Goal: Task Accomplishment & Management: Complete application form

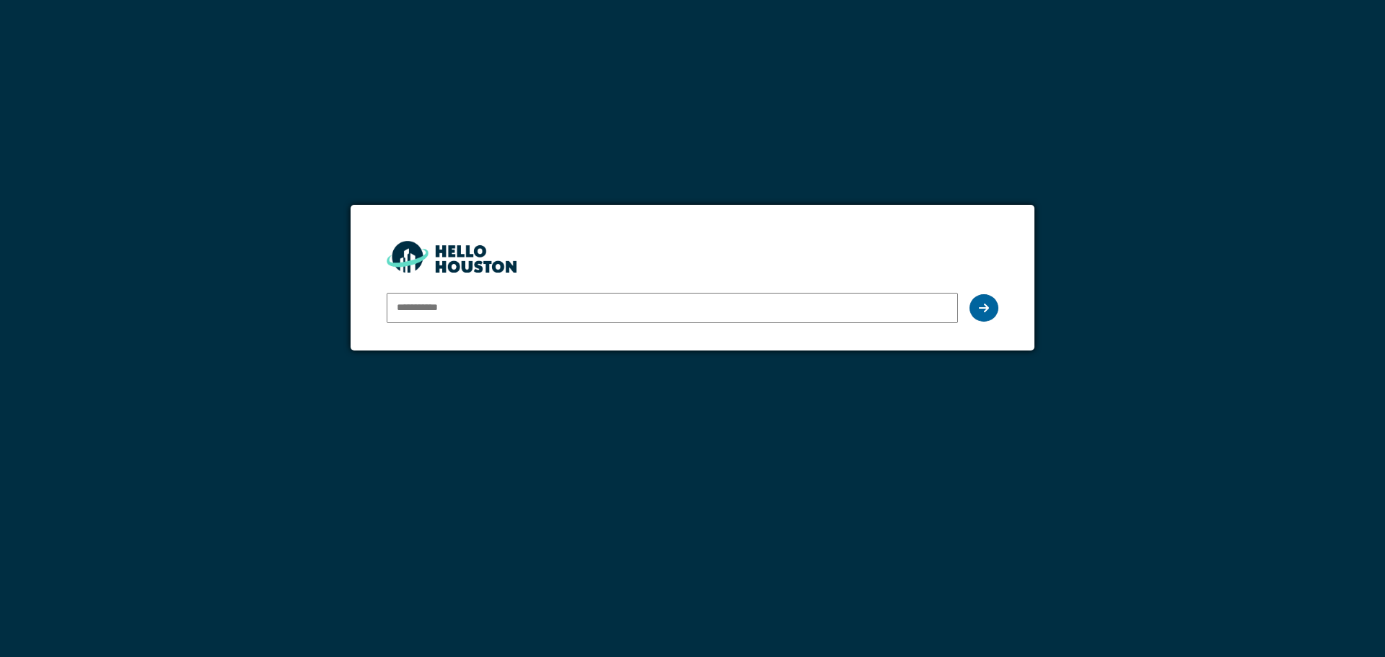
type input "**********"
click at [984, 304] on icon at bounding box center [984, 308] width 10 height 12
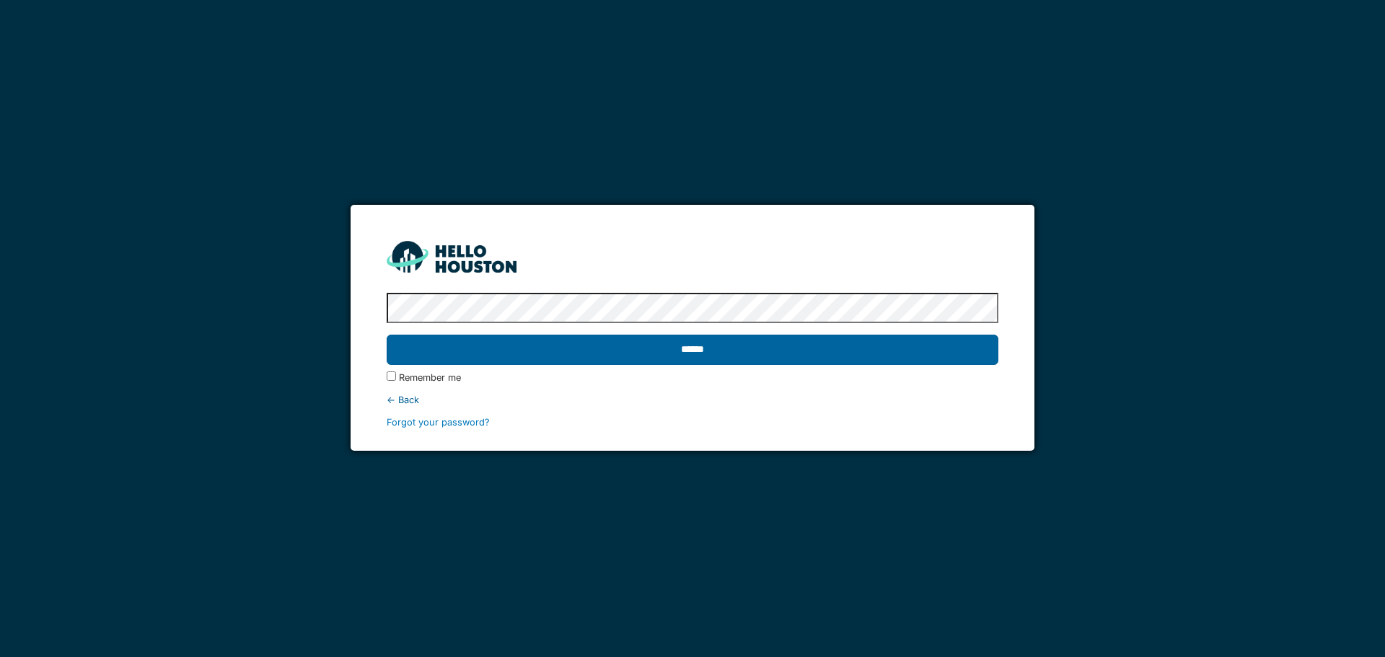
click at [934, 354] on input "******" at bounding box center [692, 350] width 611 height 30
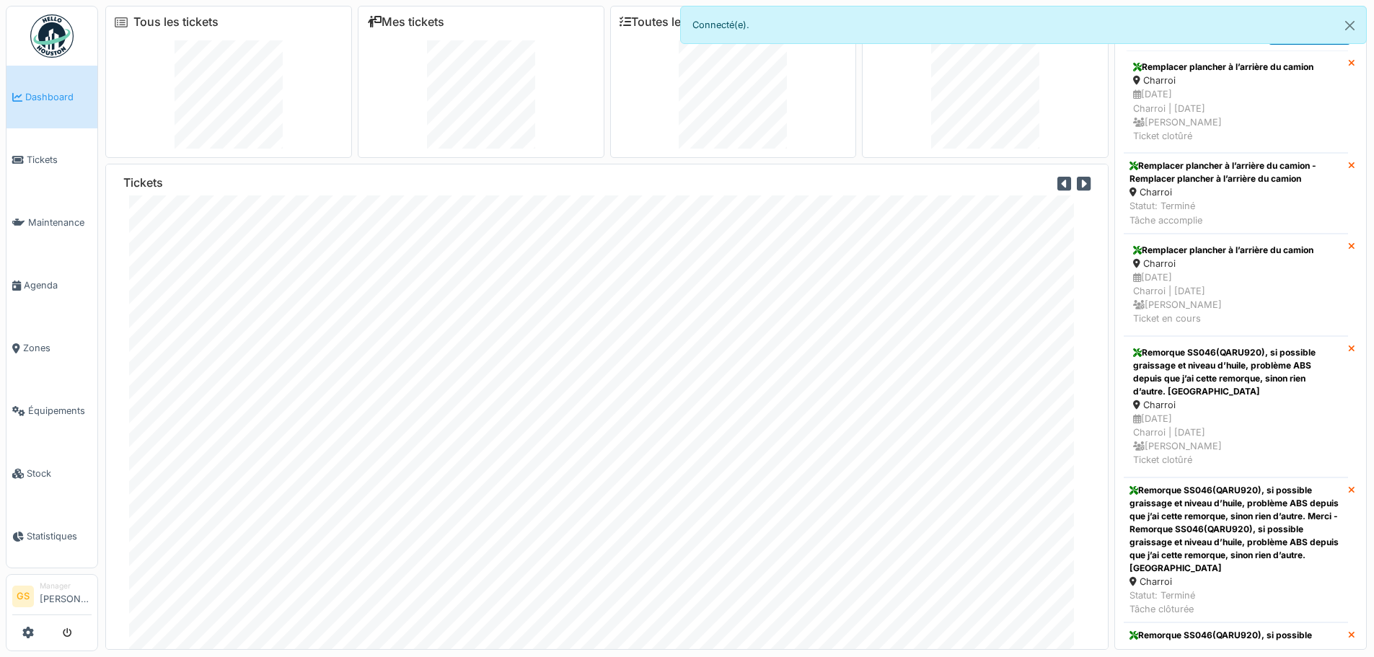
click at [47, 95] on span "Dashboard" at bounding box center [58, 97] width 66 height 14
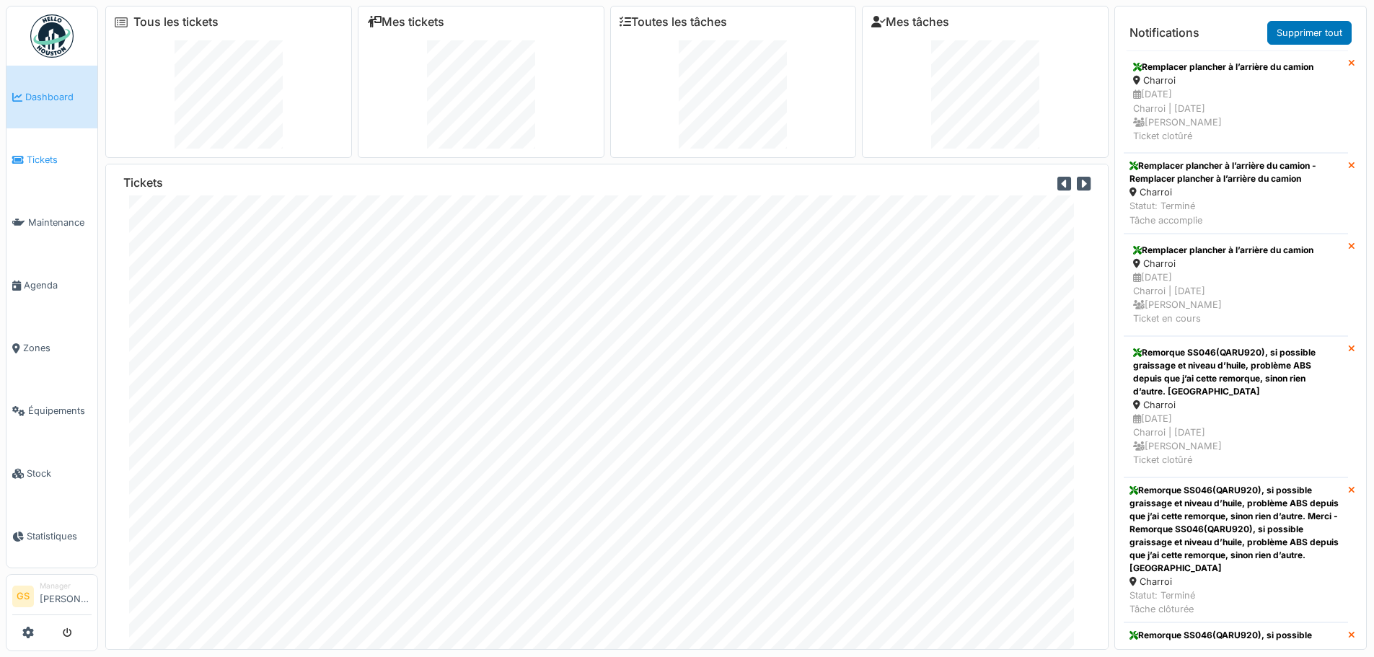
click at [40, 153] on span "Tickets" at bounding box center [59, 160] width 65 height 14
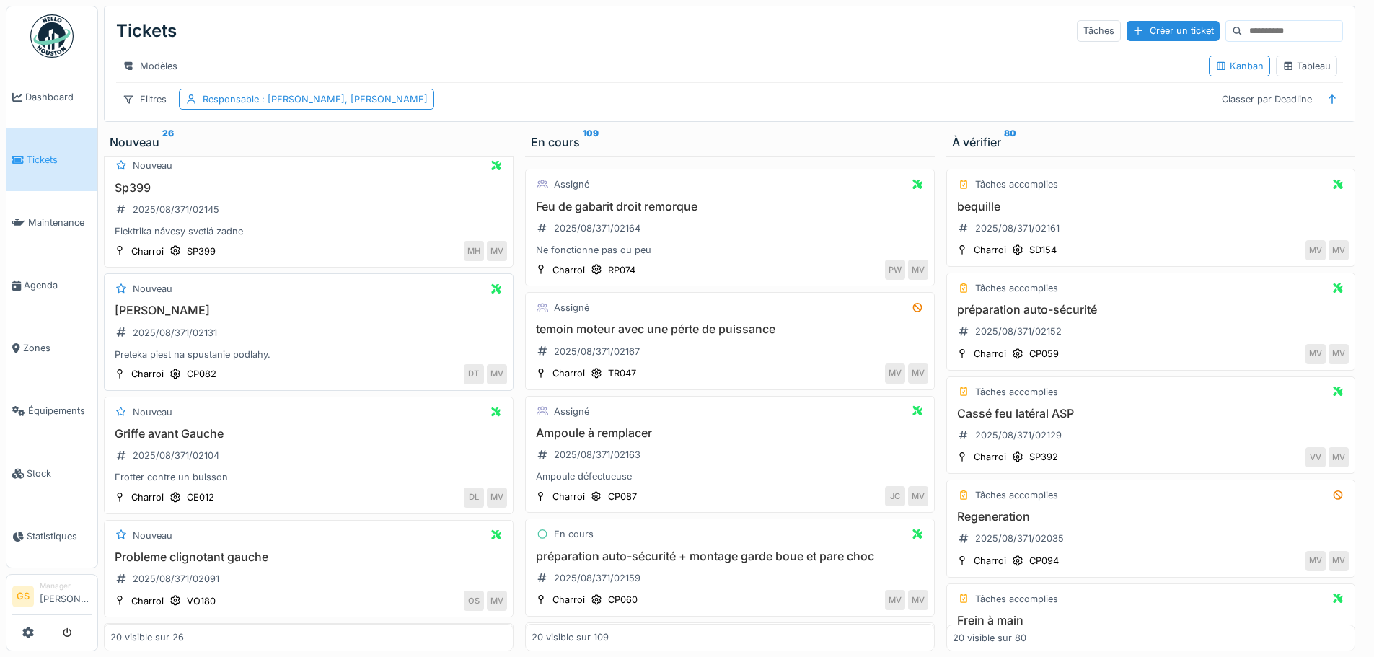
scroll to position [505, 0]
click at [162, 217] on div "2025/08/371/02145" at bounding box center [176, 210] width 87 height 14
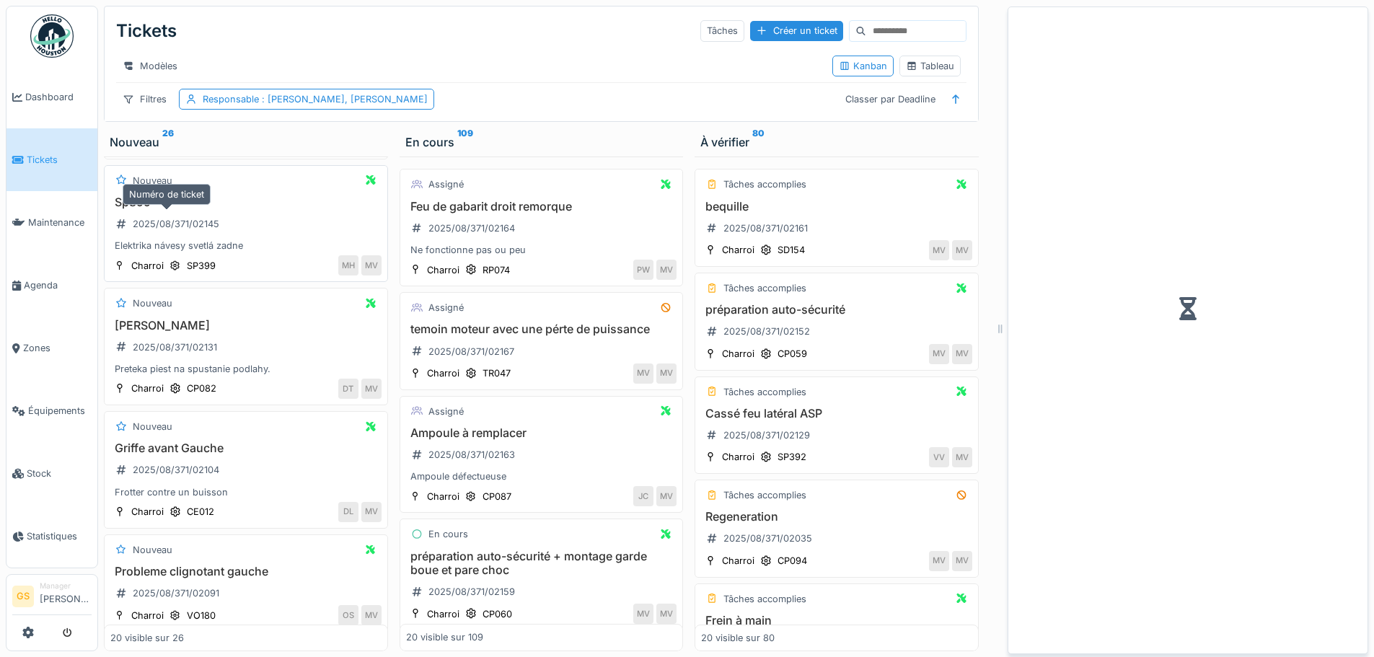
scroll to position [519, 0]
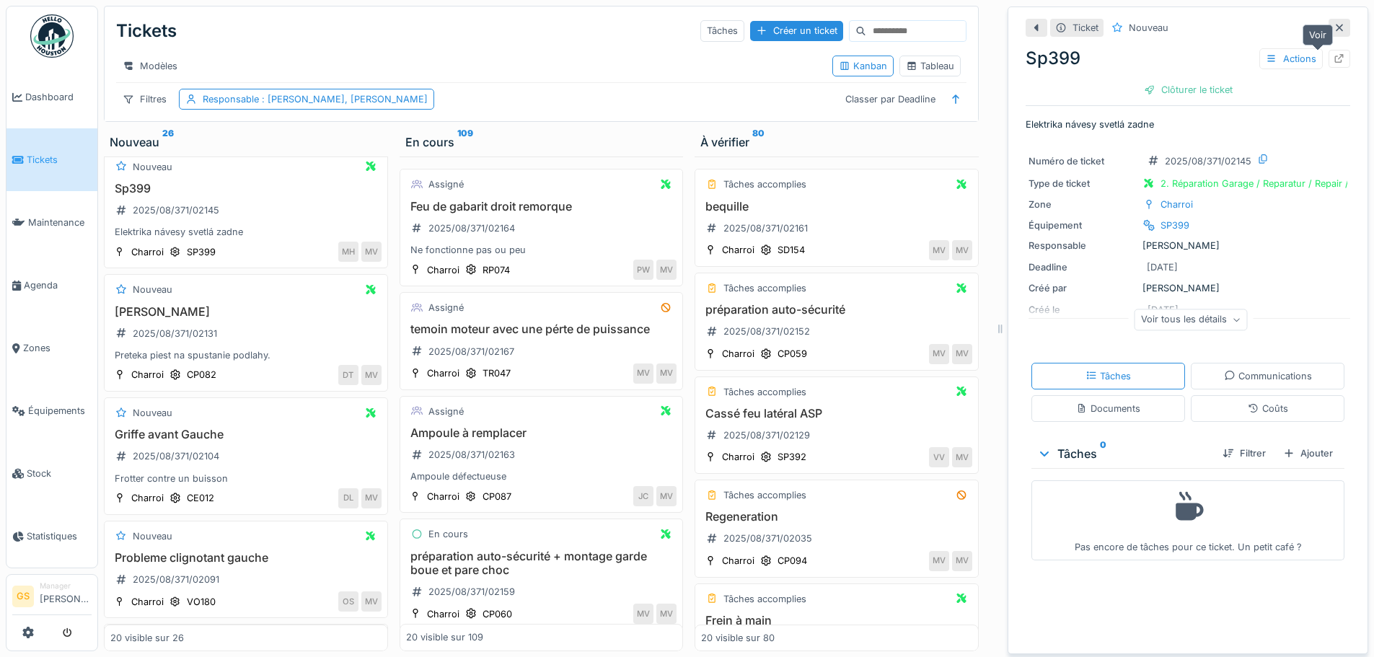
click at [1334, 58] on icon at bounding box center [1340, 58] width 12 height 9
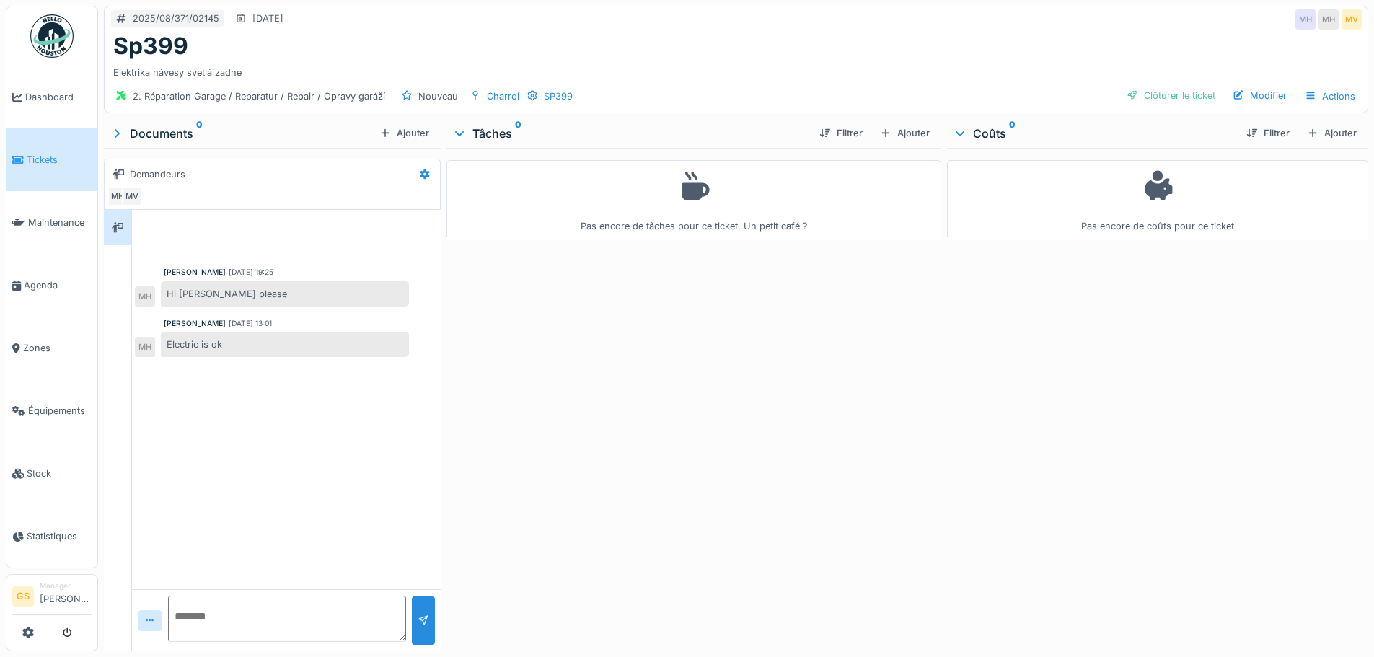
click at [30, 161] on span "Tickets" at bounding box center [59, 160] width 65 height 14
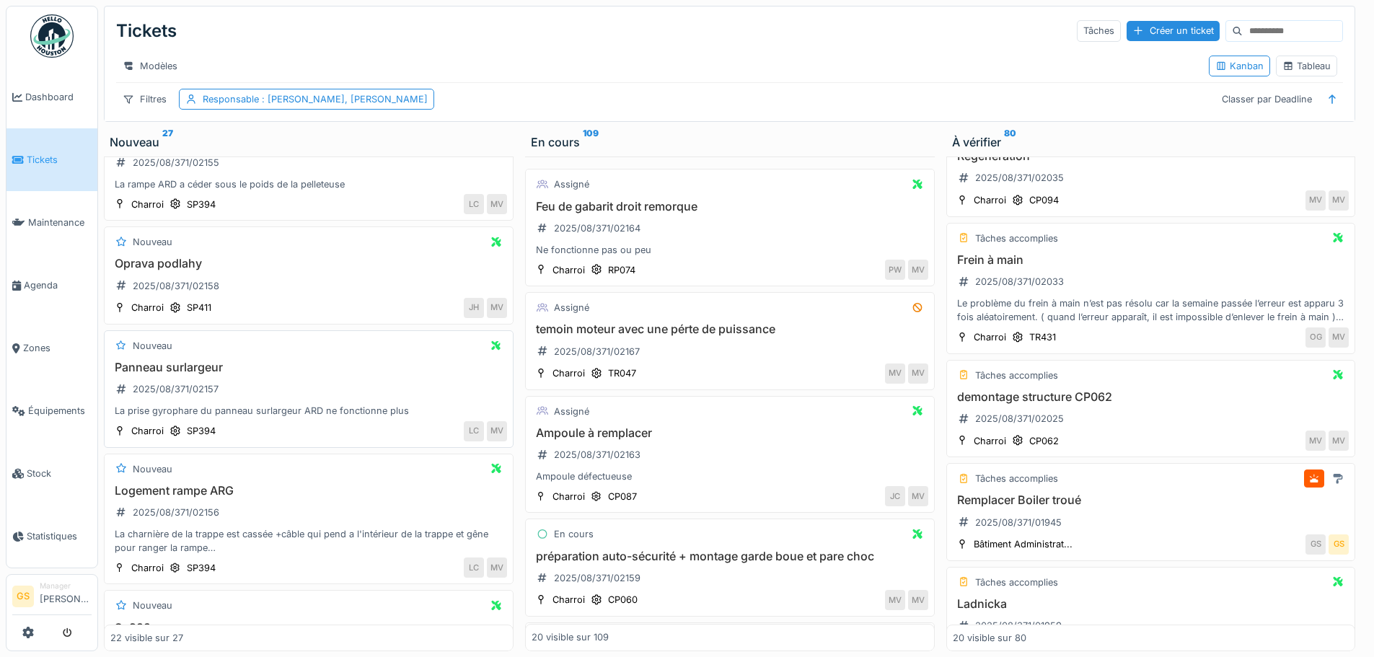
scroll to position [433, 0]
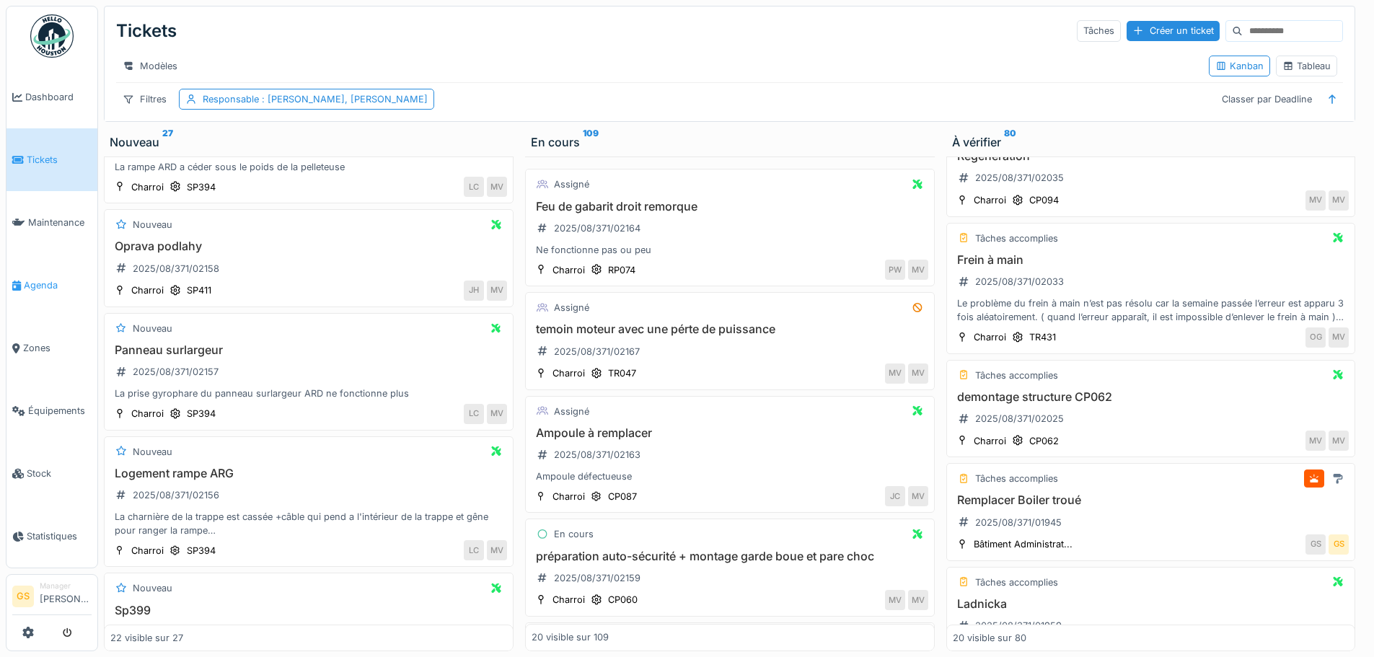
click at [36, 281] on span "Agenda" at bounding box center [58, 285] width 68 height 14
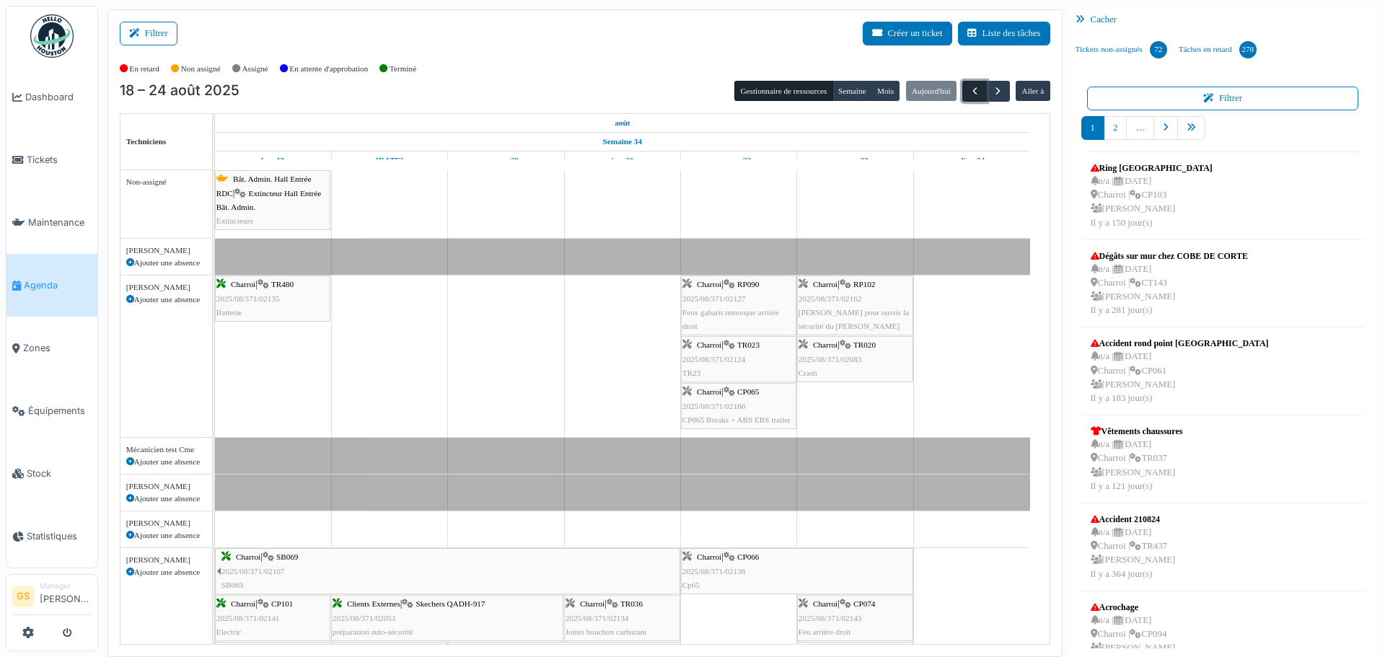
click at [969, 92] on span "button" at bounding box center [975, 91] width 12 height 12
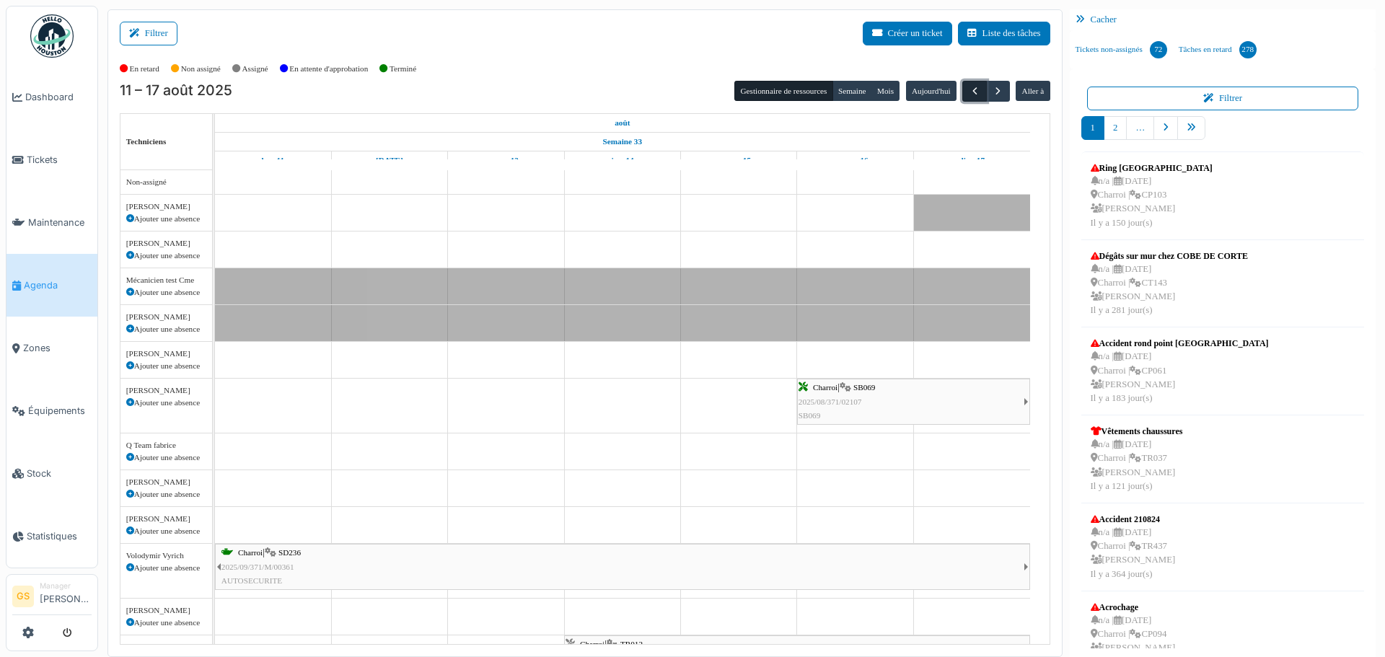
click at [969, 92] on span "button" at bounding box center [975, 91] width 12 height 12
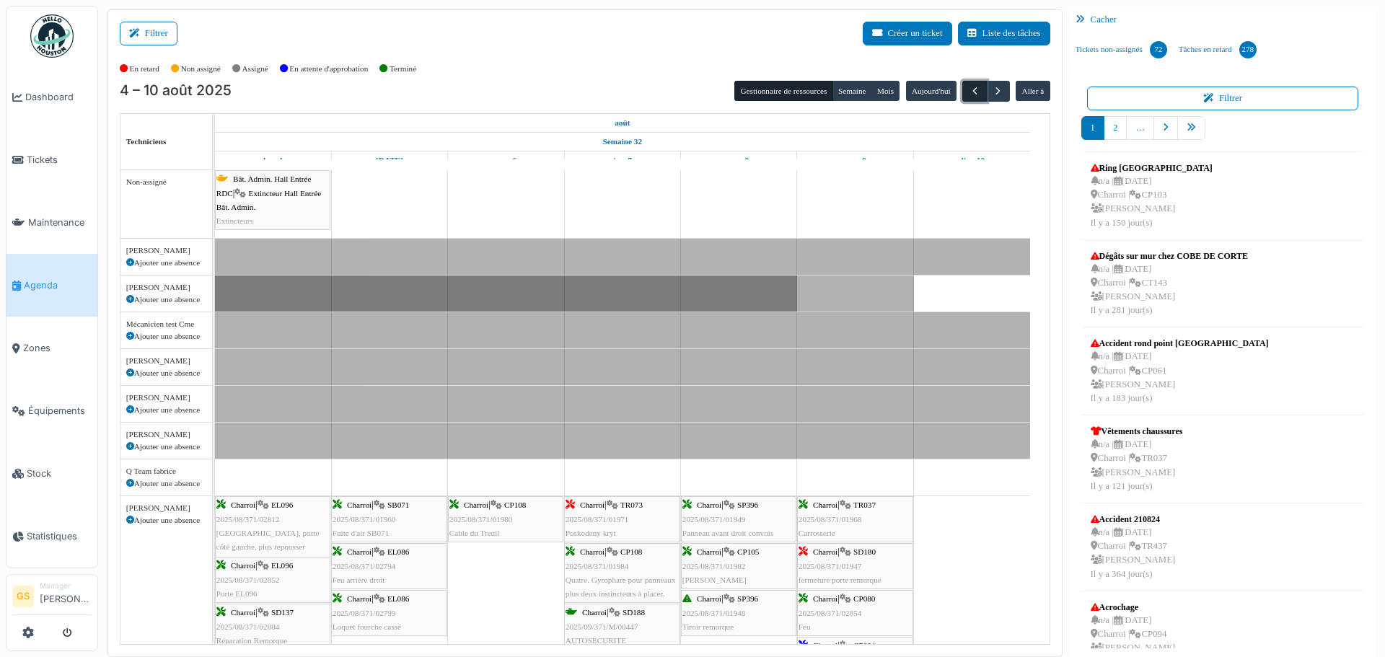
click at [969, 91] on span "button" at bounding box center [975, 91] width 12 height 12
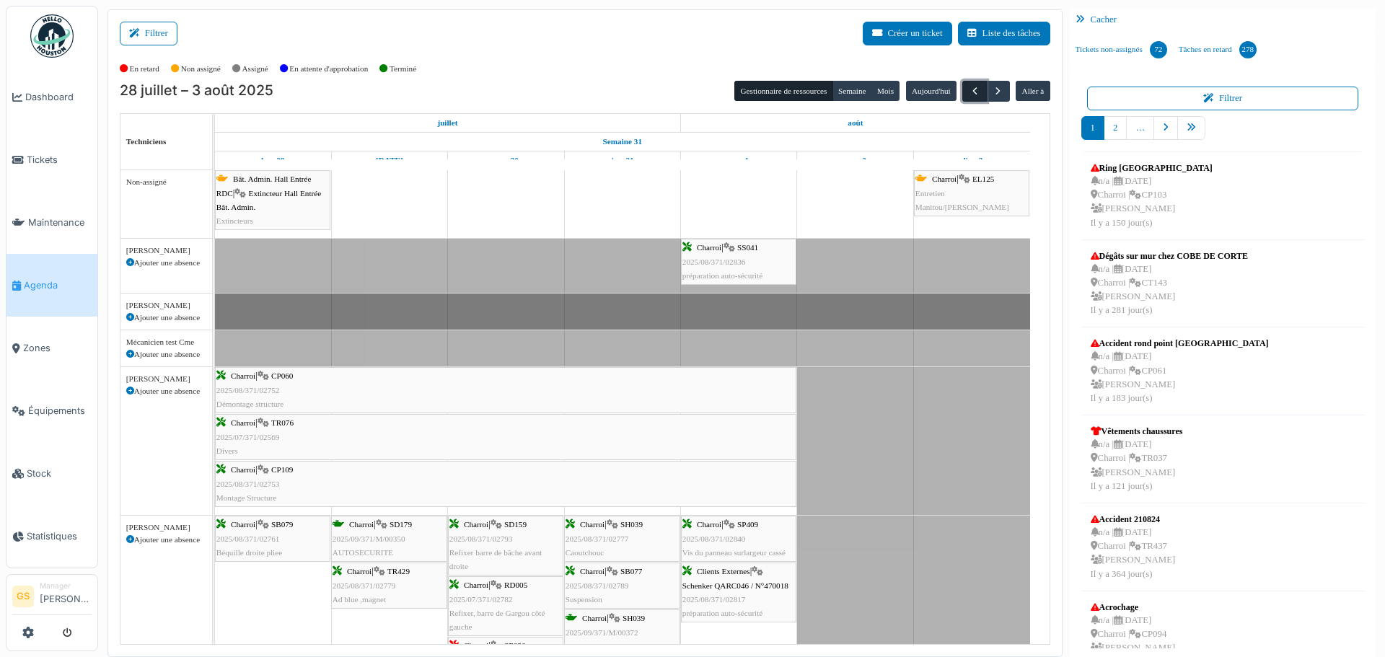
click at [969, 89] on span "button" at bounding box center [975, 91] width 12 height 12
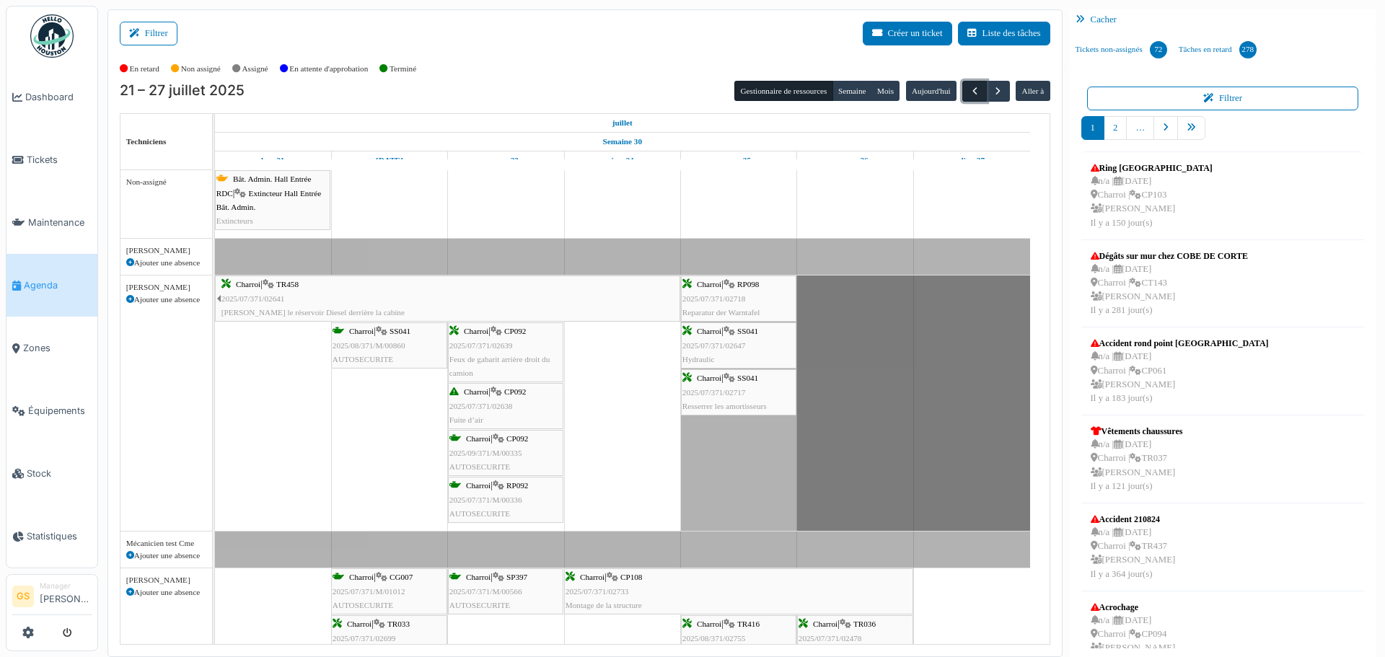
click at [969, 89] on span "button" at bounding box center [975, 91] width 12 height 12
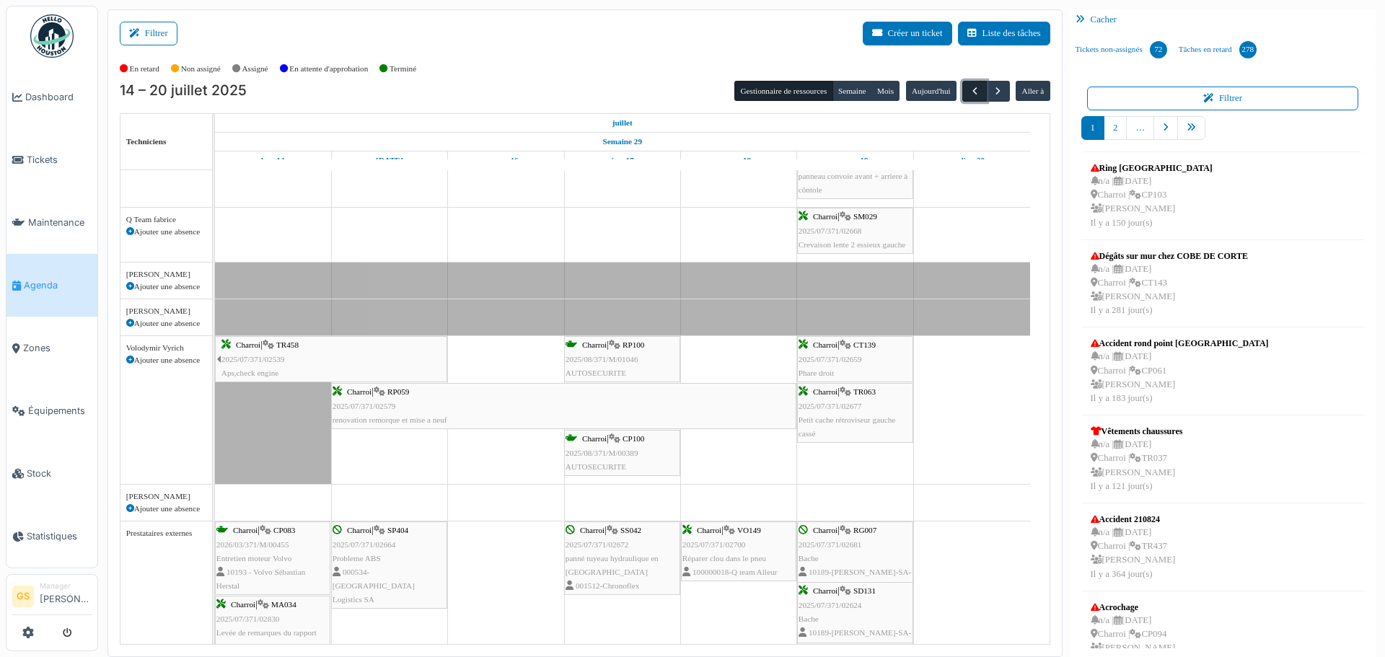
click at [969, 87] on span "button" at bounding box center [975, 91] width 12 height 12
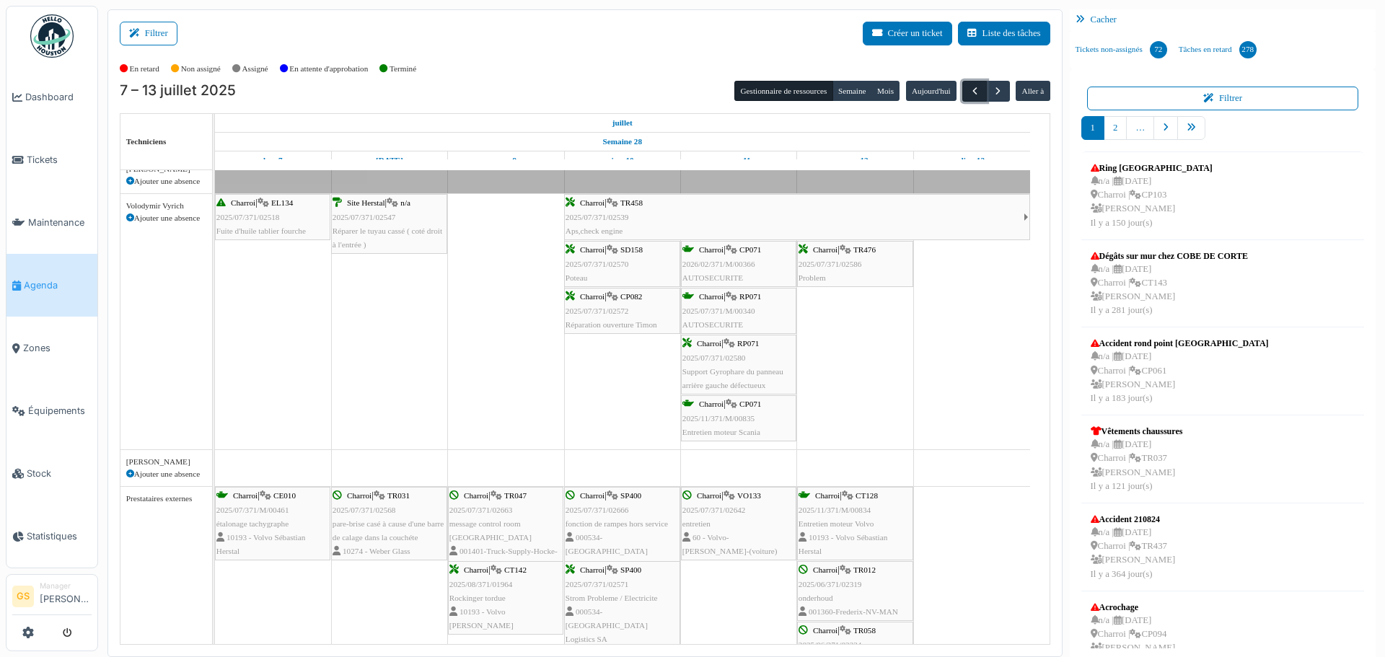
click at [969, 89] on span "button" at bounding box center [975, 91] width 12 height 12
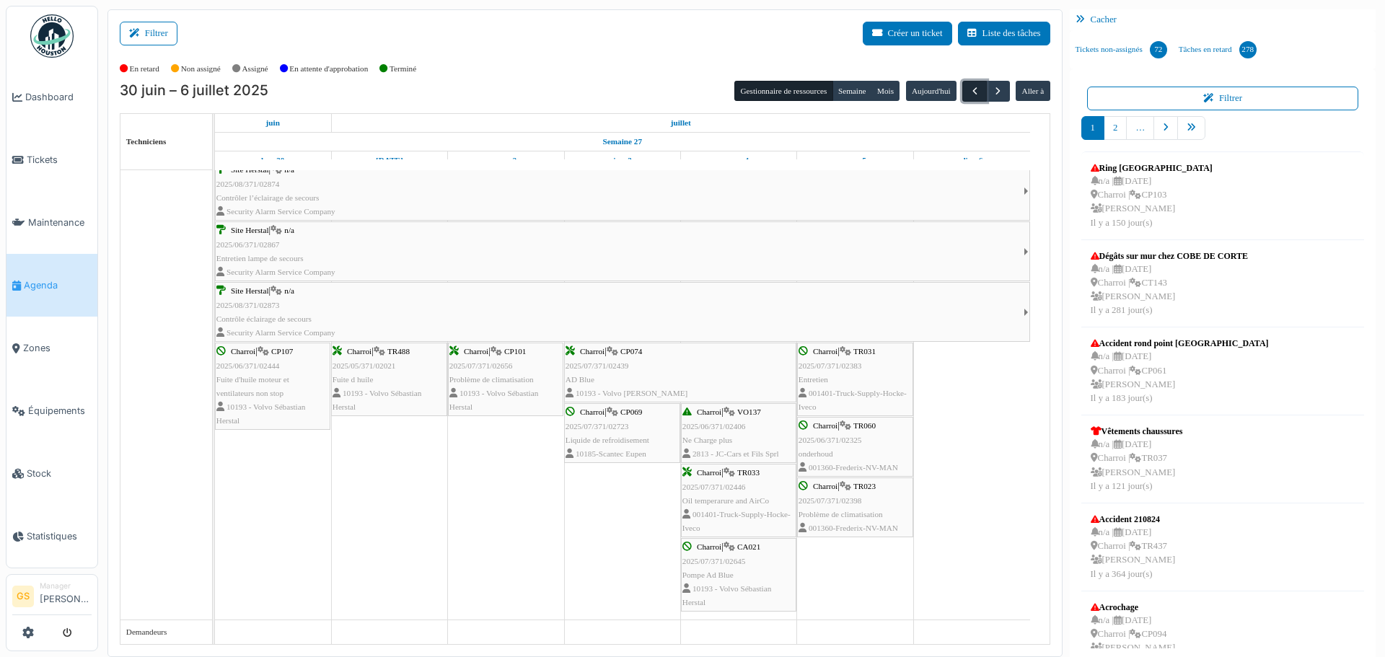
click at [969, 88] on span "button" at bounding box center [975, 91] width 12 height 12
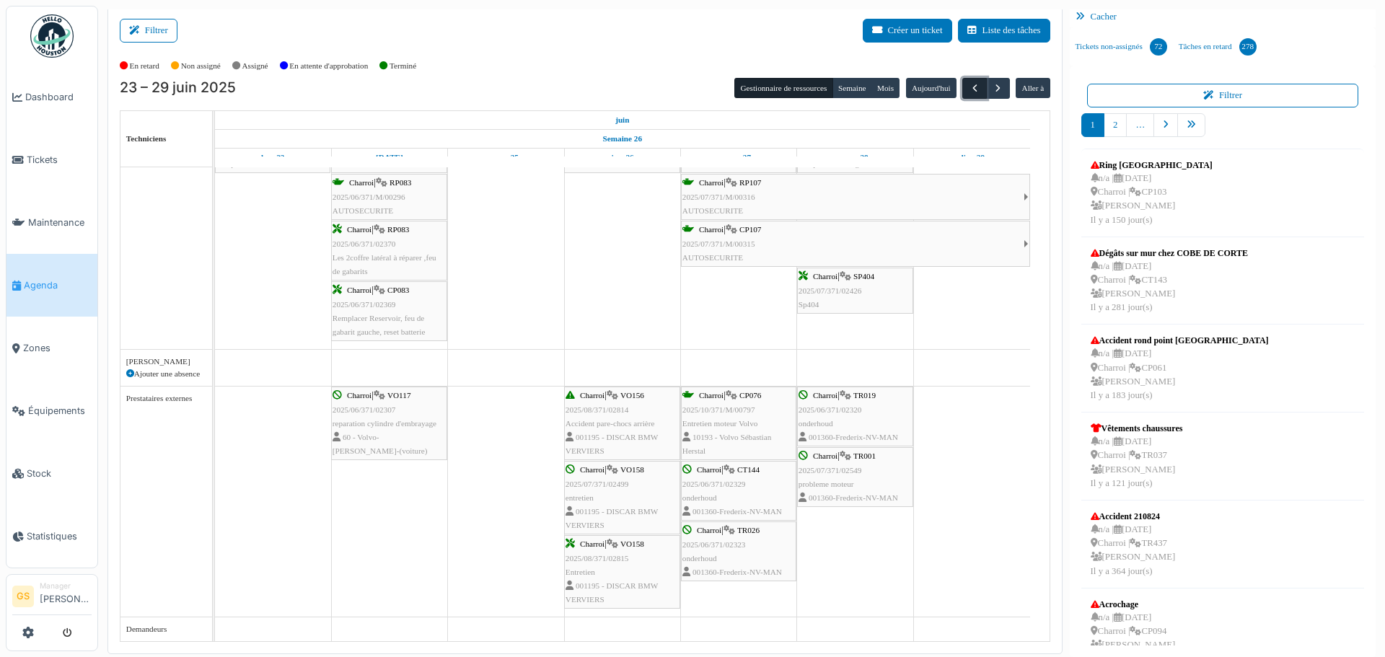
click at [969, 92] on span "button" at bounding box center [975, 88] width 12 height 12
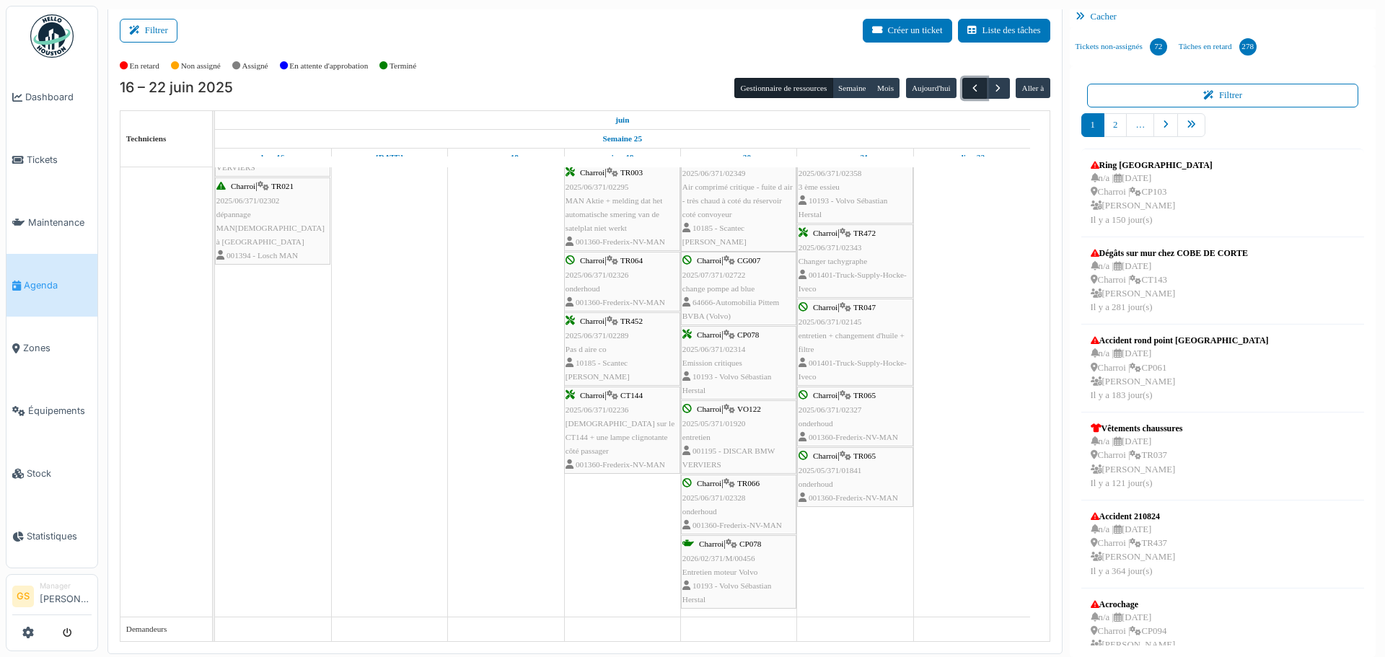
click at [970, 84] on span "button" at bounding box center [975, 88] width 12 height 12
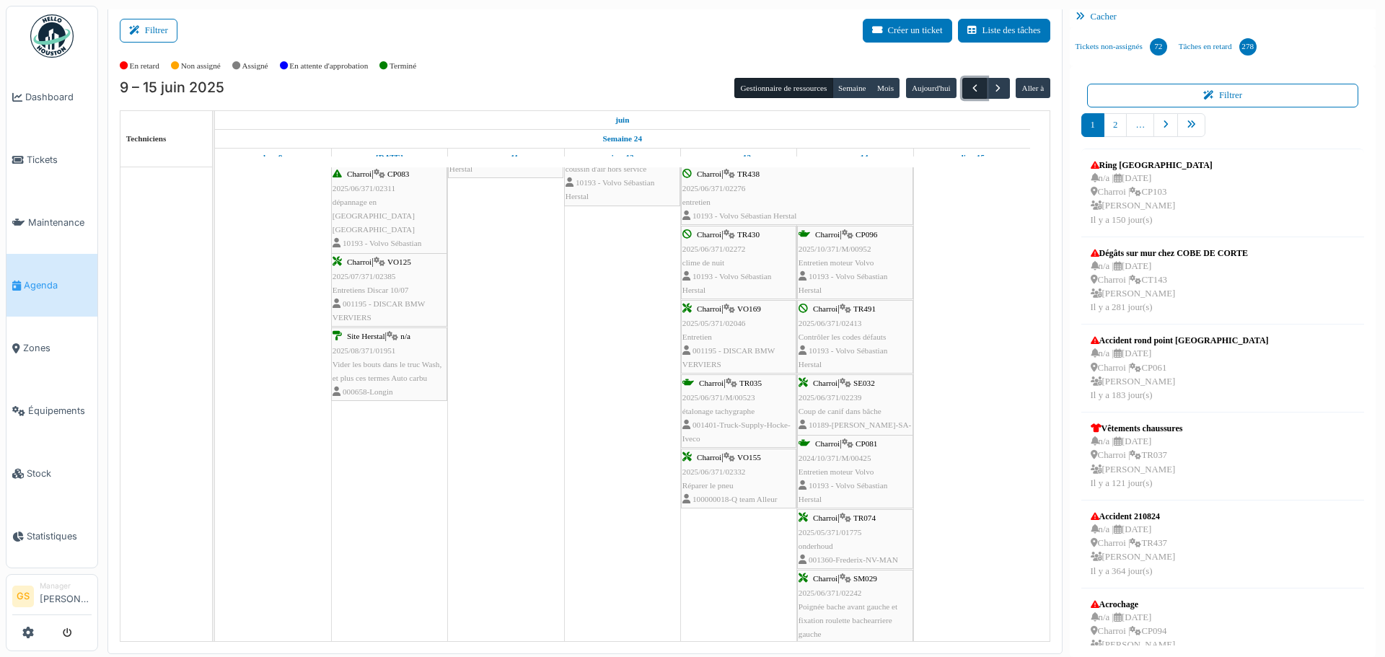
click at [969, 87] on span "button" at bounding box center [975, 88] width 12 height 12
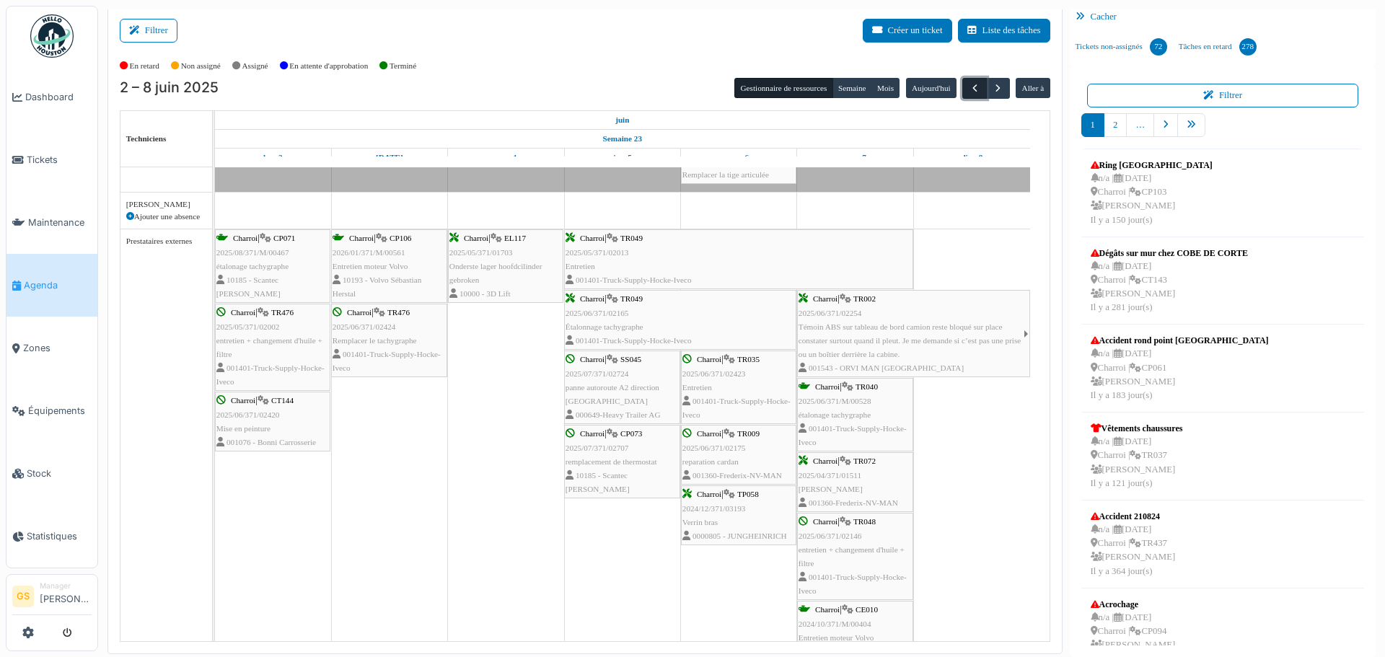
click at [969, 89] on span "button" at bounding box center [975, 88] width 12 height 12
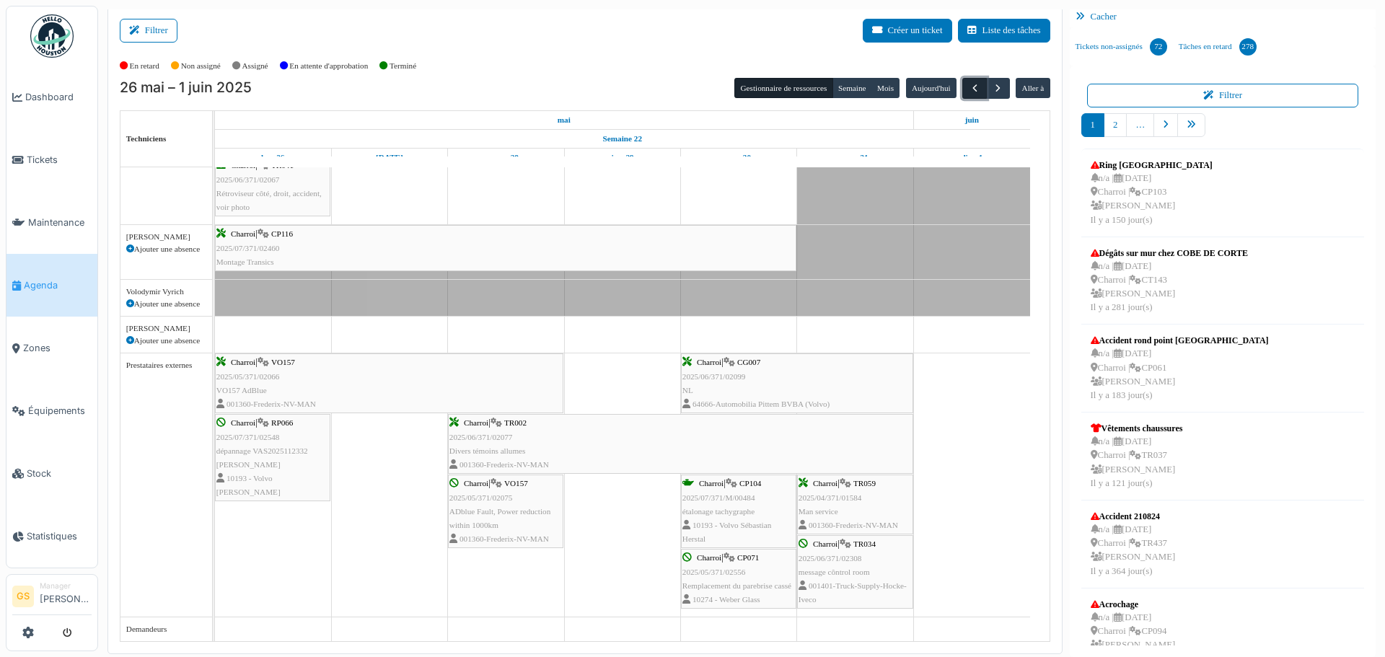
click at [969, 89] on span "button" at bounding box center [975, 88] width 12 height 12
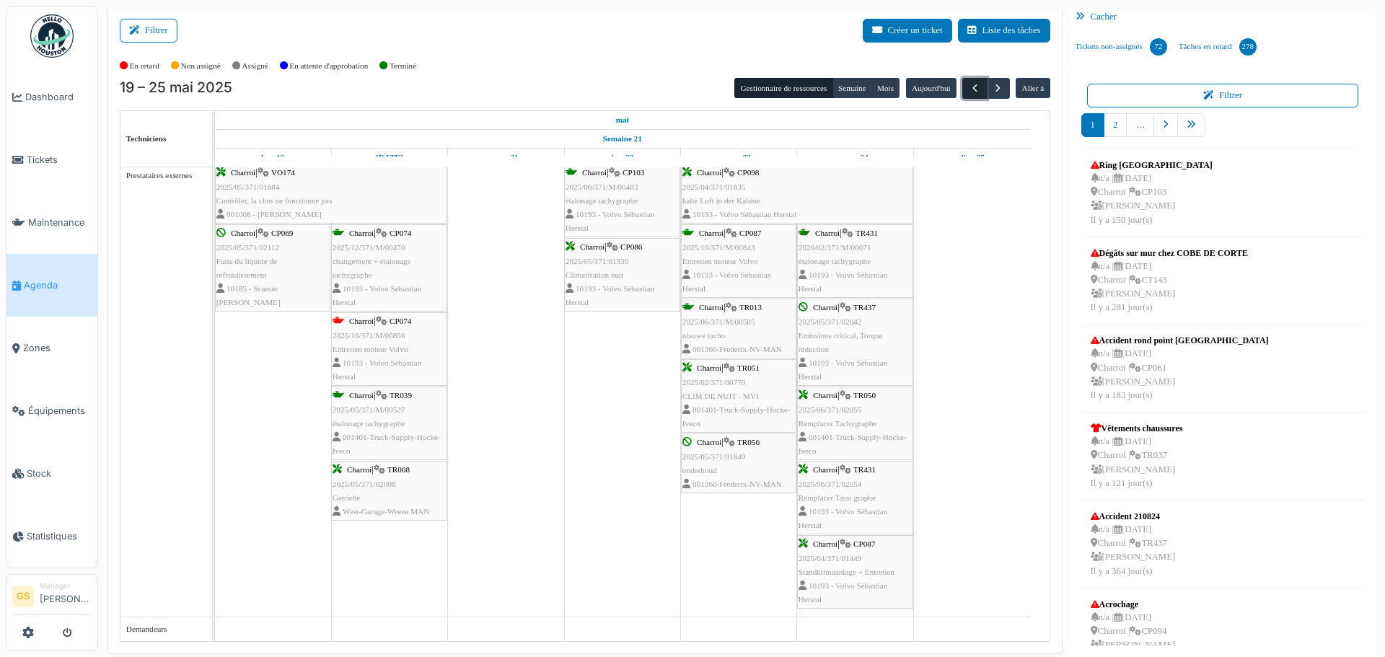
click at [971, 84] on span "button" at bounding box center [975, 88] width 12 height 12
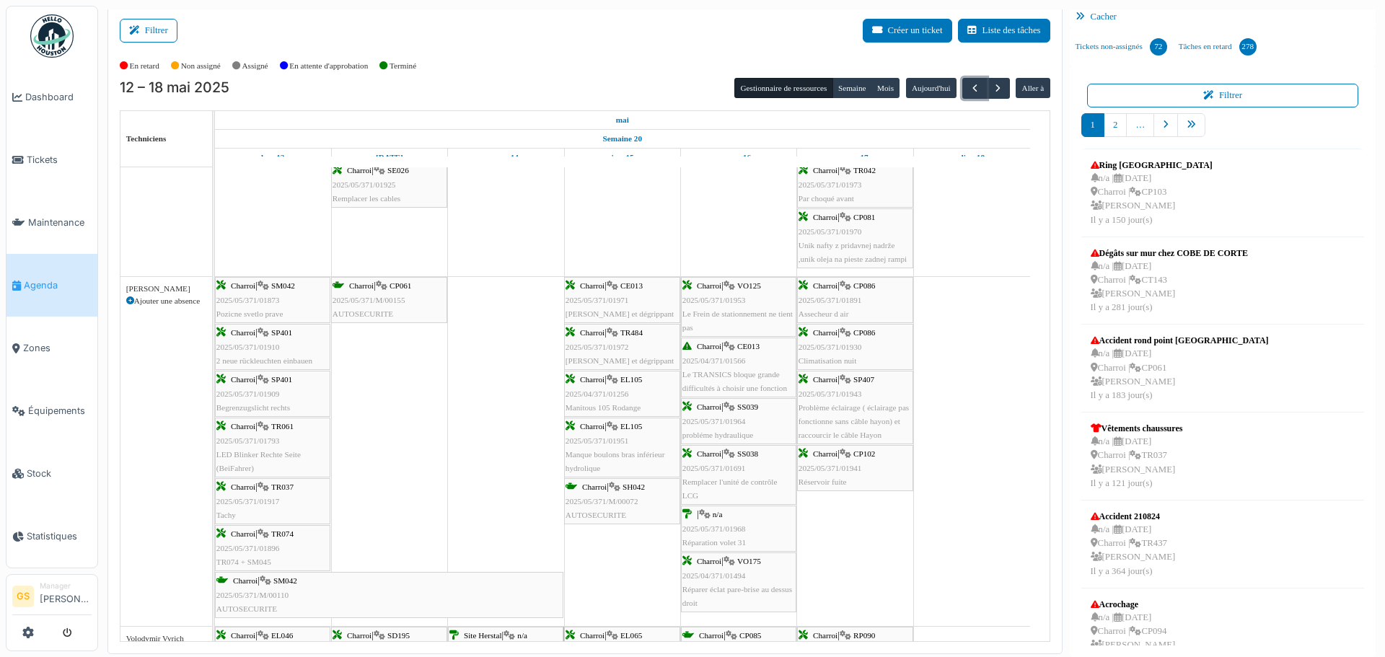
scroll to position [1235, 0]
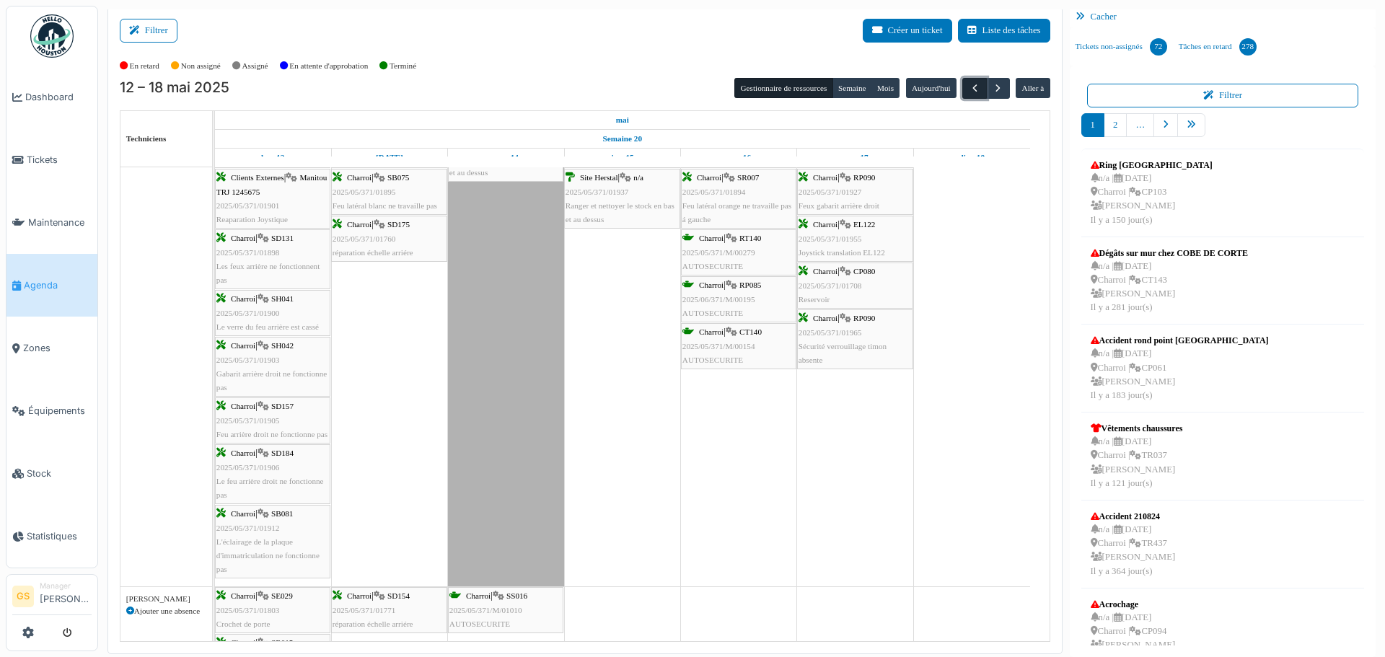
click at [969, 88] on span "button" at bounding box center [975, 88] width 12 height 12
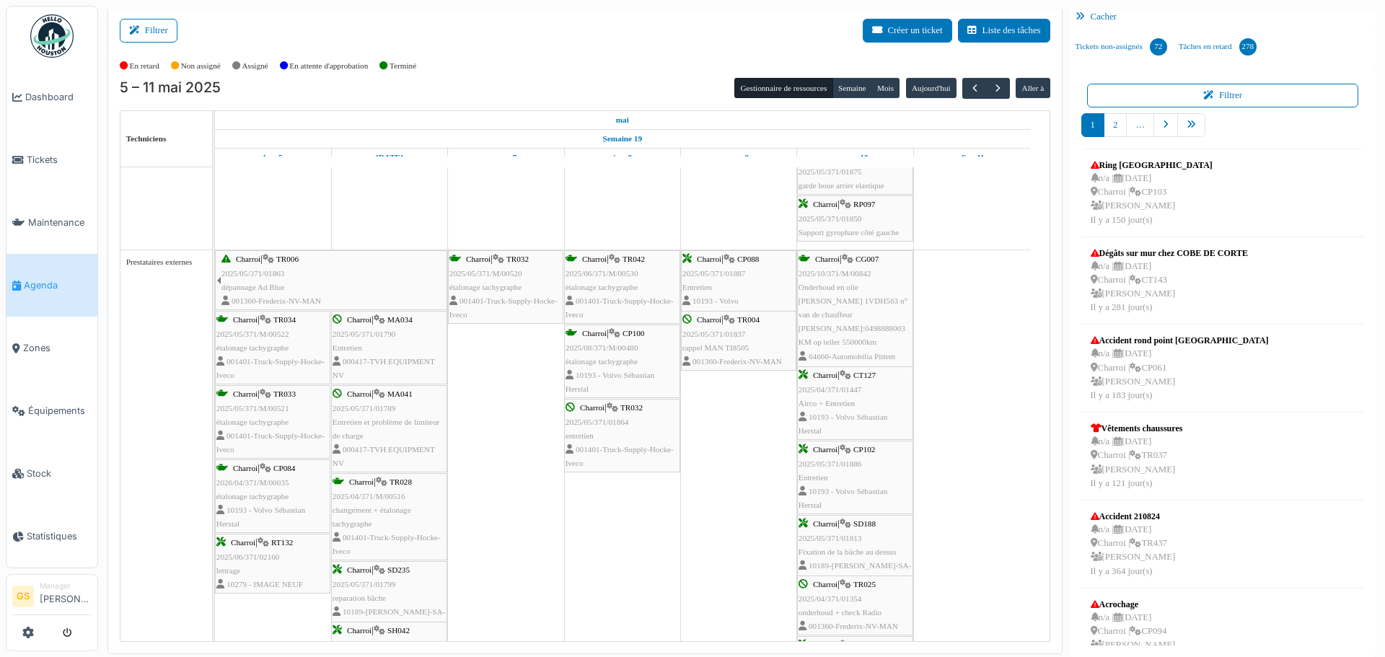
click at [34, 278] on span "Agenda" at bounding box center [58, 285] width 68 height 14
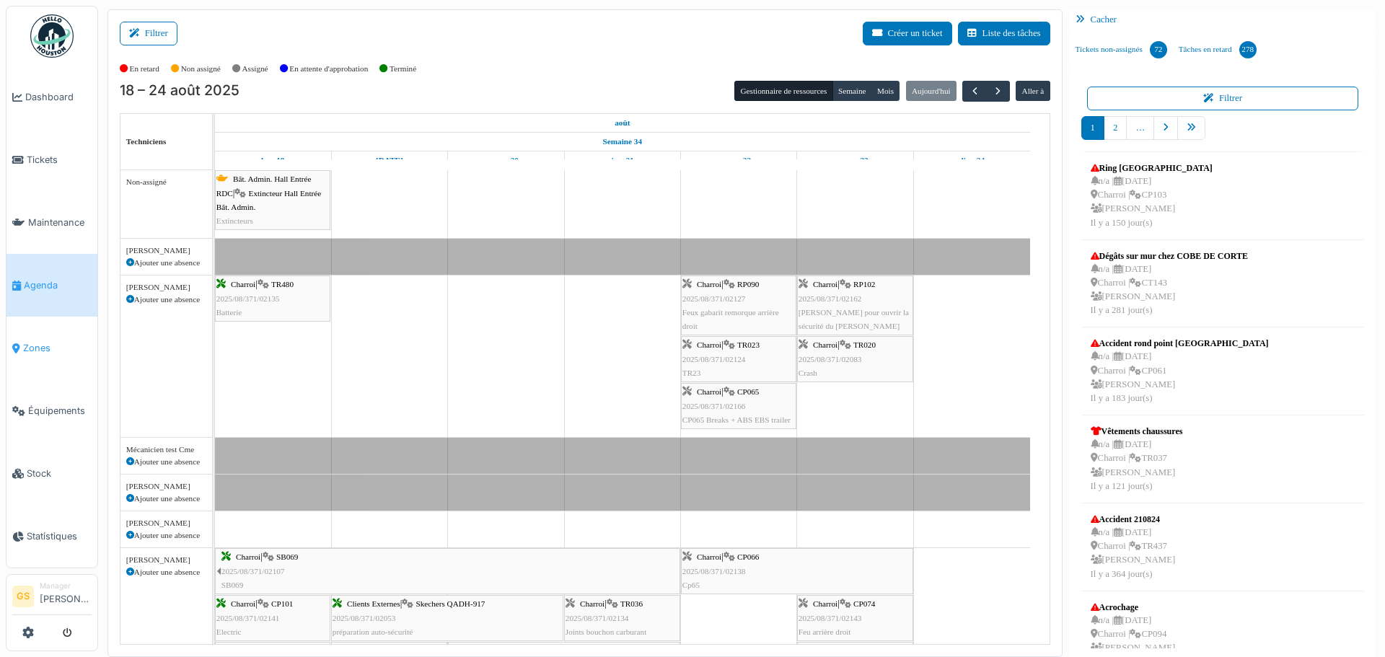
click at [25, 341] on span "Zones" at bounding box center [57, 348] width 69 height 14
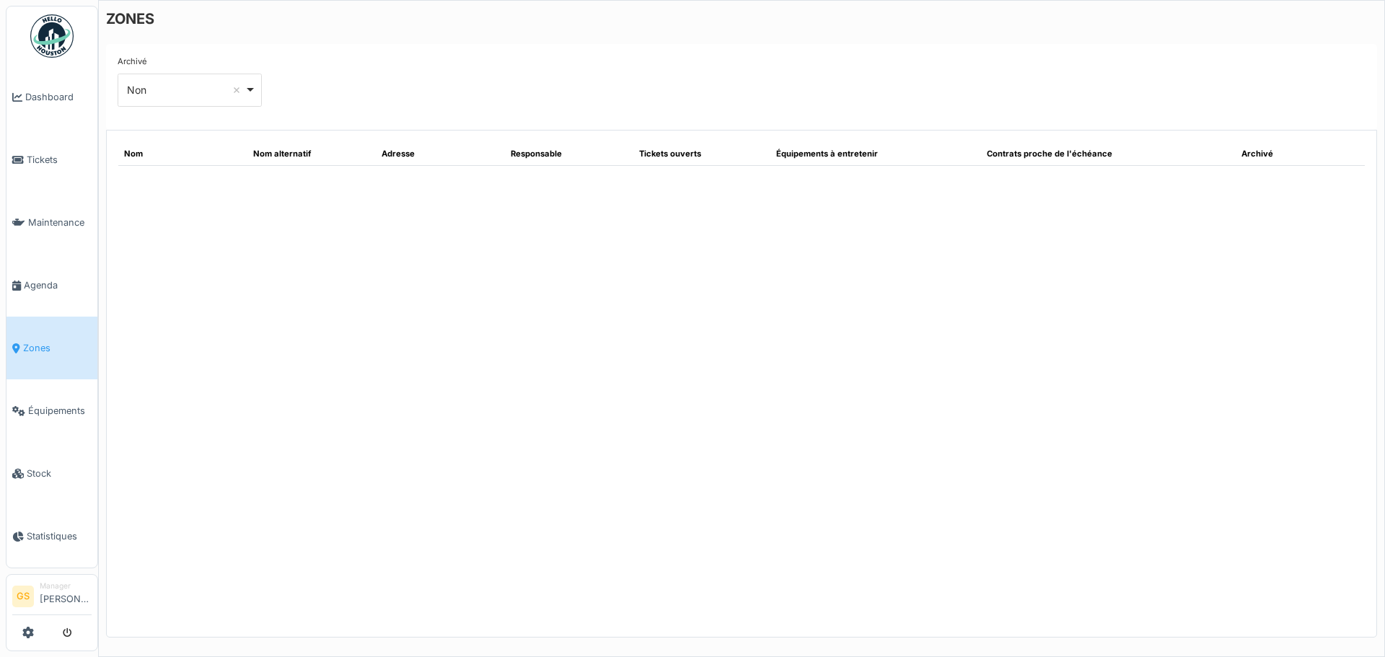
select select "**"
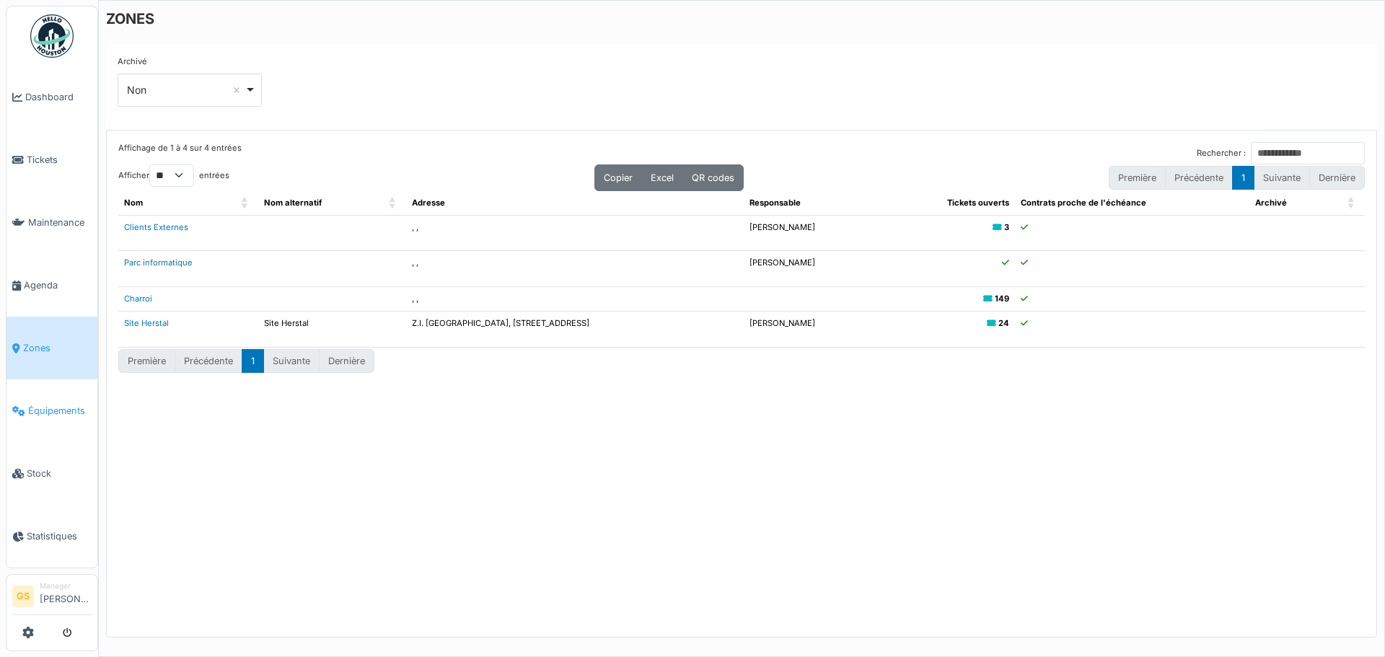
click at [52, 393] on link "Équipements" at bounding box center [51, 410] width 91 height 63
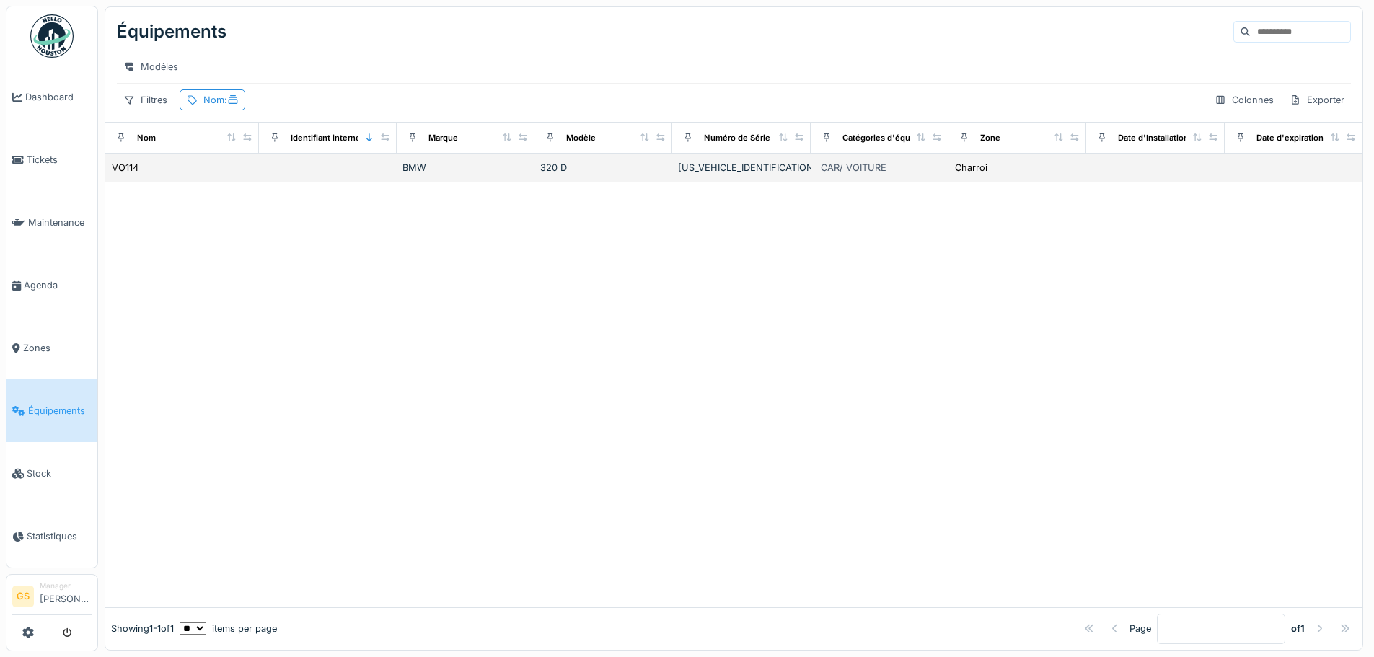
click at [166, 175] on div "VO114" at bounding box center [182, 167] width 142 height 15
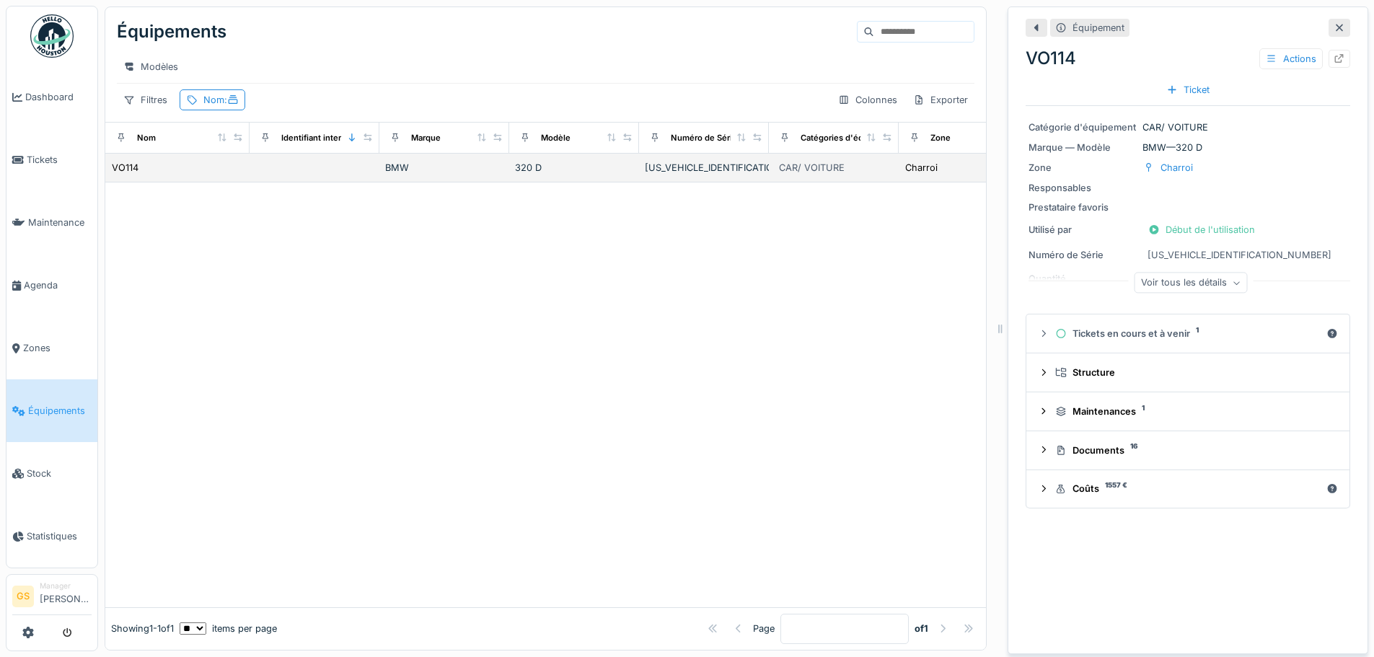
click at [139, 175] on div "VO114" at bounding box center [177, 167] width 133 height 15
click at [141, 175] on div "VO114" at bounding box center [177, 167] width 133 height 15
click at [211, 107] on div "Nom :" at bounding box center [220, 100] width 35 height 14
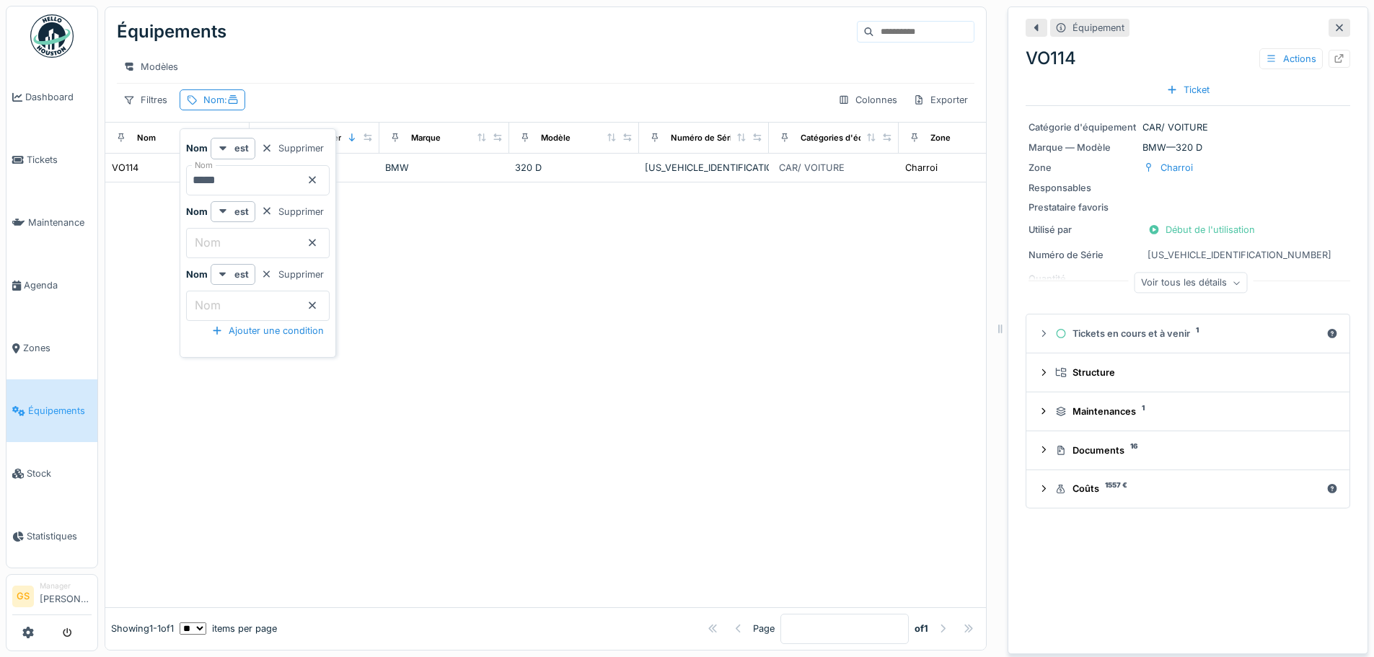
click at [237, 176] on input "*****" at bounding box center [258, 180] width 144 height 30
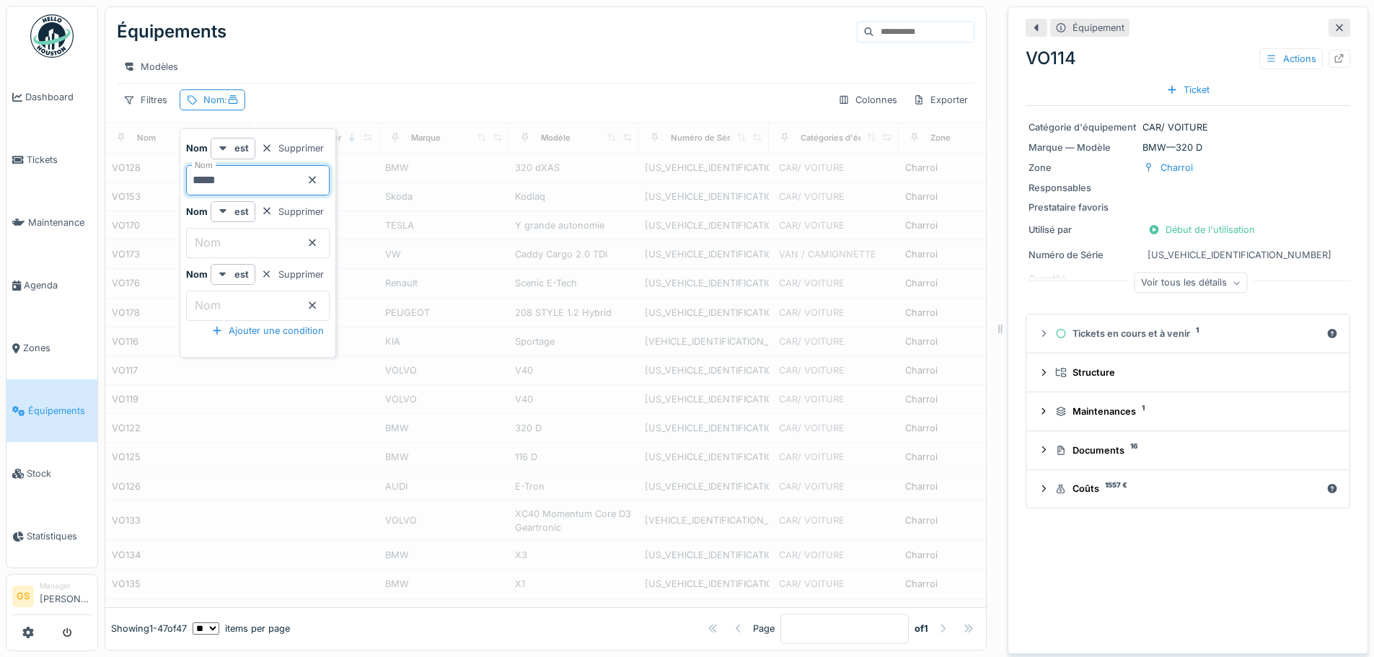
type input "*****"
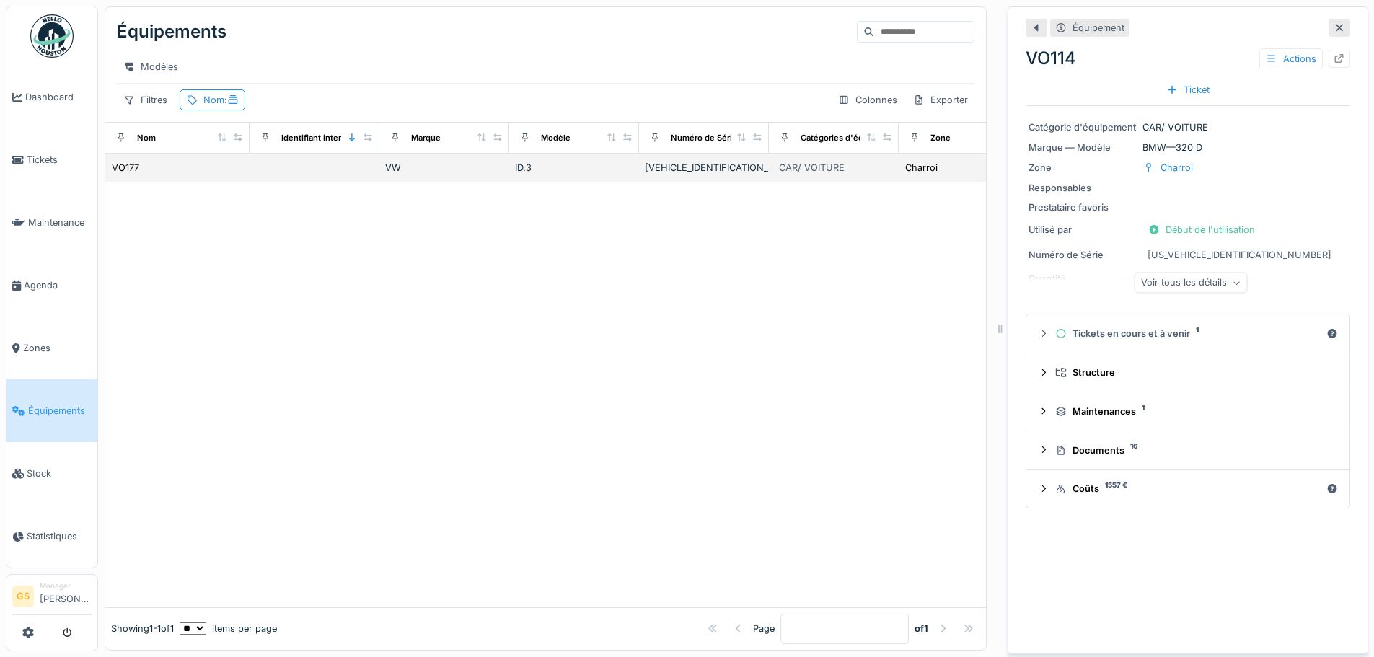
click at [143, 175] on div "VO177" at bounding box center [177, 167] width 133 height 15
click at [131, 175] on div "VO177" at bounding box center [125, 168] width 27 height 14
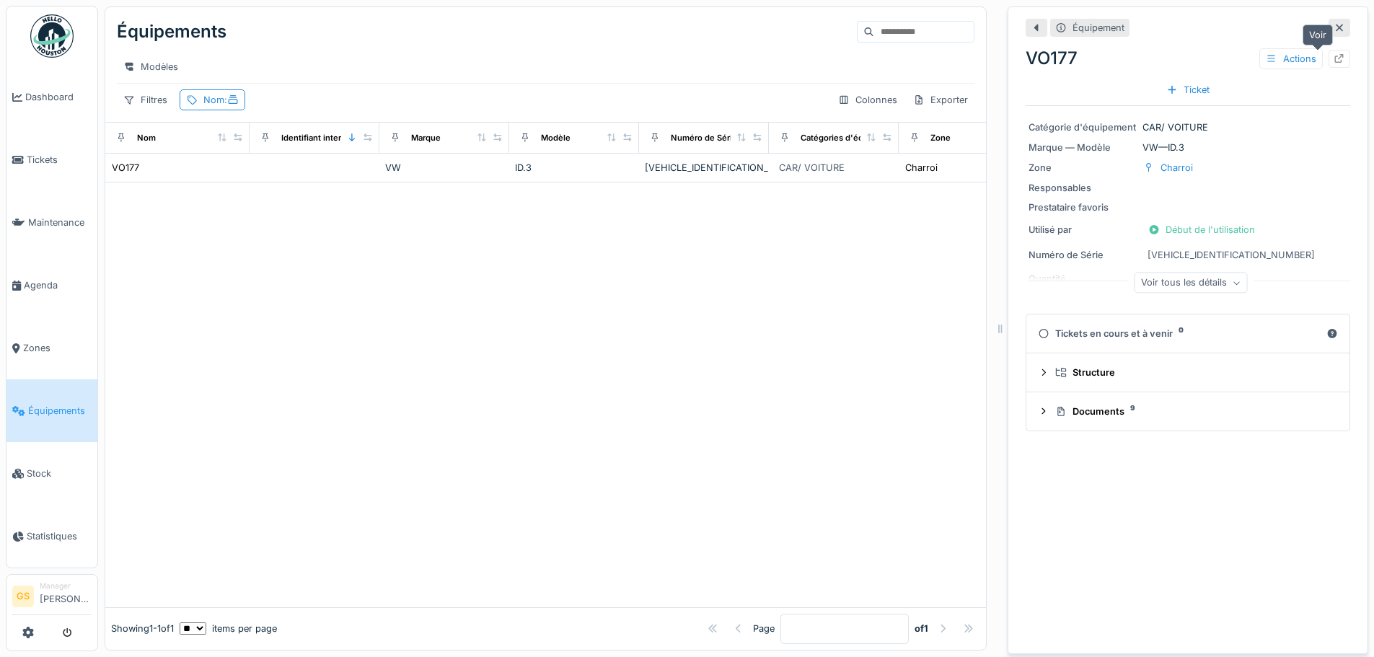
click at [1334, 56] on icon at bounding box center [1340, 58] width 12 height 9
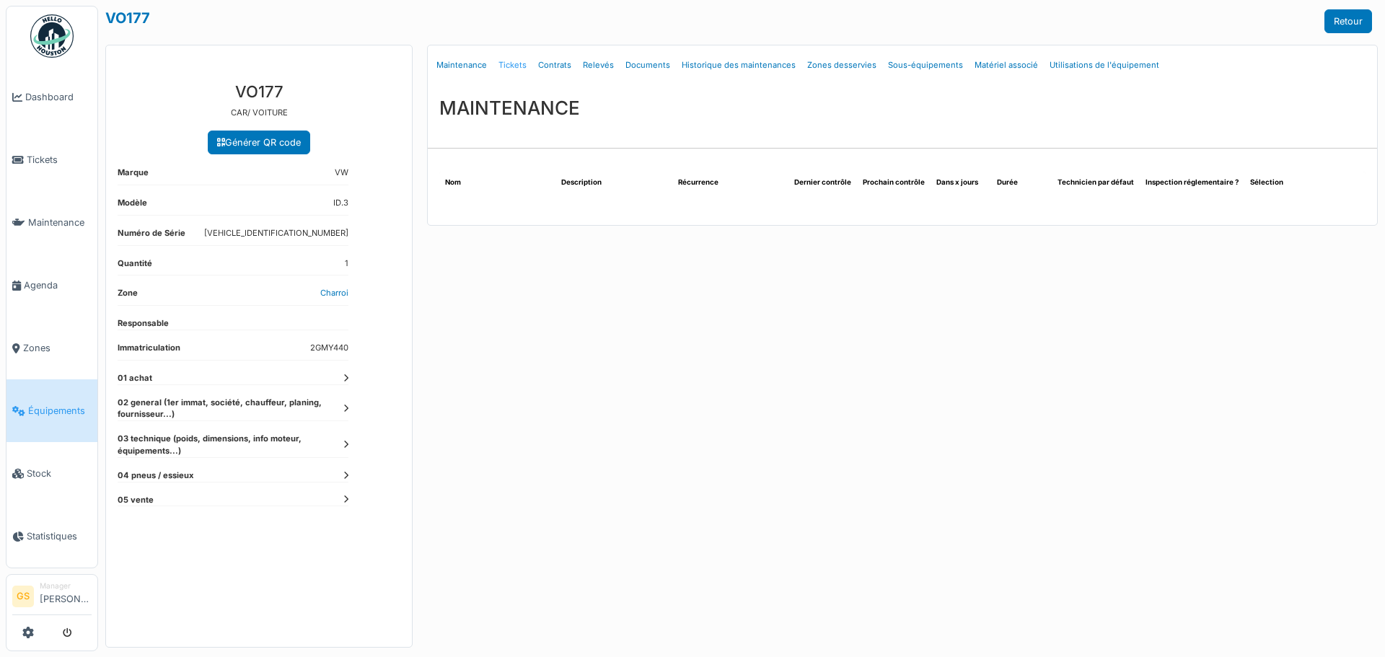
click at [508, 62] on link "Tickets" at bounding box center [513, 65] width 40 height 34
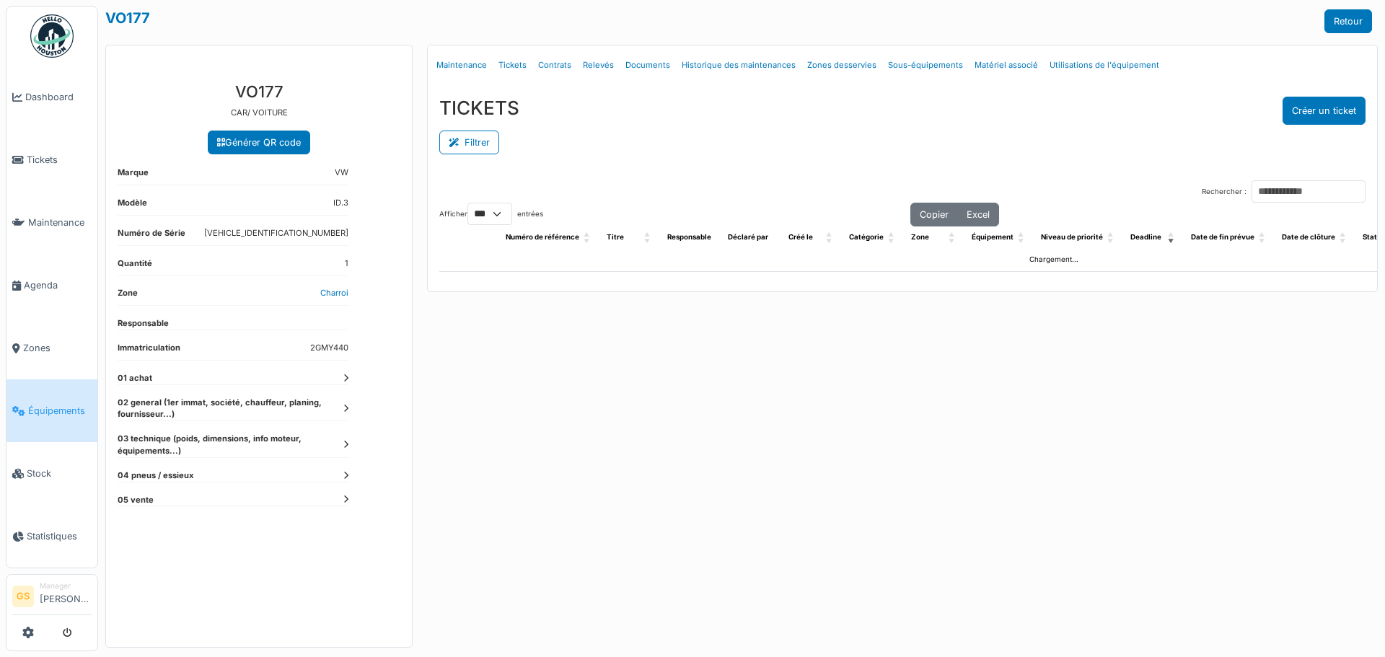
select select "***"
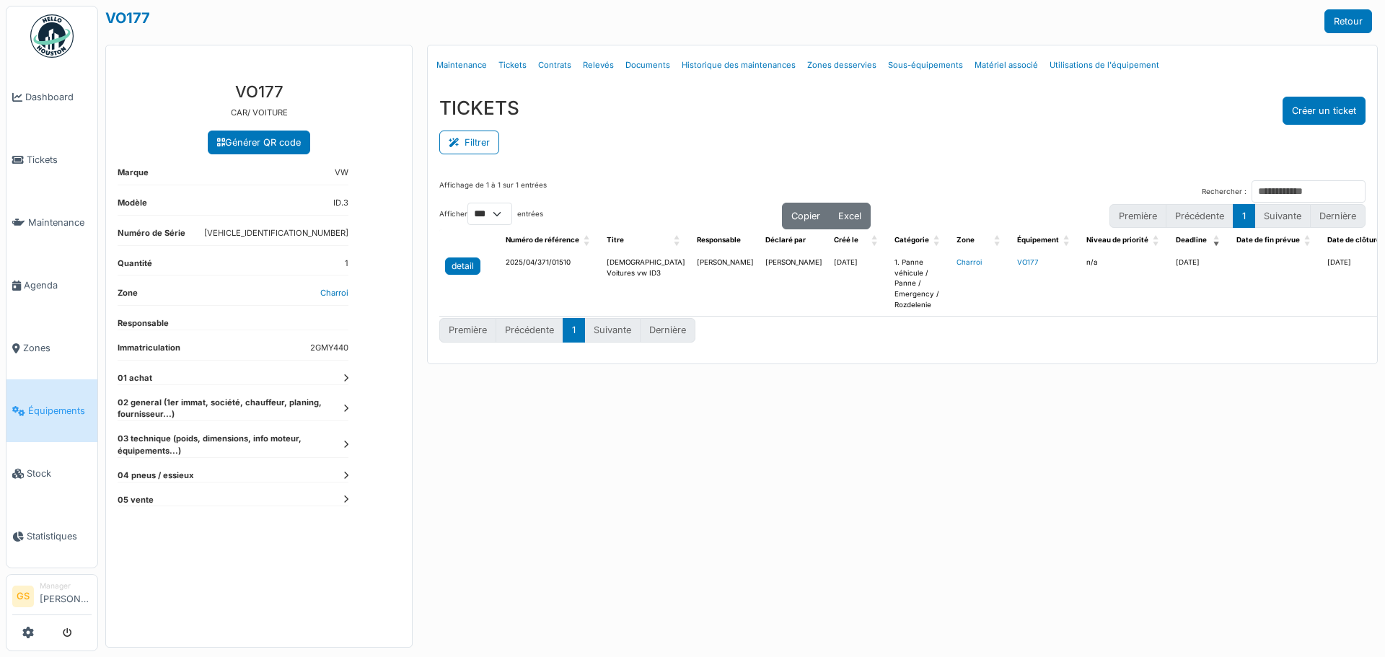
click at [462, 265] on div "detail" at bounding box center [463, 266] width 22 height 13
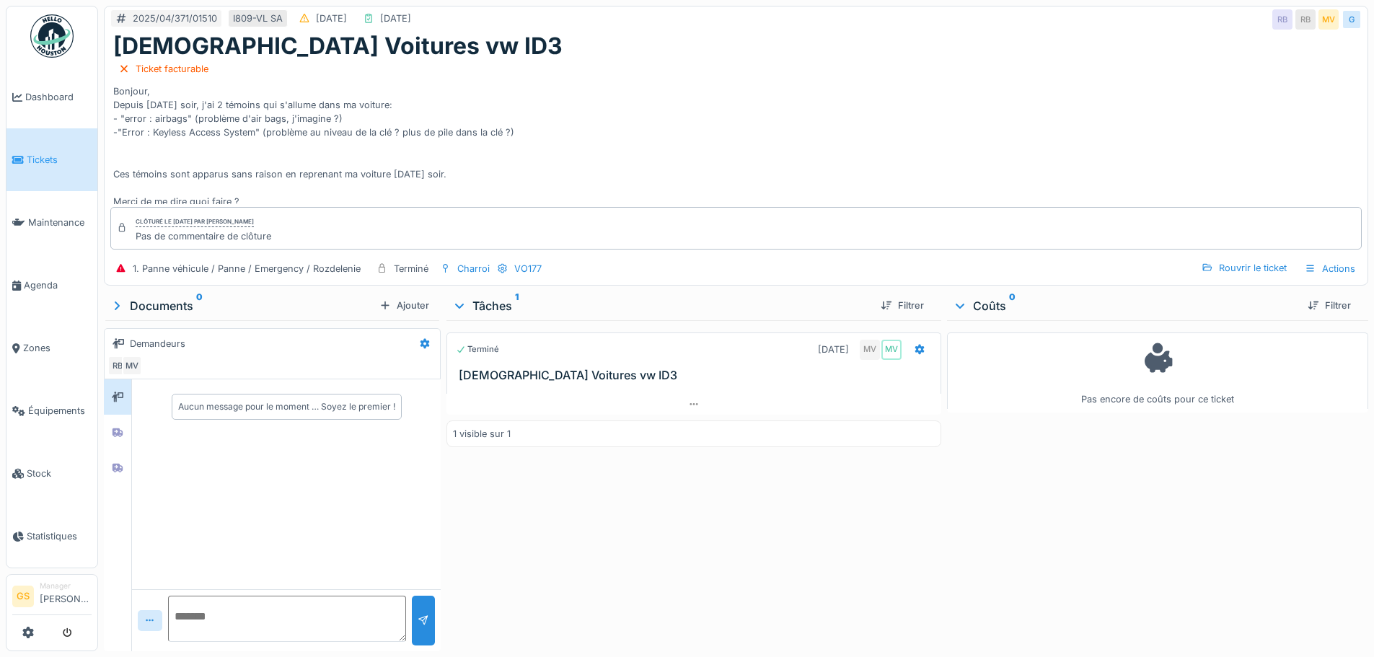
scroll to position [11, 0]
click at [914, 345] on icon at bounding box center [920, 349] width 12 height 9
click at [1238, 258] on div "Rouvrir le ticket" at bounding box center [1244, 267] width 97 height 19
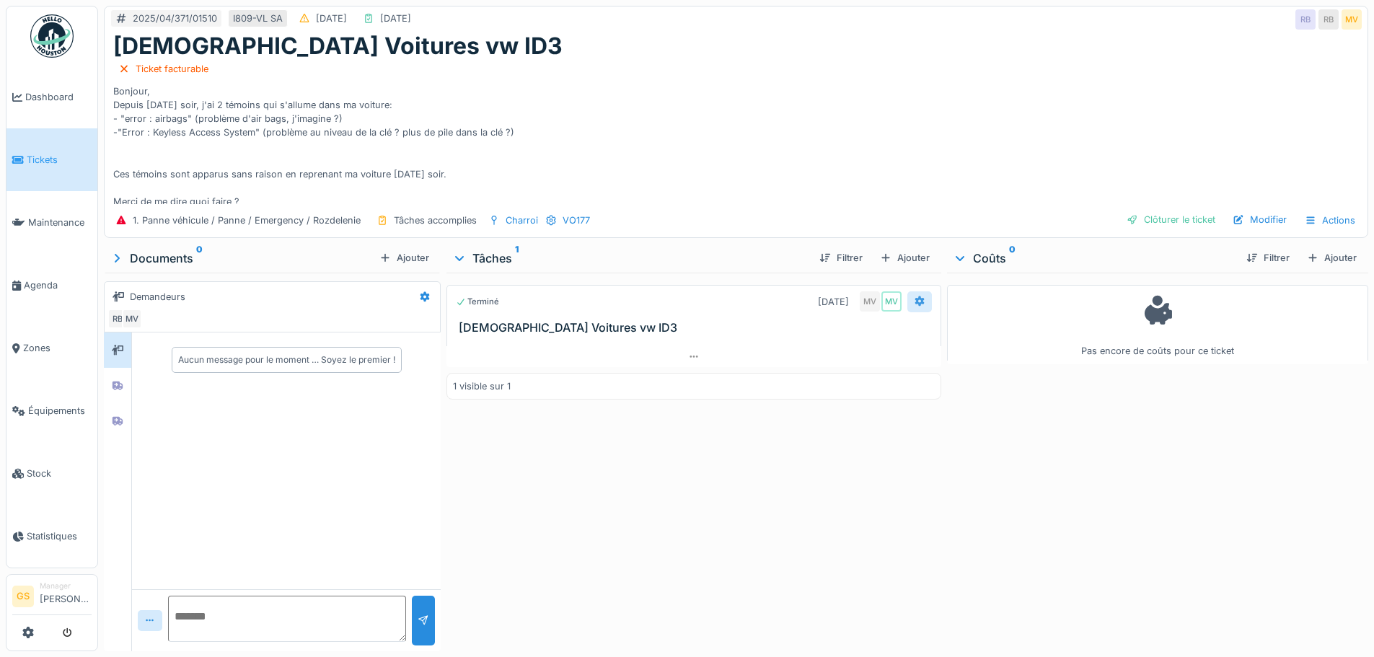
click at [915, 296] on icon at bounding box center [919, 301] width 9 height 10
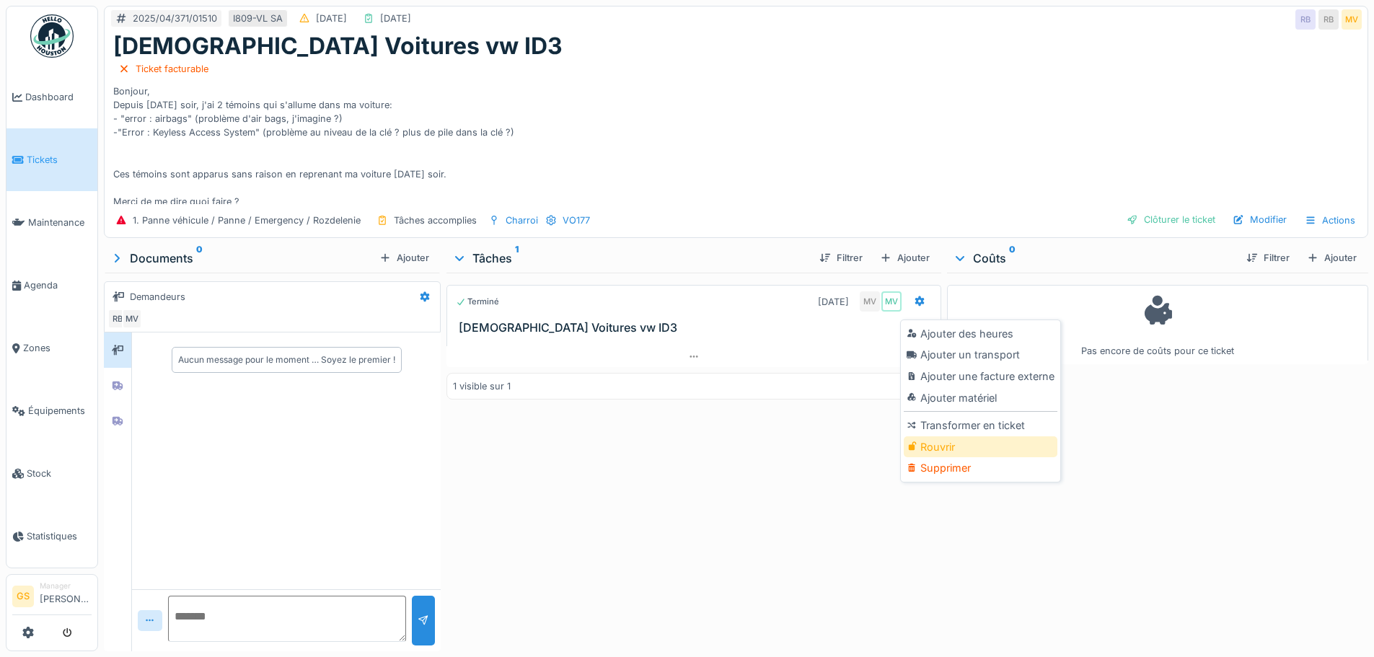
click at [936, 436] on div "Rouvrir" at bounding box center [981, 447] width 154 height 22
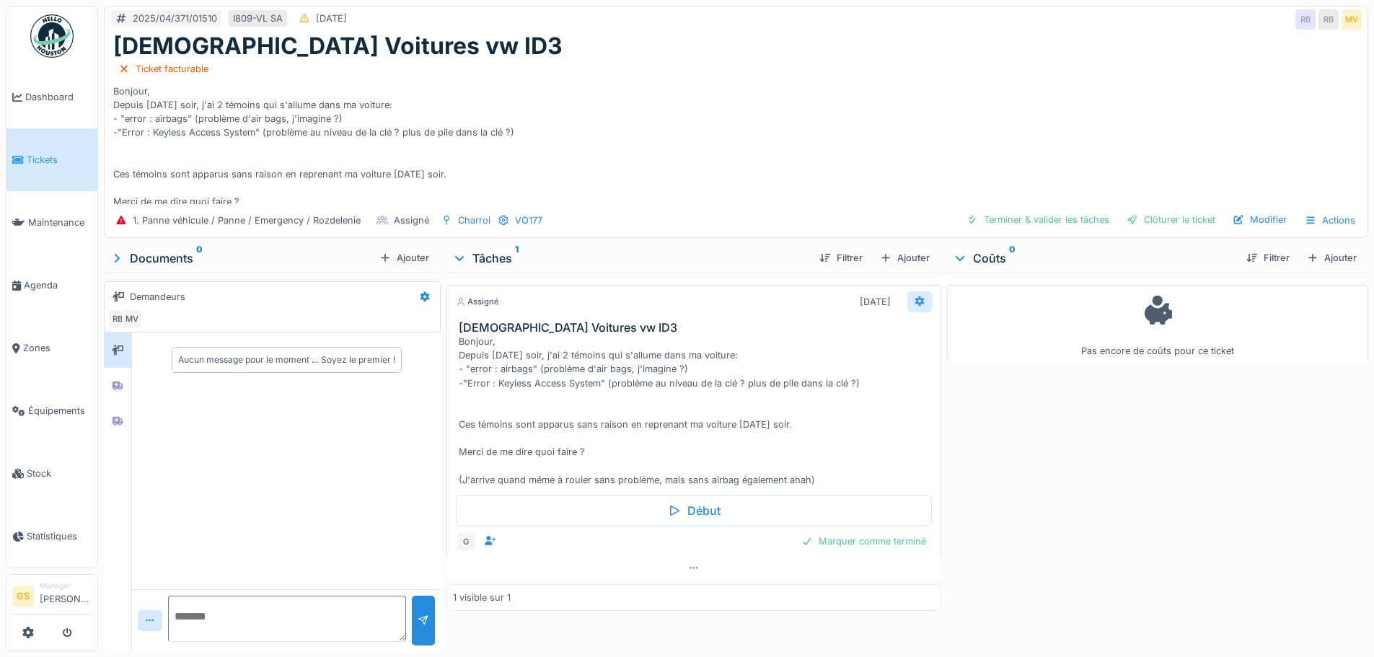
click at [915, 296] on icon at bounding box center [919, 301] width 9 height 10
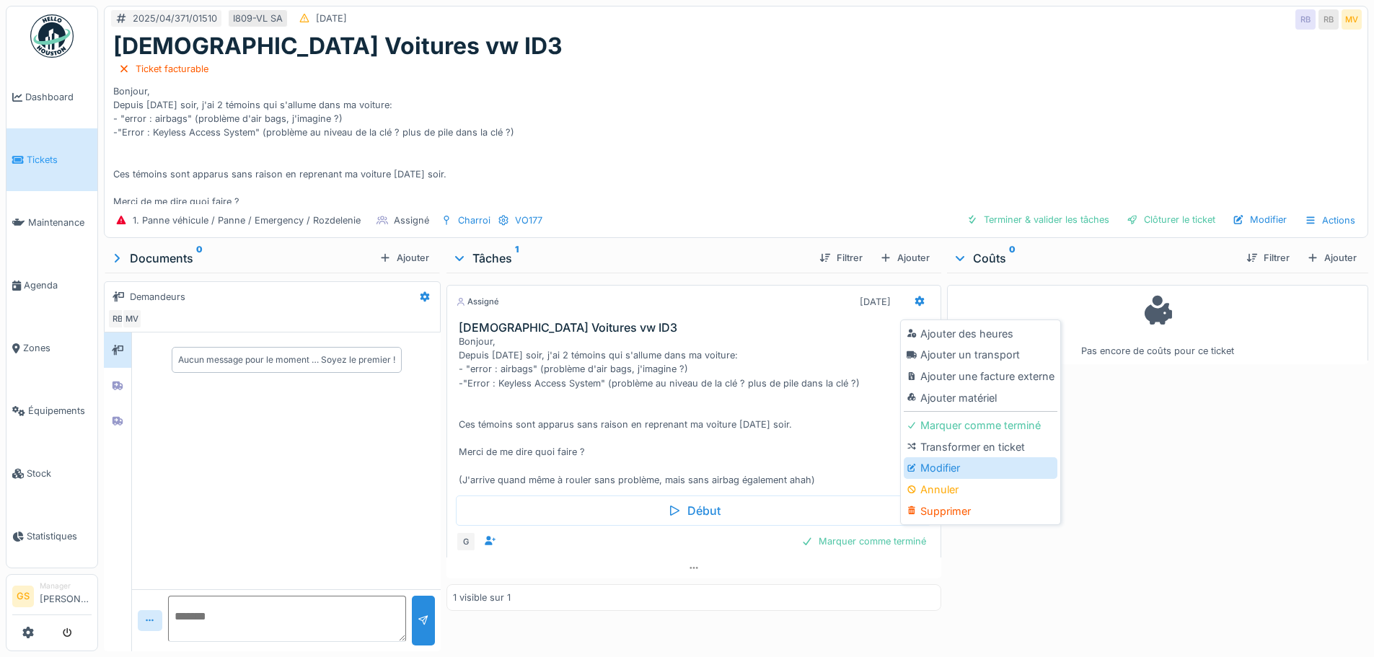
click at [939, 457] on div "Modifier" at bounding box center [981, 468] width 154 height 22
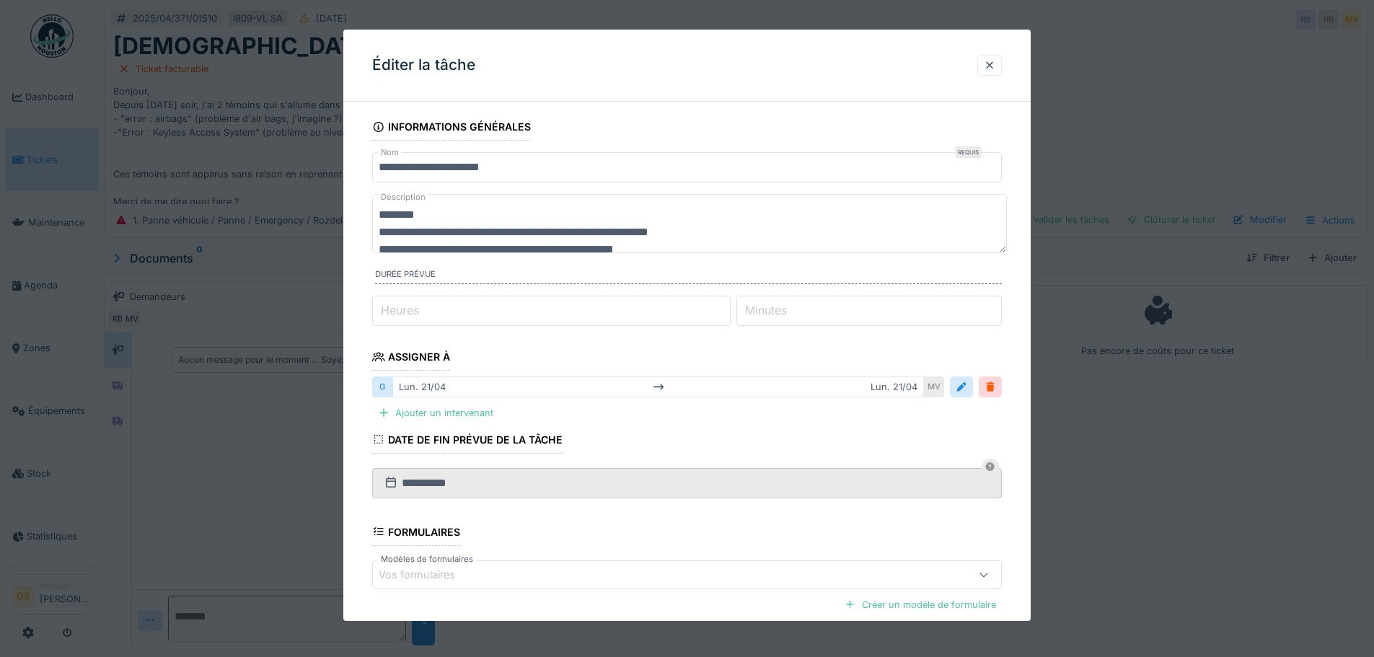
scroll to position [72, 0]
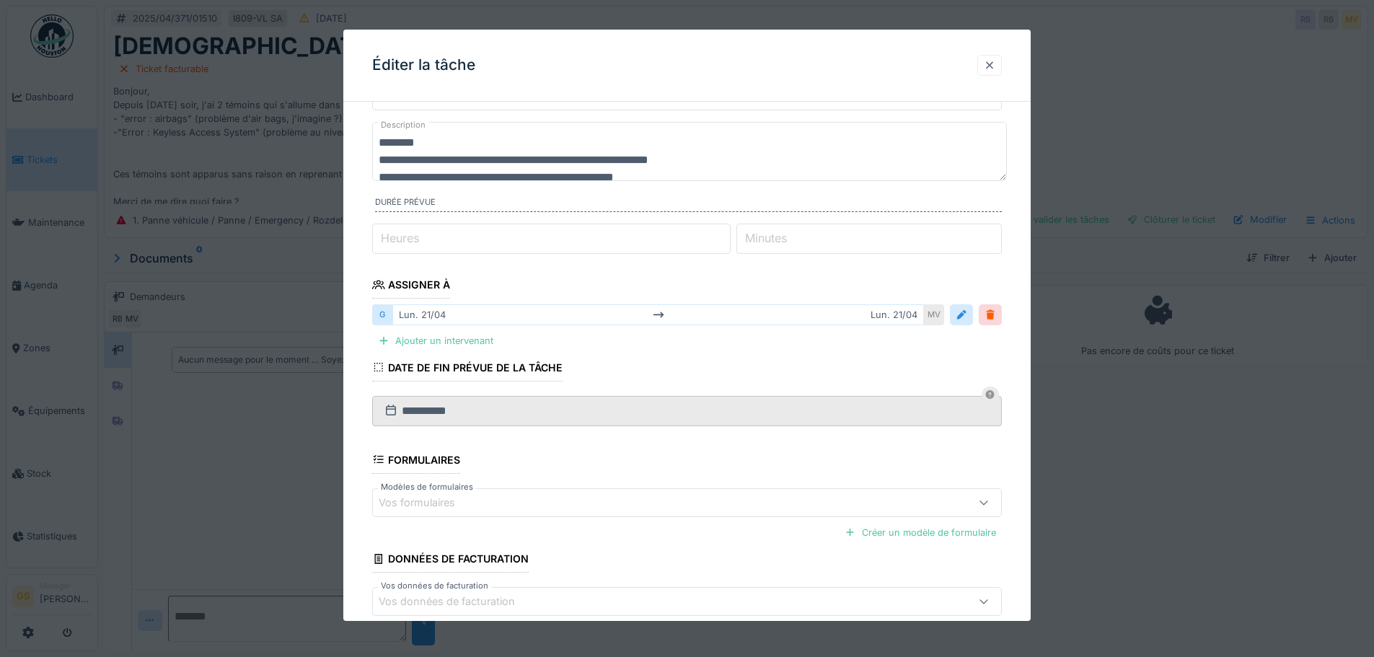
click at [993, 63] on div at bounding box center [990, 65] width 12 height 14
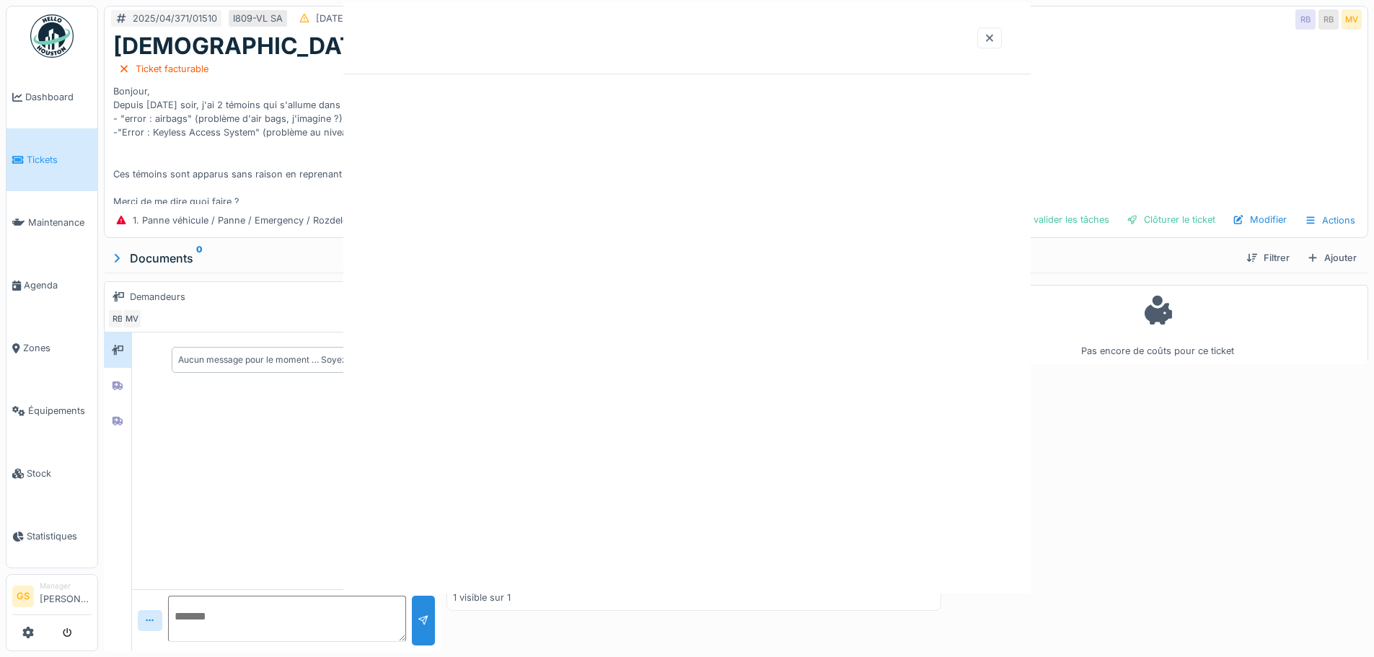
scroll to position [0, 0]
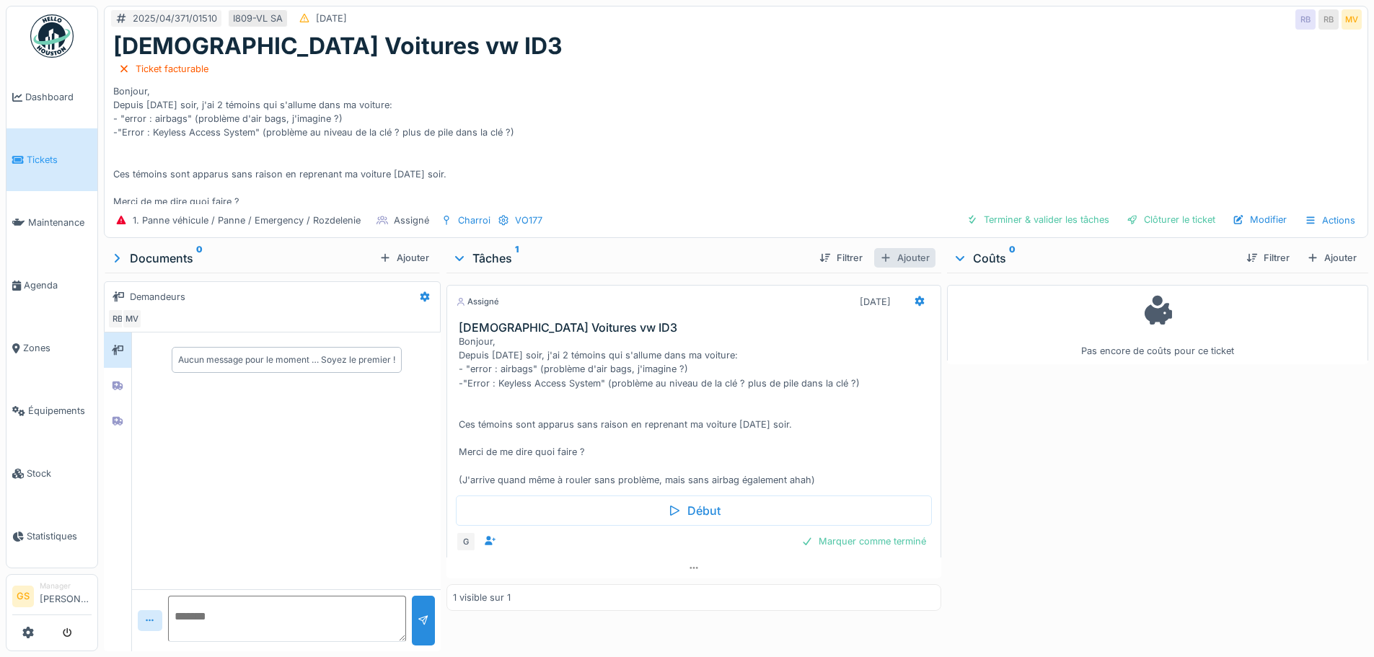
click at [900, 248] on div "Ajouter" at bounding box center [904, 257] width 61 height 19
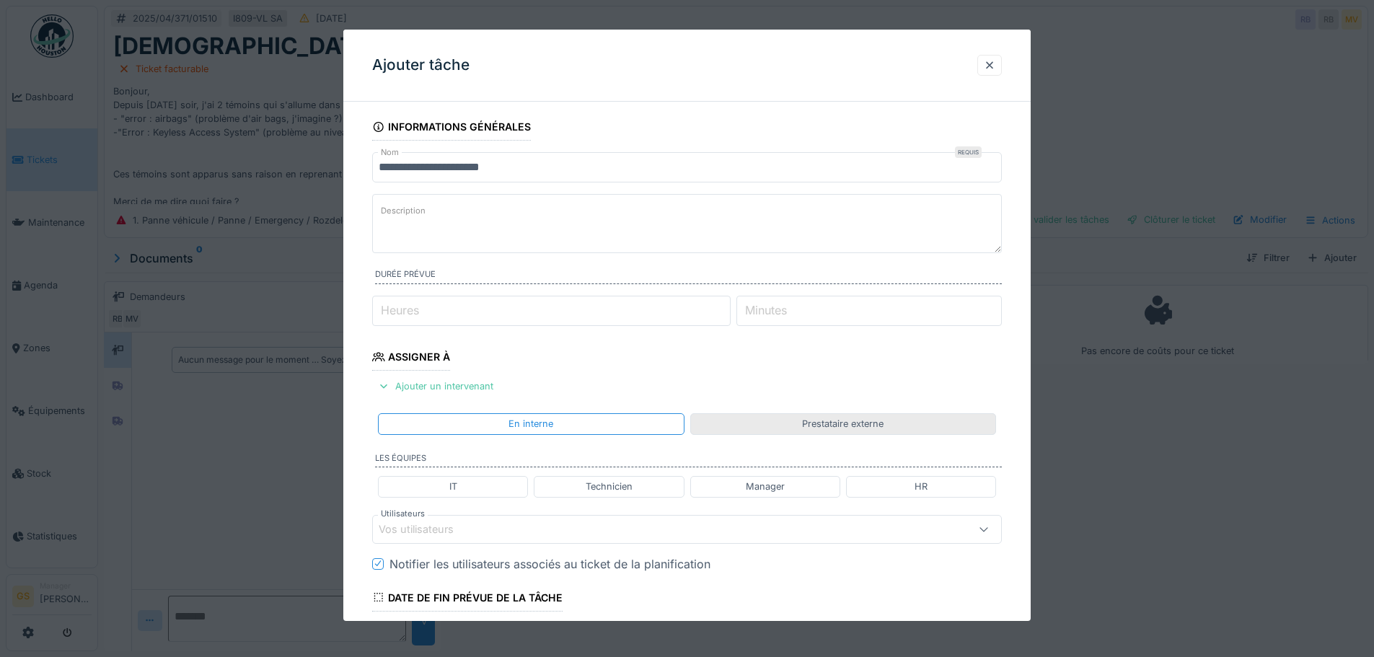
click at [763, 423] on div "Prestataire externe" at bounding box center [843, 423] width 306 height 21
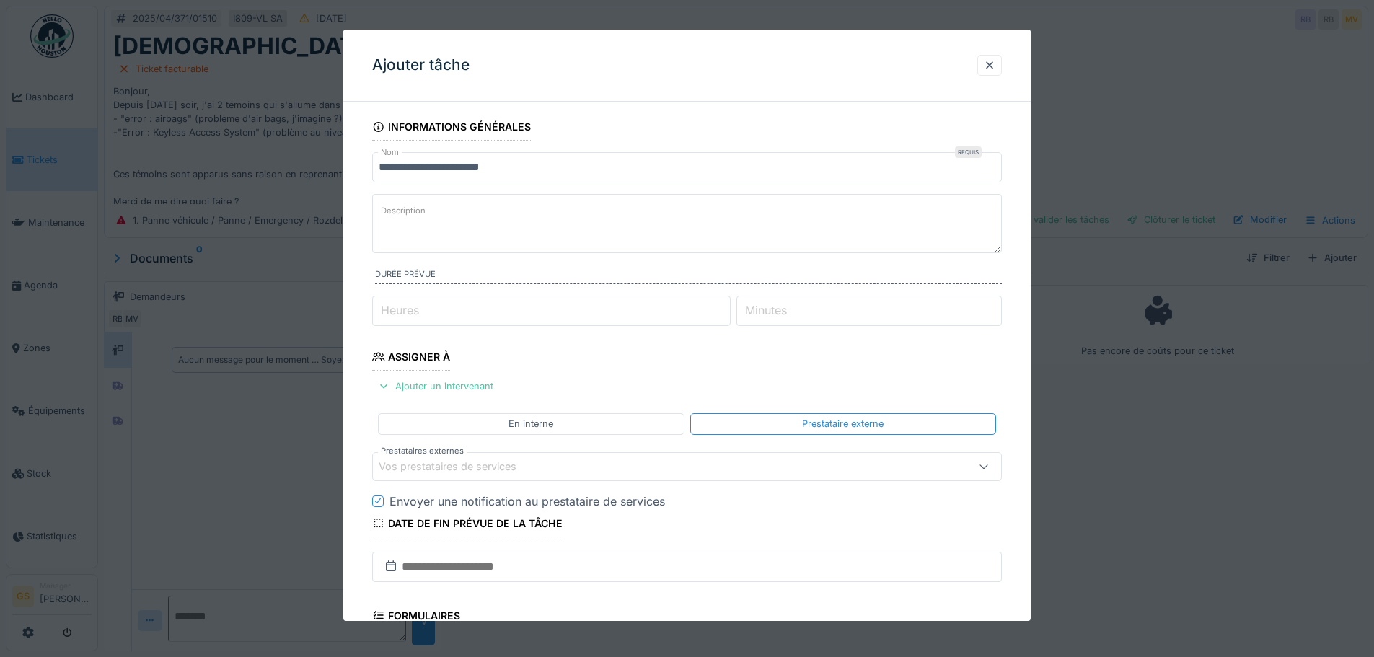
click at [476, 465] on div "Vos prestataires de services" at bounding box center [458, 467] width 158 height 16
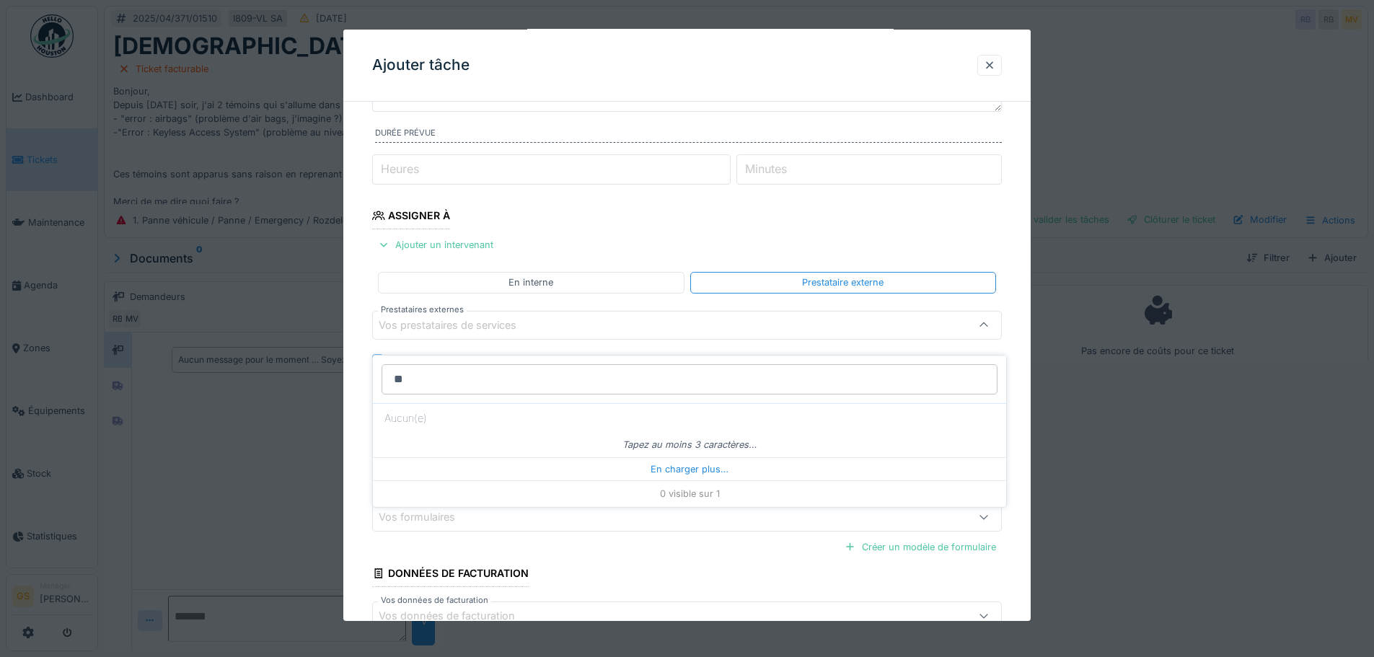
type input "*"
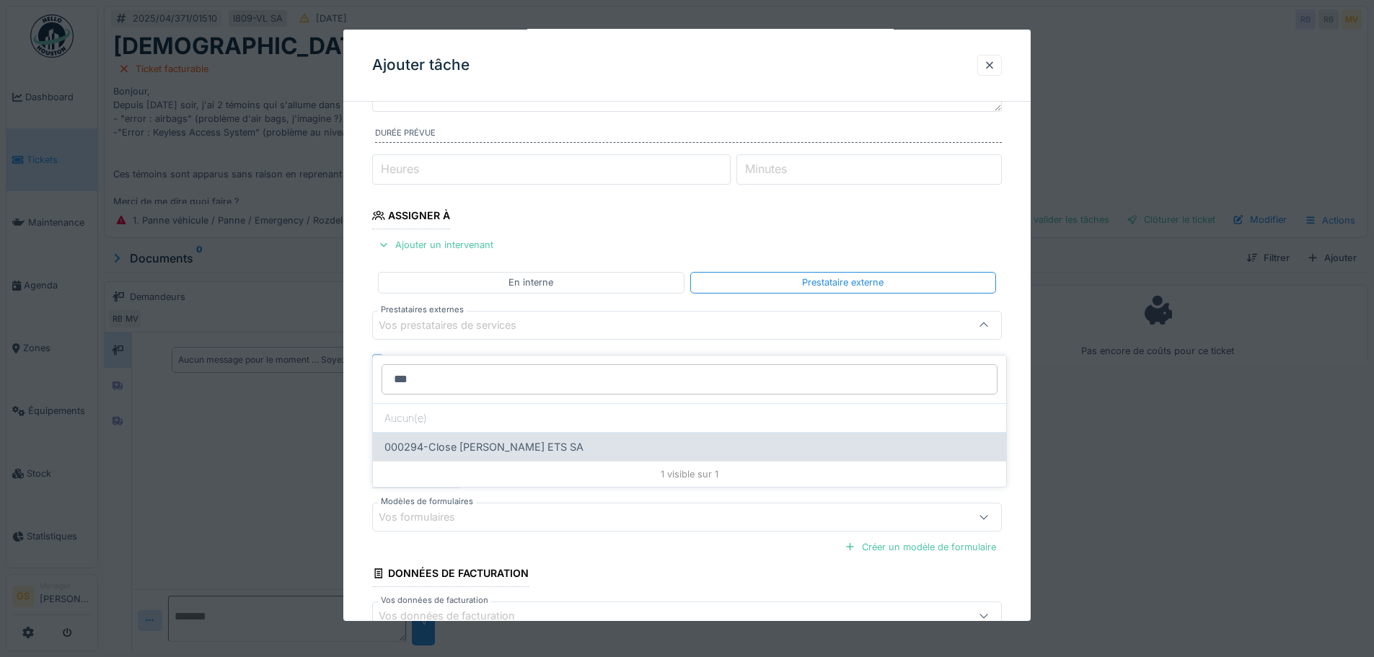
type input "***"
click at [431, 433] on div "000294-Close [PERSON_NAME] ETS SA" at bounding box center [689, 446] width 633 height 29
type input "*****"
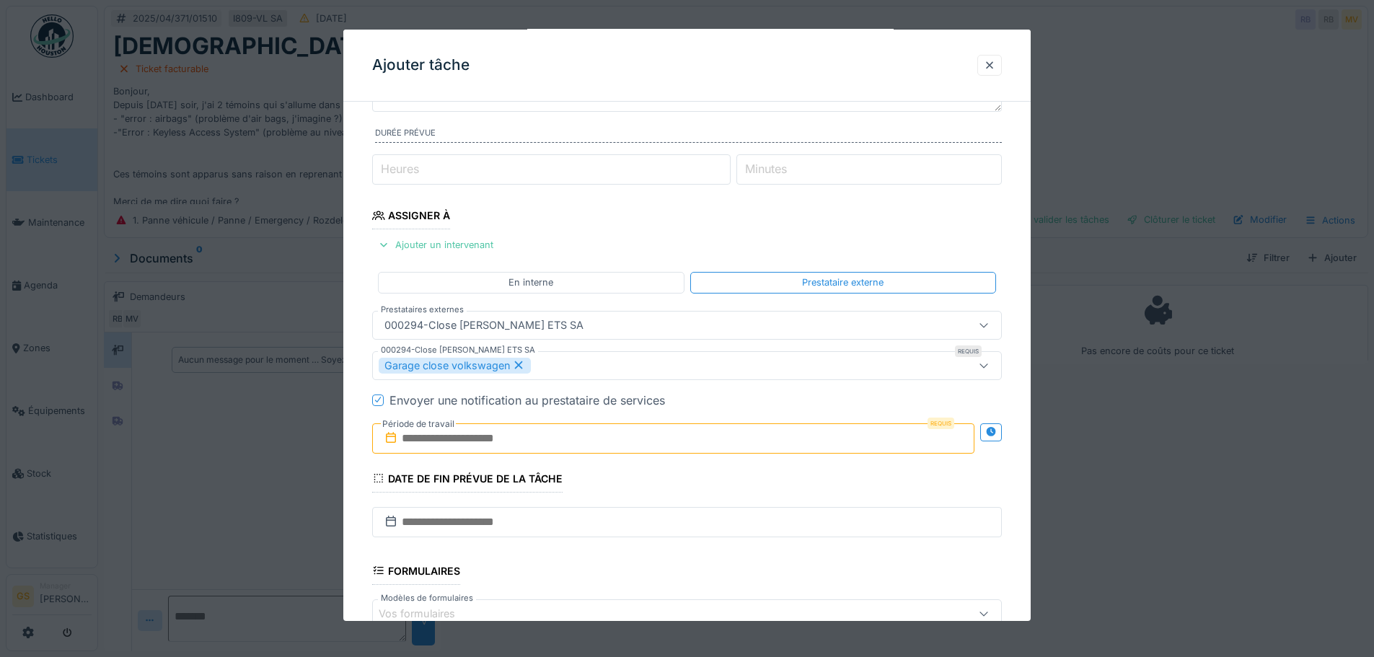
click at [377, 400] on icon at bounding box center [378, 399] width 9 height 7
click at [390, 440] on icon at bounding box center [391, 438] width 14 height 12
click at [385, 434] on icon at bounding box center [391, 438] width 14 height 12
click at [426, 445] on input "text" at bounding box center [673, 438] width 602 height 30
click at [604, 245] on span "Previous Month" at bounding box center [604, 245] width 0 height 17
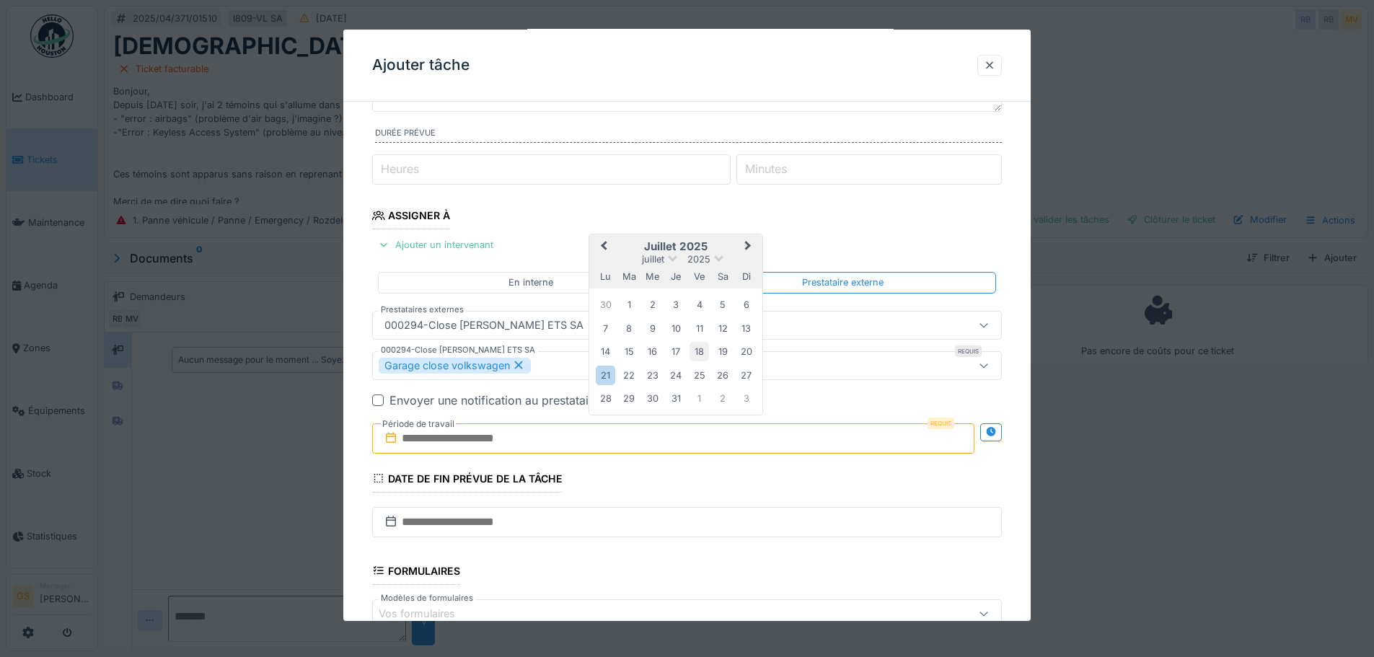
click at [700, 348] on div "18" at bounding box center [699, 351] width 19 height 19
click at [415, 521] on input "text" at bounding box center [687, 522] width 630 height 30
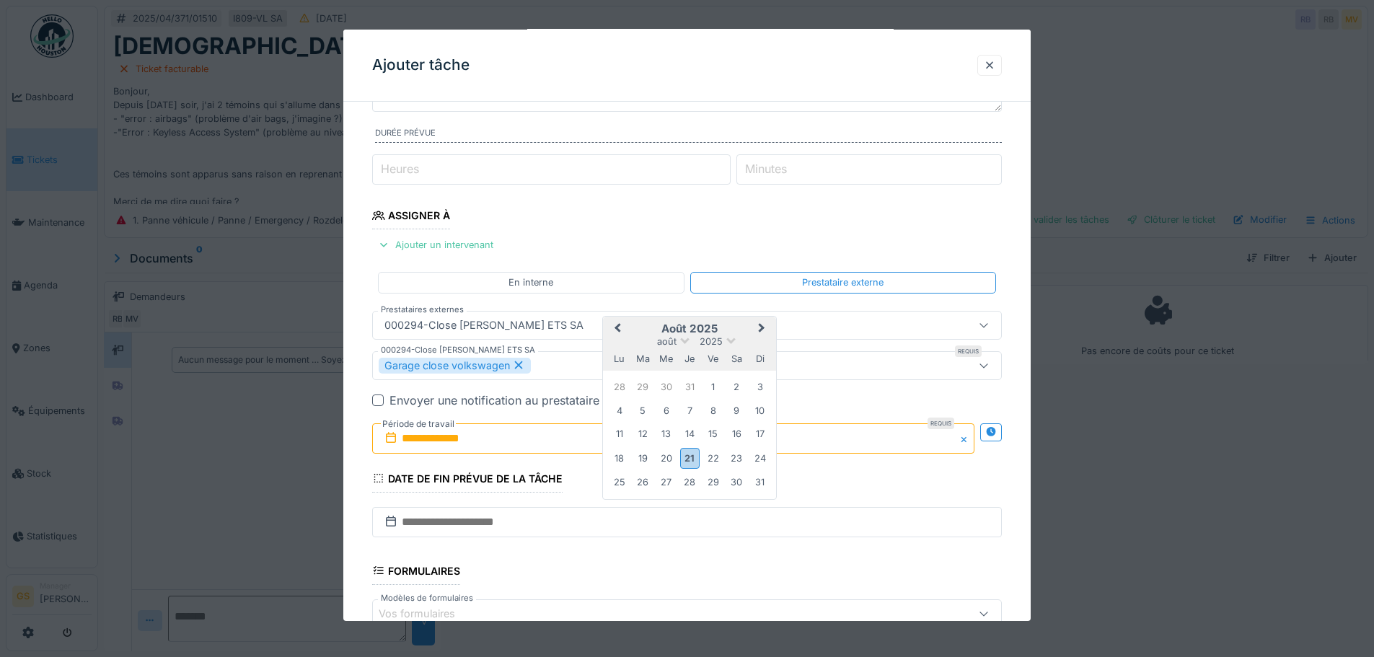
click at [618, 325] on span "Previous Month" at bounding box center [618, 328] width 0 height 17
click at [716, 436] on div "18" at bounding box center [712, 435] width 19 height 19
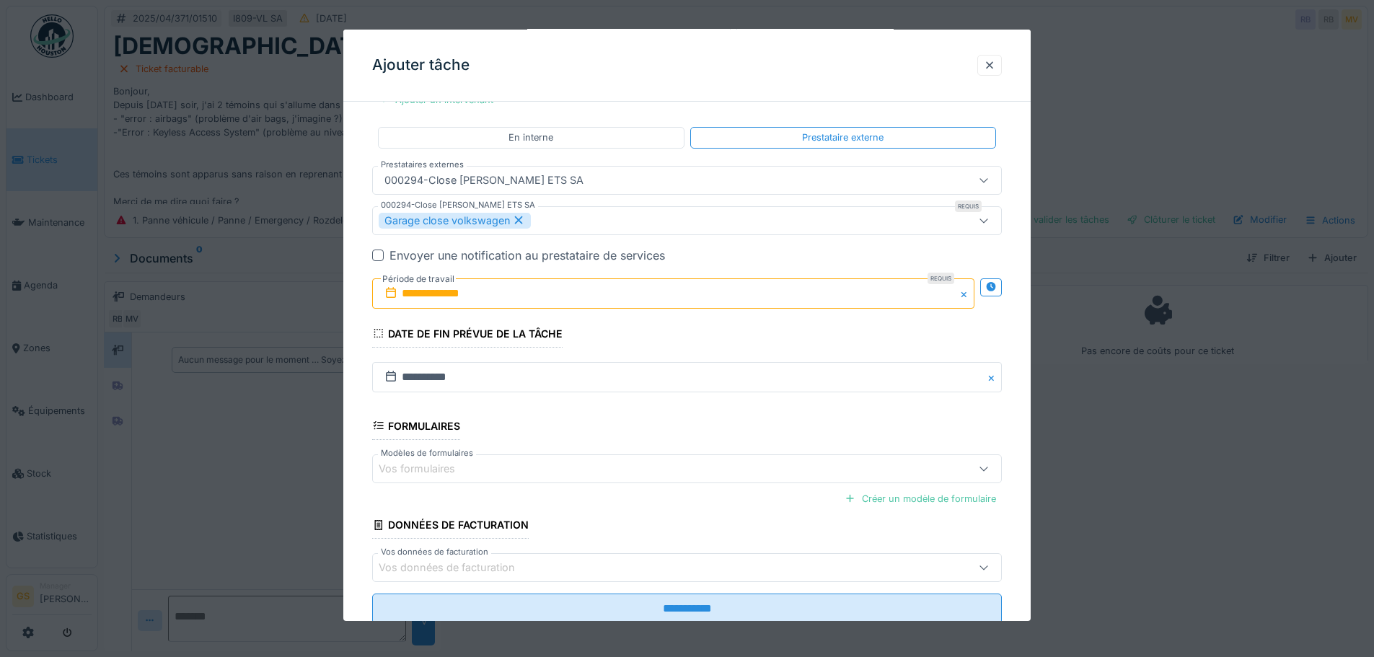
scroll to position [330, 0]
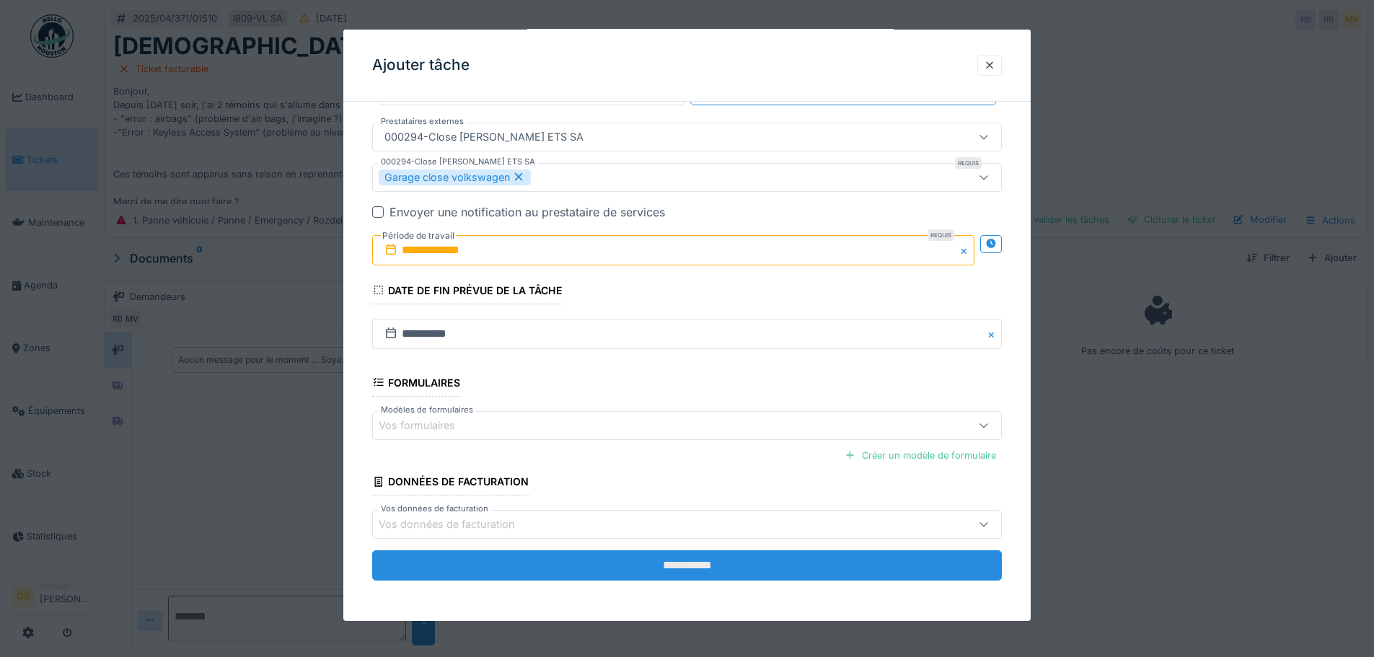
click at [649, 563] on input "**********" at bounding box center [687, 565] width 630 height 30
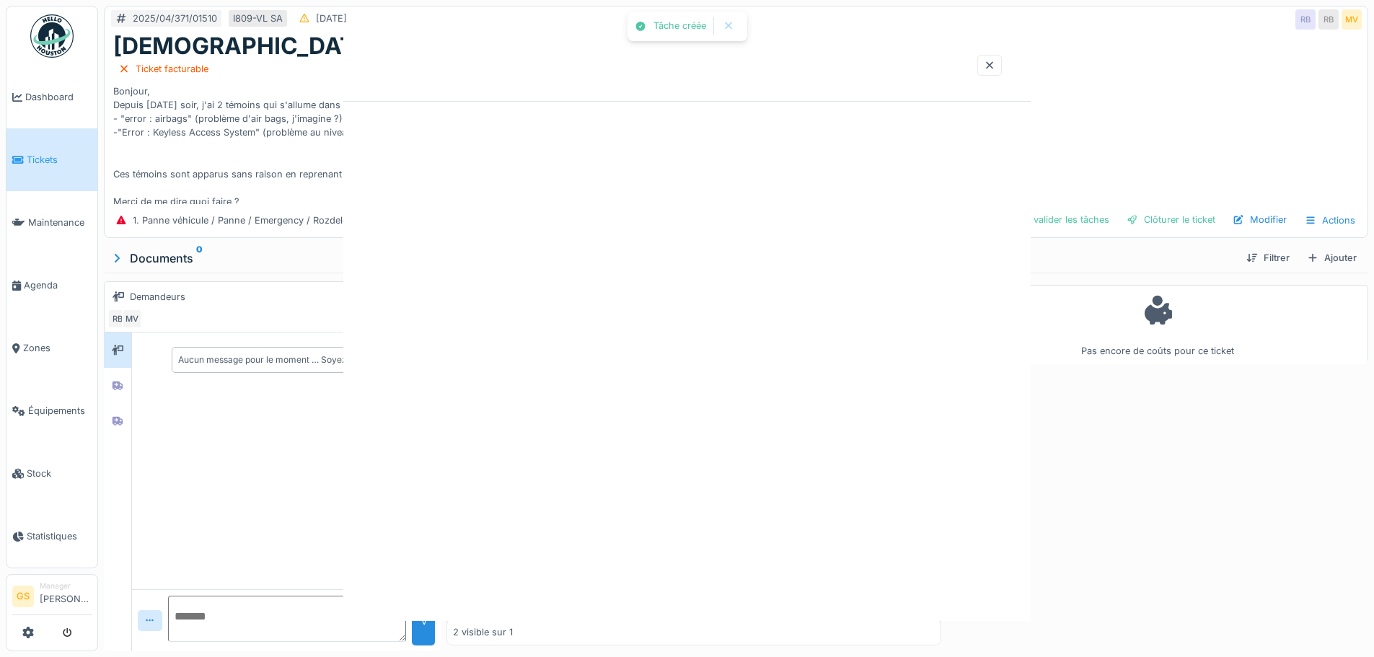
scroll to position [0, 0]
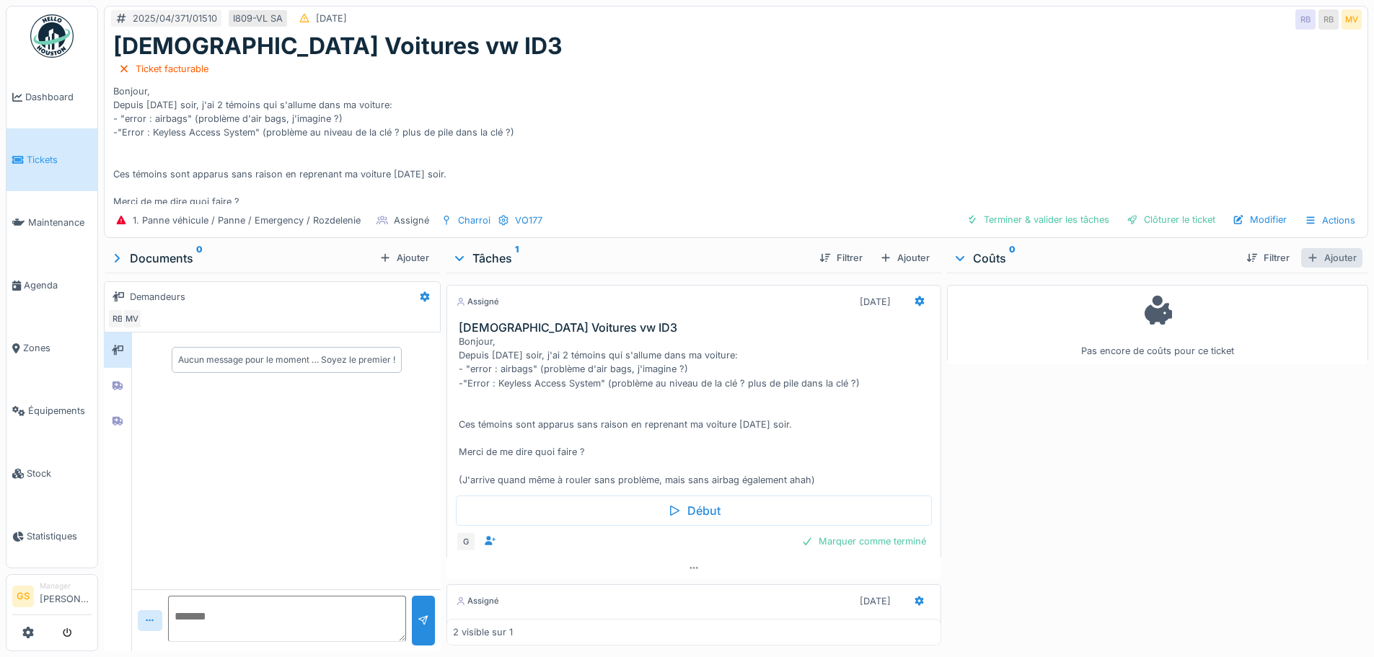
click at [1317, 248] on div "Ajouter" at bounding box center [1331, 257] width 61 height 19
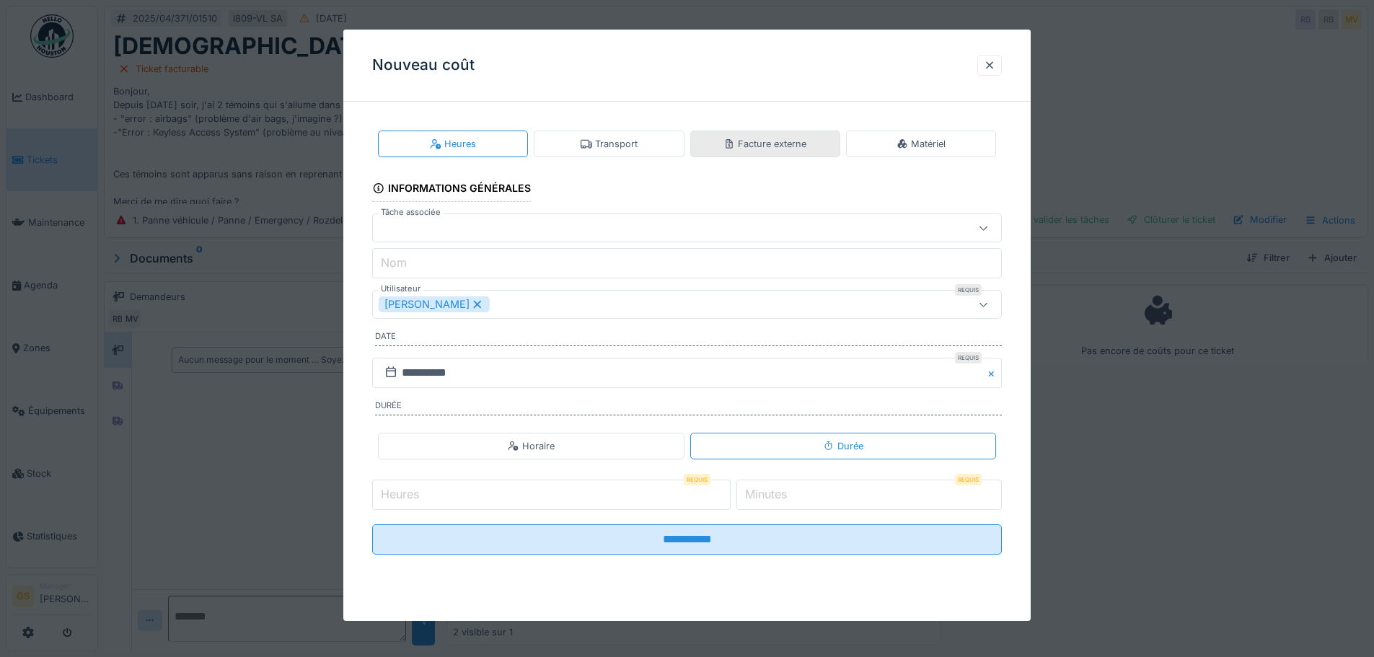
click at [770, 146] on div "Facture externe" at bounding box center [765, 144] width 83 height 14
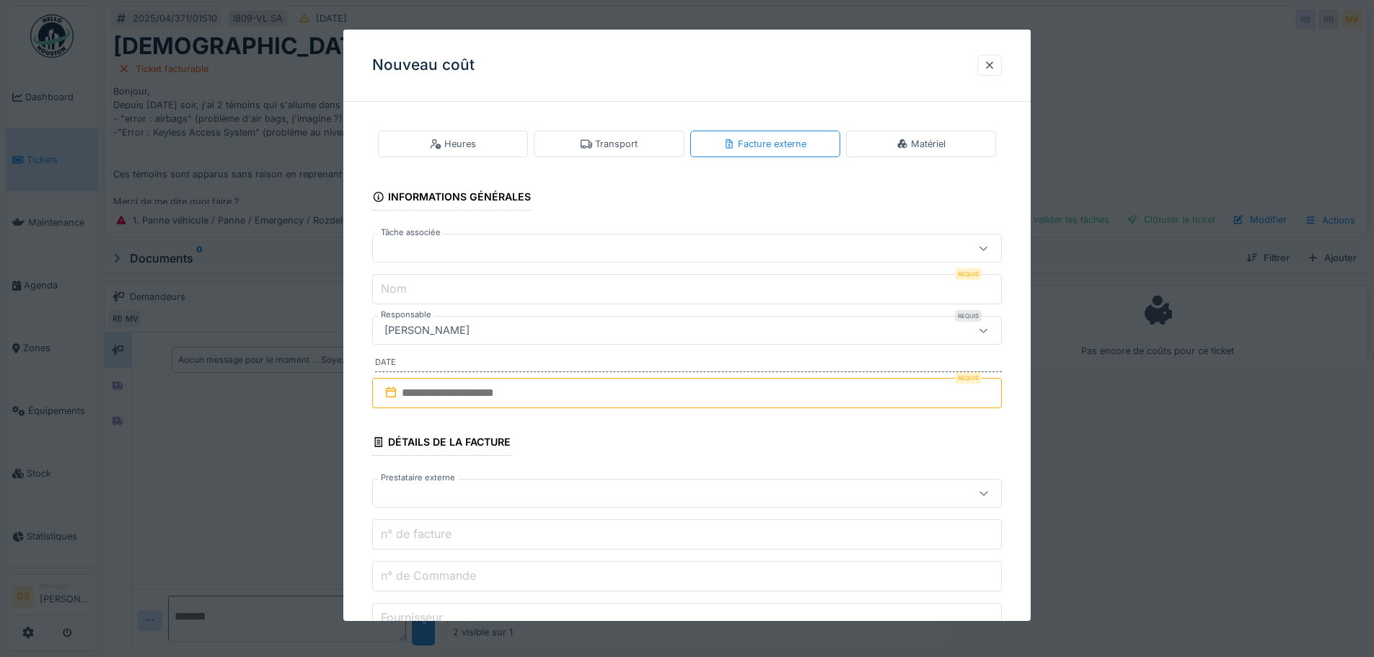
click at [433, 240] on div at bounding box center [650, 248] width 543 height 16
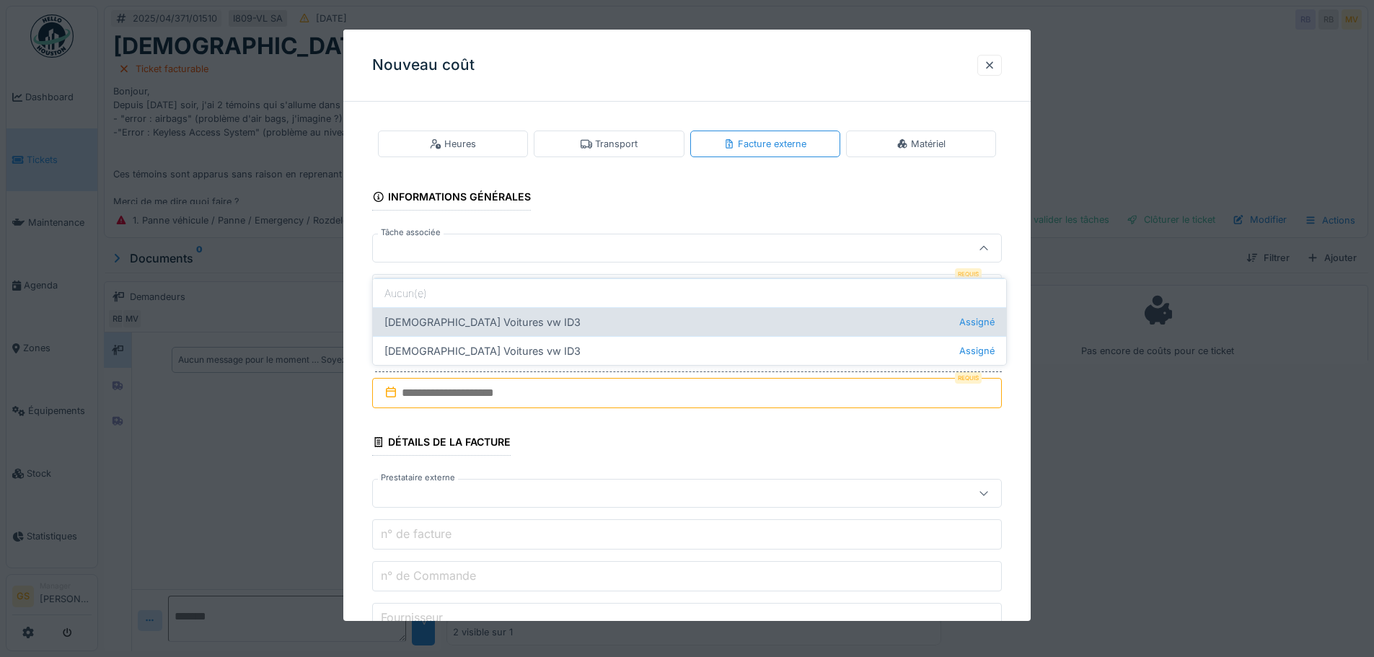
click at [432, 310] on div "[DEMOGRAPHIC_DATA] Voitures vw ID3 Assigné" at bounding box center [689, 321] width 633 height 29
type input "******"
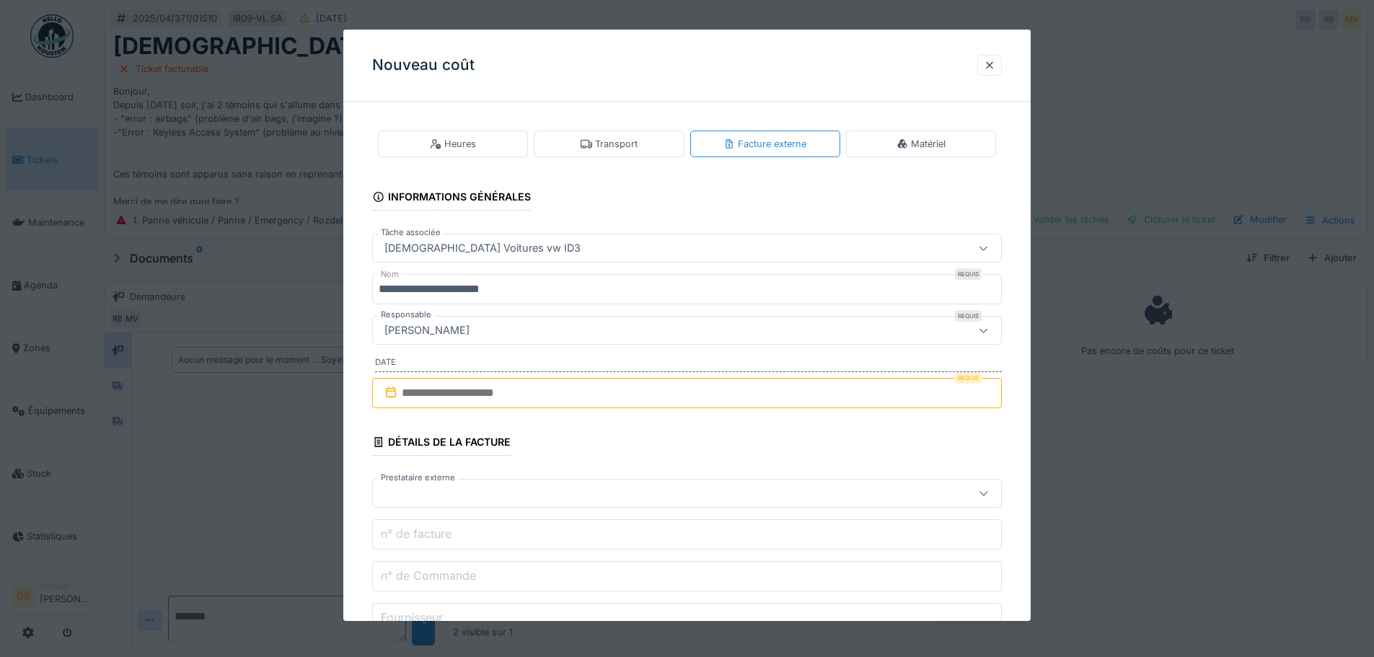
click at [530, 294] on input "**********" at bounding box center [687, 289] width 630 height 30
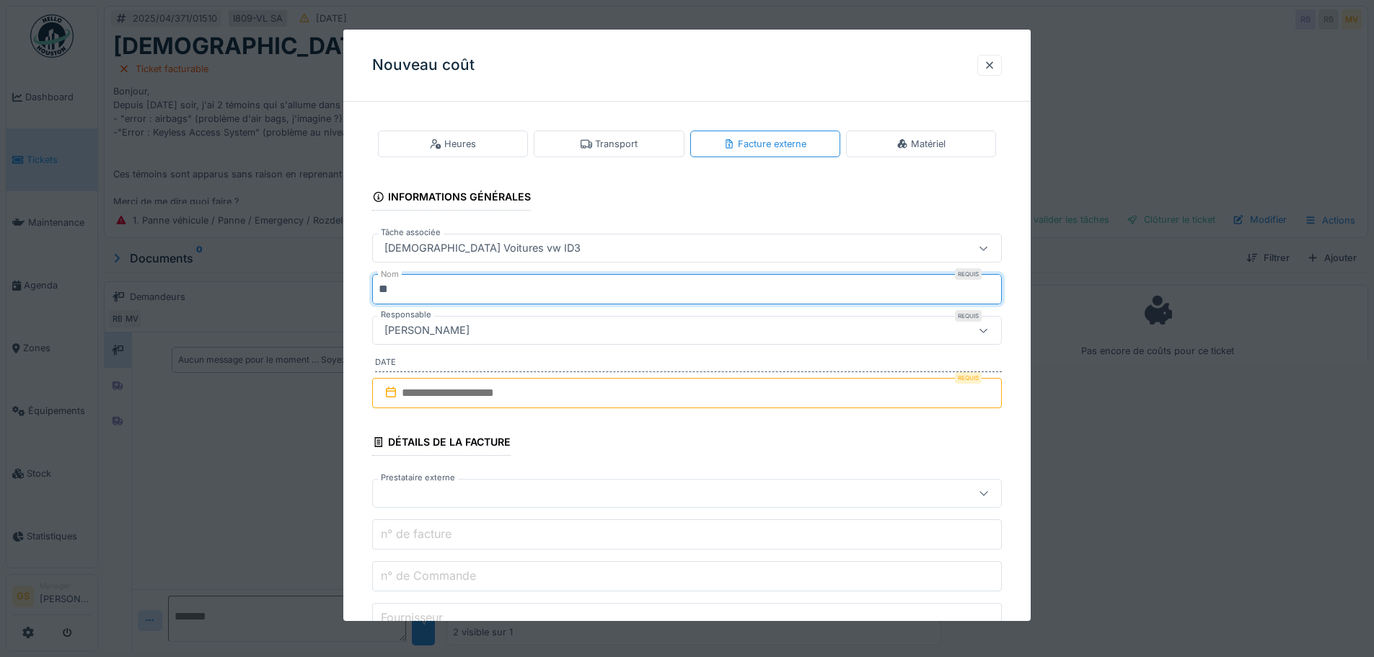
type input "*"
type input "**********"
click at [402, 391] on input "text" at bounding box center [687, 393] width 630 height 30
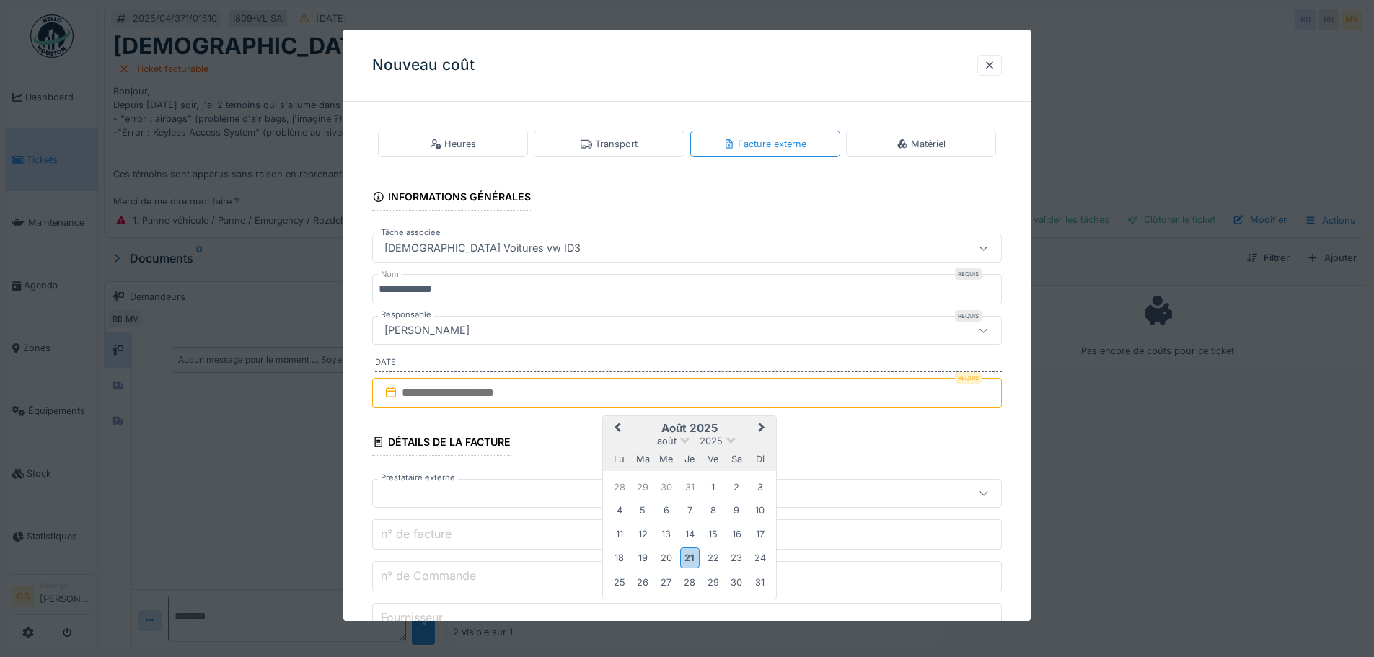
click at [618, 427] on span "Previous Month" at bounding box center [618, 428] width 0 height 17
click at [714, 530] on div "18" at bounding box center [712, 533] width 19 height 19
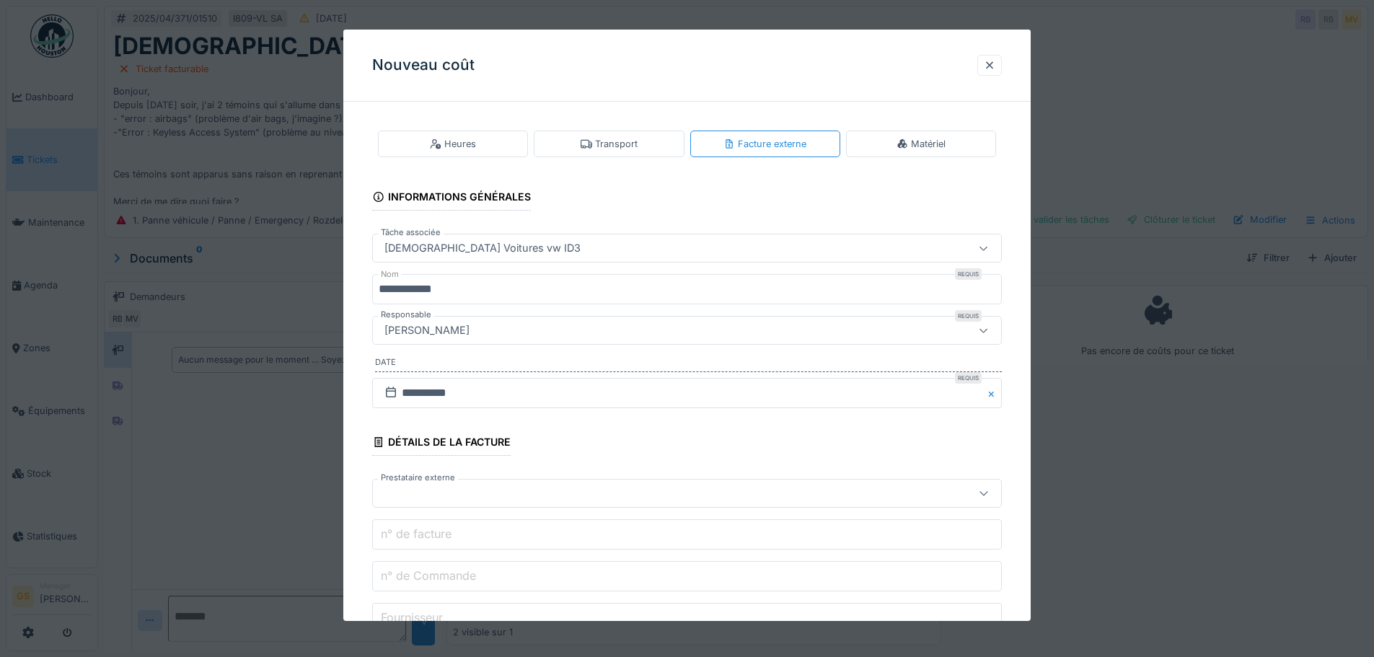
click at [418, 482] on label "Prestataire externe" at bounding box center [418, 478] width 80 height 12
click at [444, 493] on div at bounding box center [650, 493] width 543 height 16
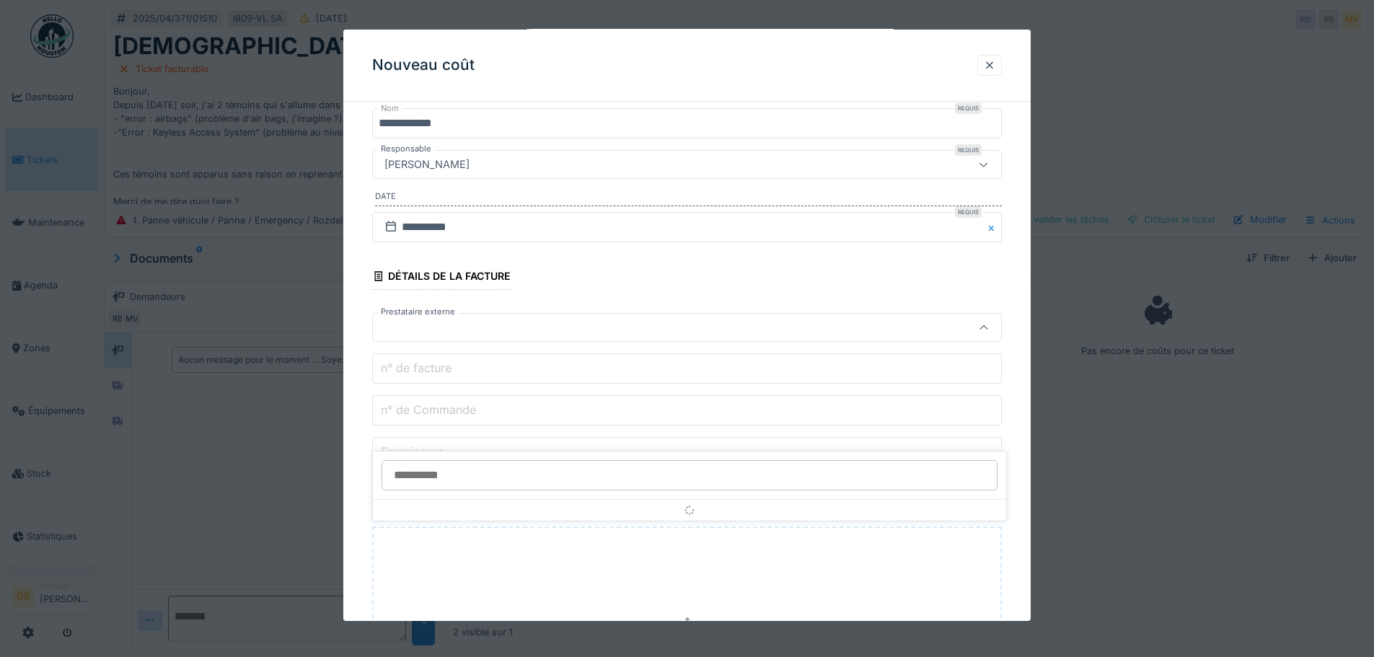
scroll to position [168, 0]
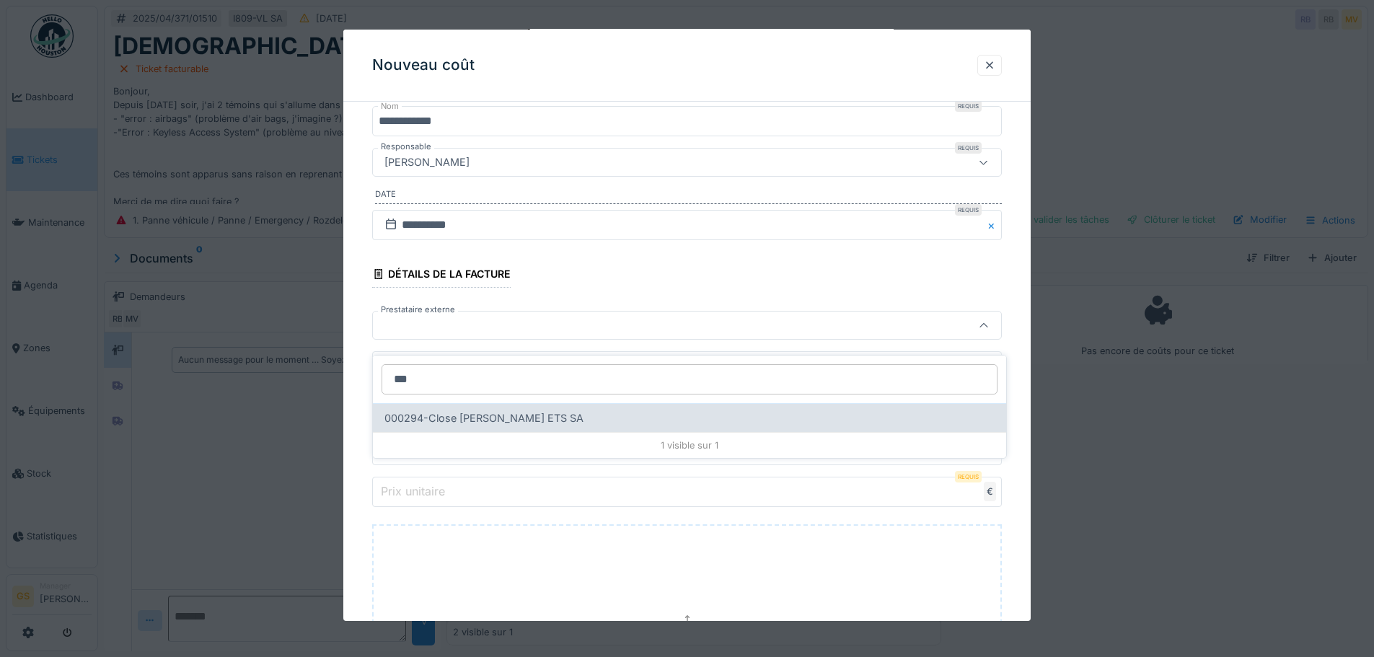
type input "***"
click at [431, 412] on div "000294-Close [PERSON_NAME] ETS SA" at bounding box center [689, 417] width 633 height 29
type input "*****"
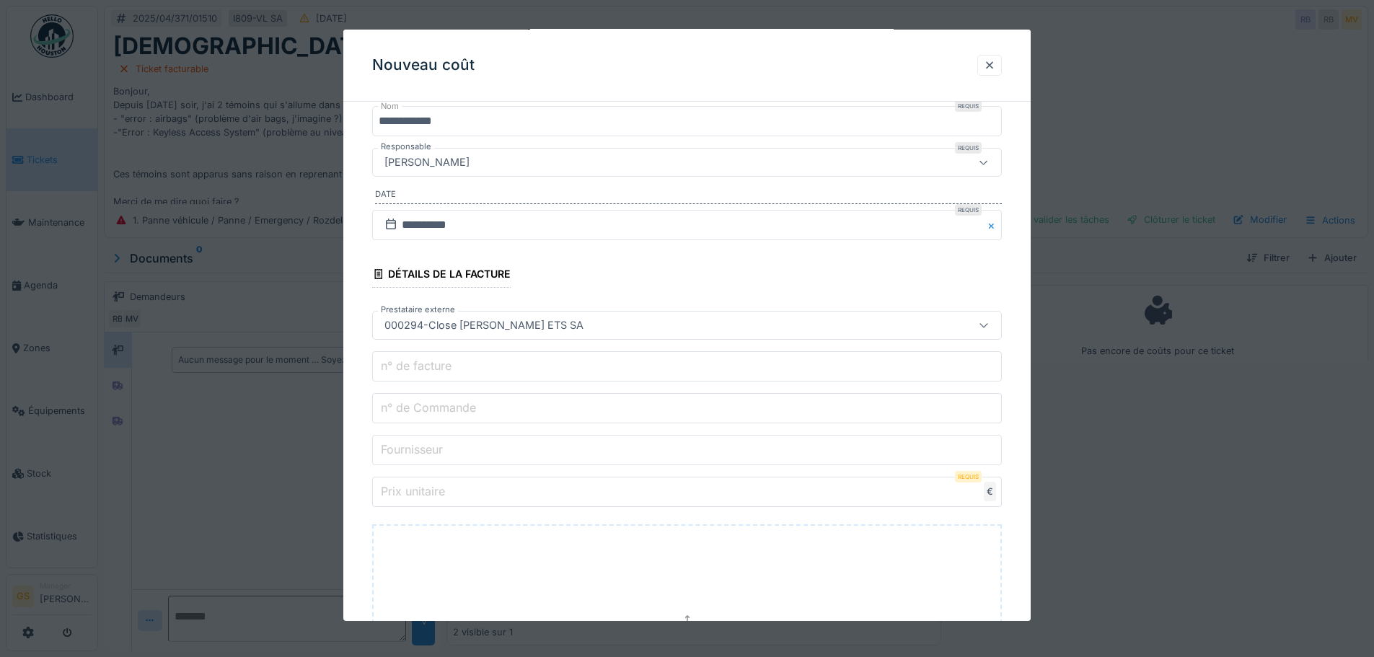
click at [422, 450] on label "Fournisseur" at bounding box center [412, 449] width 68 height 17
click at [422, 450] on input "Fournisseur" at bounding box center [687, 450] width 630 height 30
click at [444, 406] on label "n° de Commande" at bounding box center [428, 407] width 101 height 17
click at [444, 406] on input "n° de Commande" at bounding box center [687, 408] width 630 height 30
click at [419, 370] on label "n° de facture" at bounding box center [416, 365] width 76 height 17
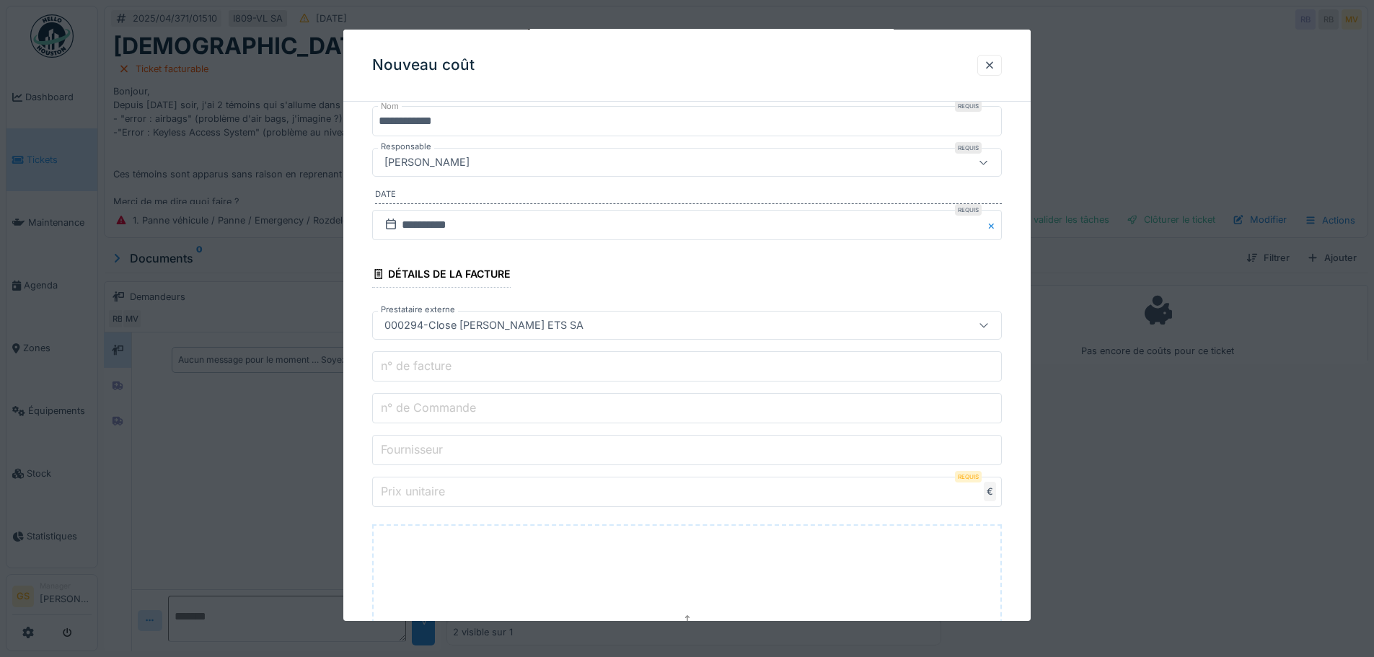
click at [419, 370] on input "n° de facture" at bounding box center [687, 366] width 630 height 30
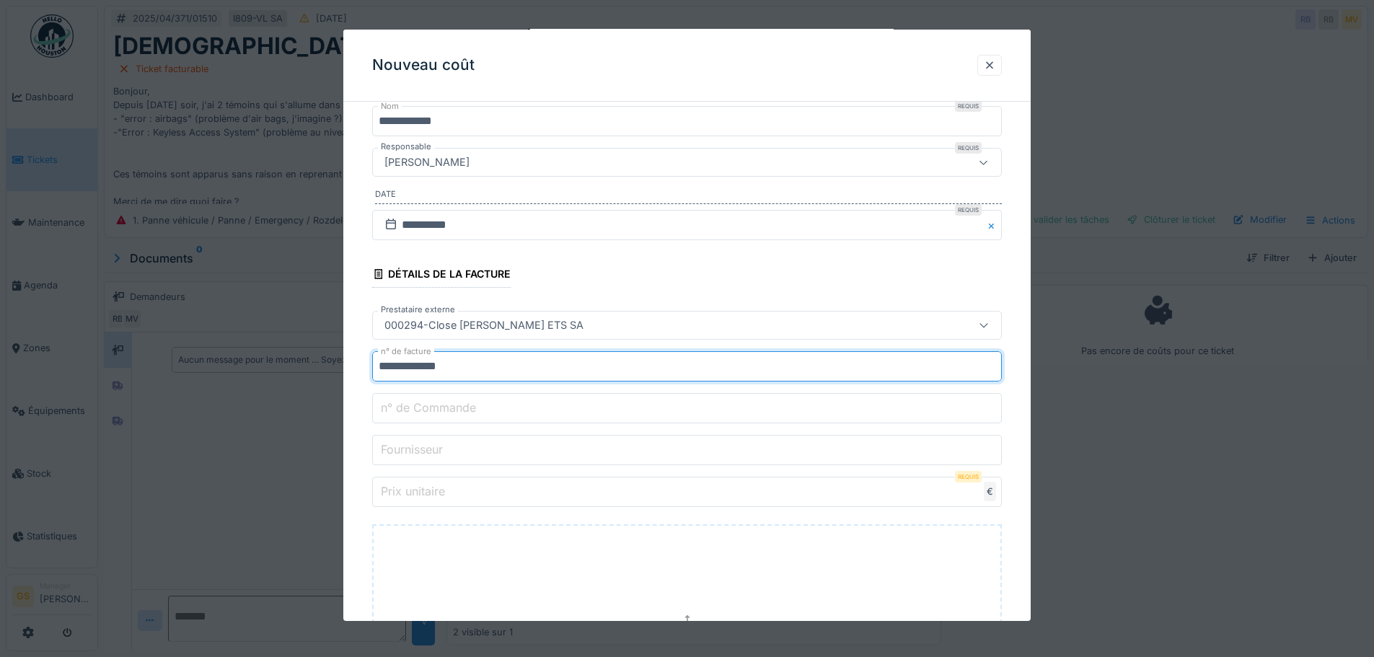
type input "**********"
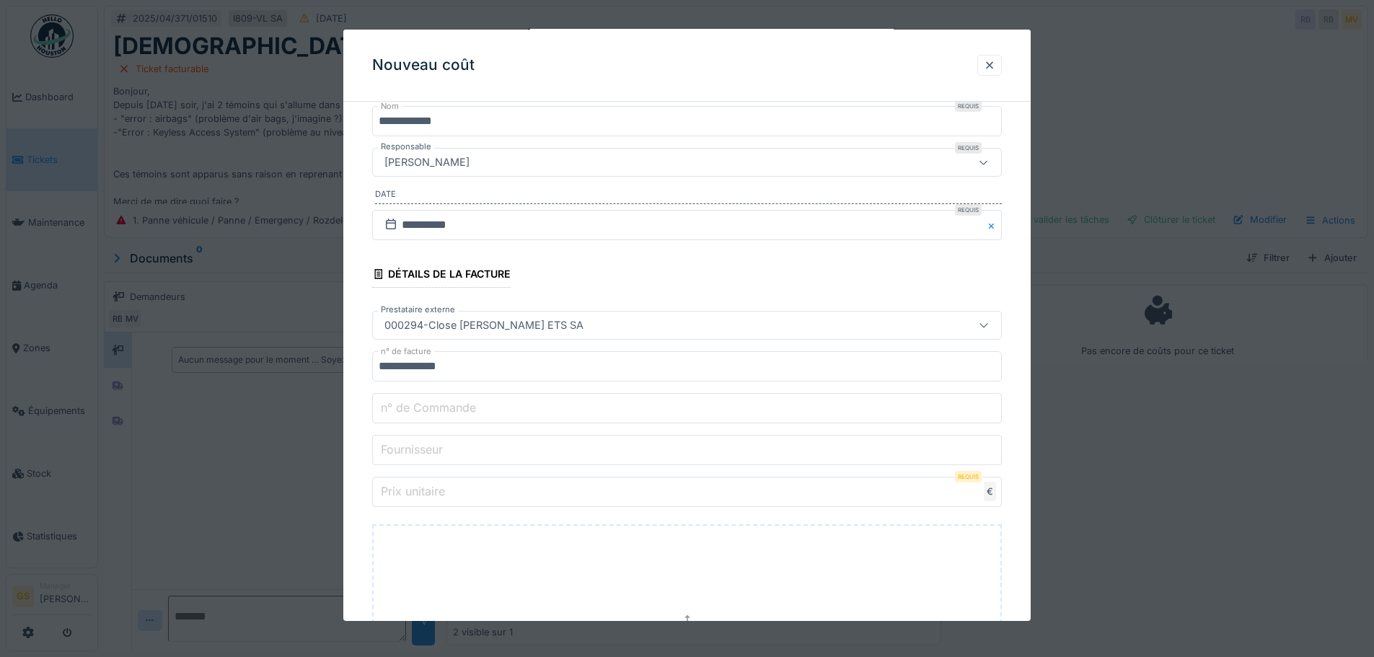
click at [403, 497] on label "Prix unitaire" at bounding box center [413, 491] width 70 height 17
click at [403, 497] on input "Prix unitaire" at bounding box center [687, 492] width 630 height 30
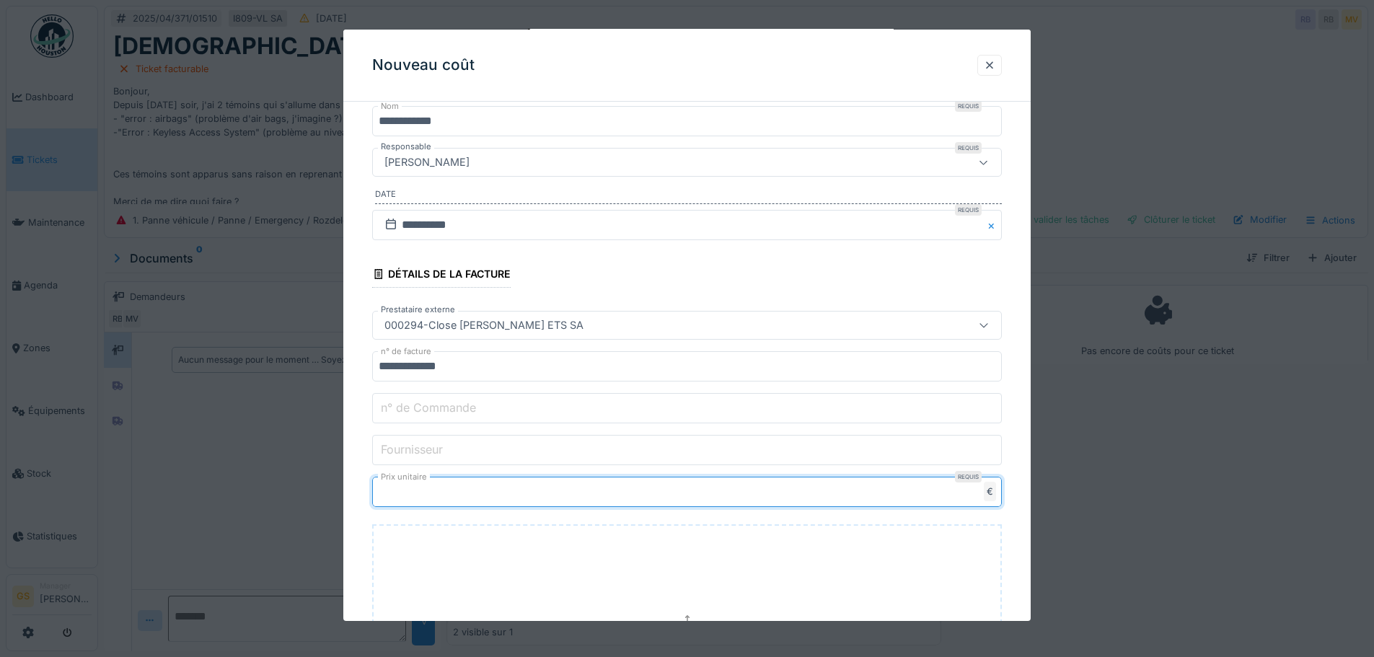
type input "******"
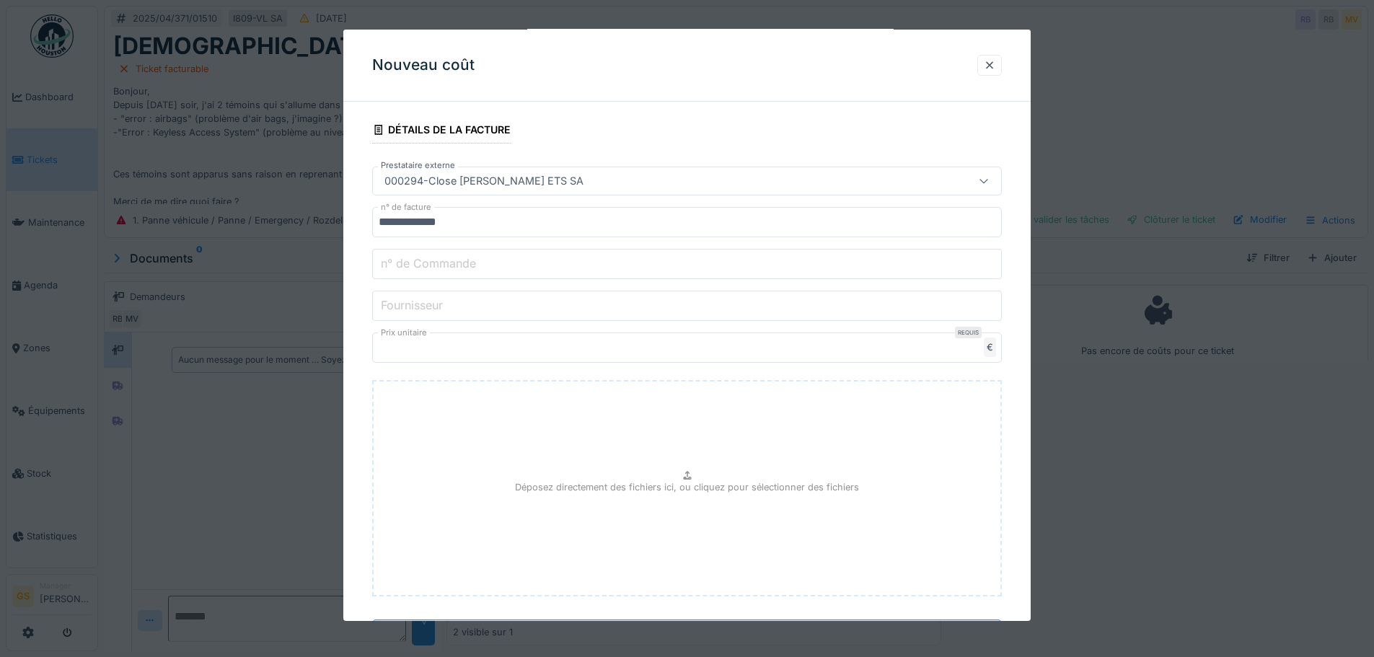
scroll to position [382, 0]
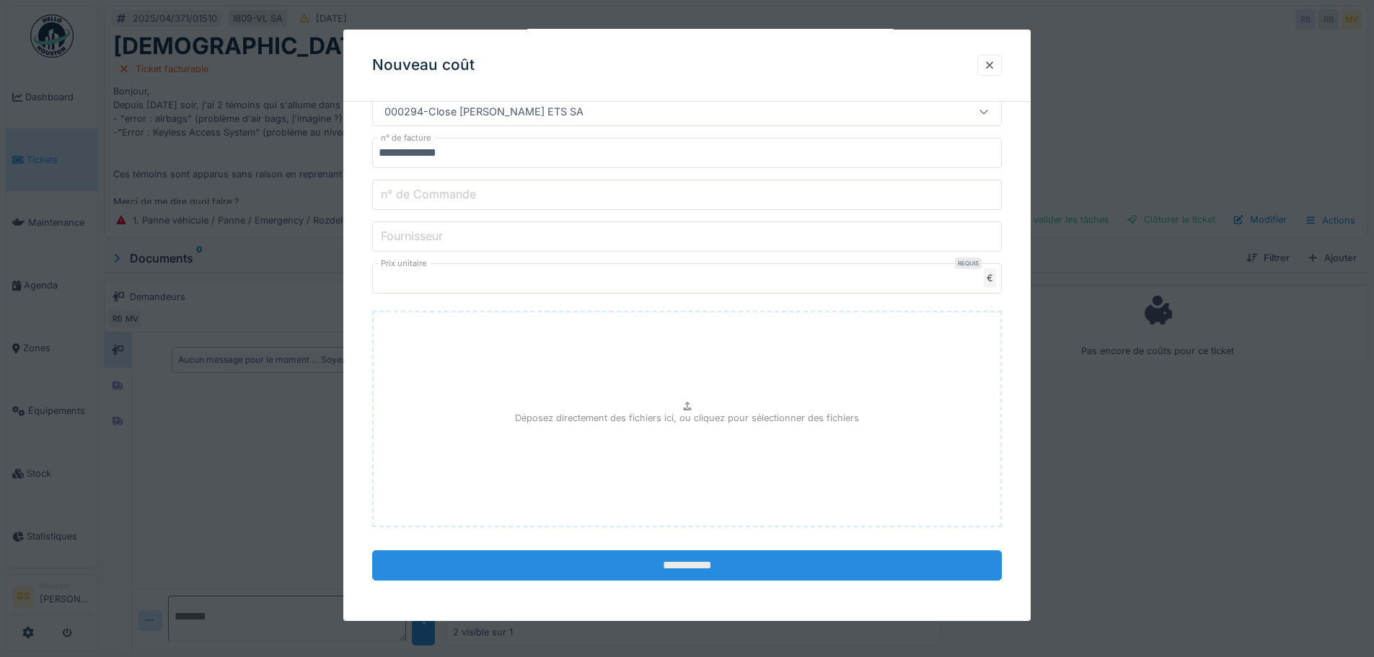
click at [711, 560] on input "**********" at bounding box center [687, 565] width 630 height 30
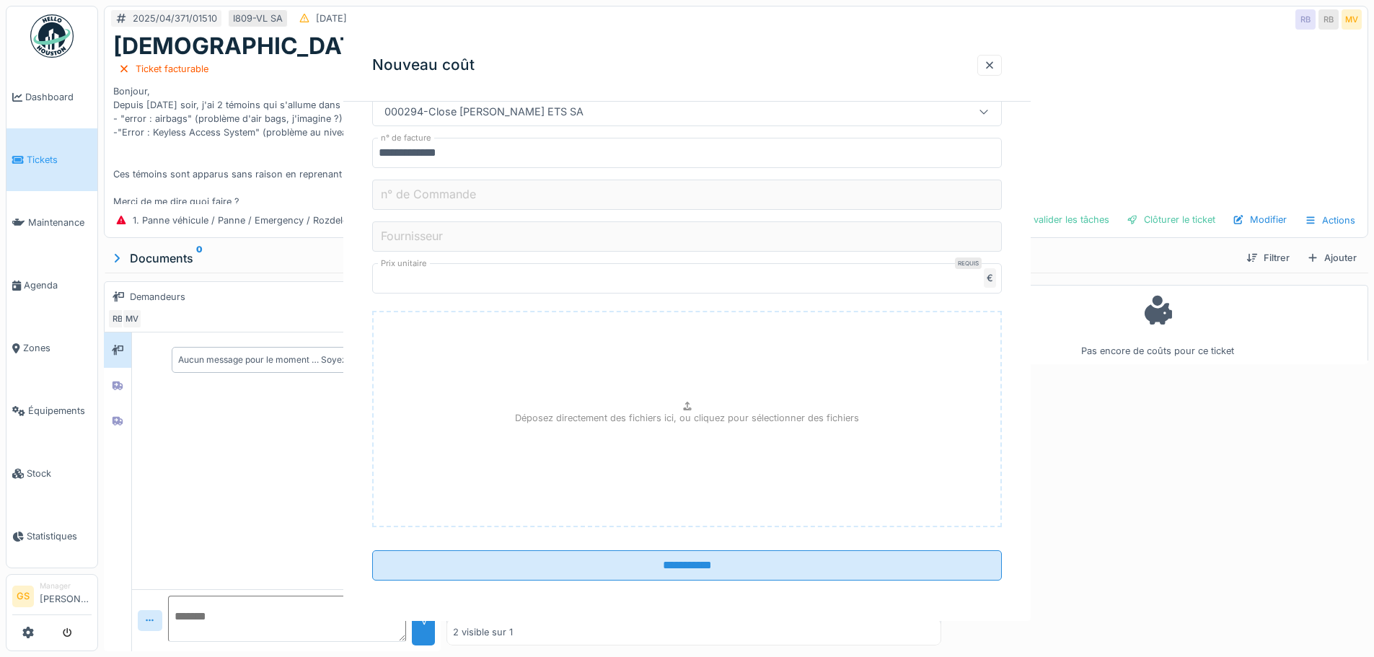
scroll to position [0, 0]
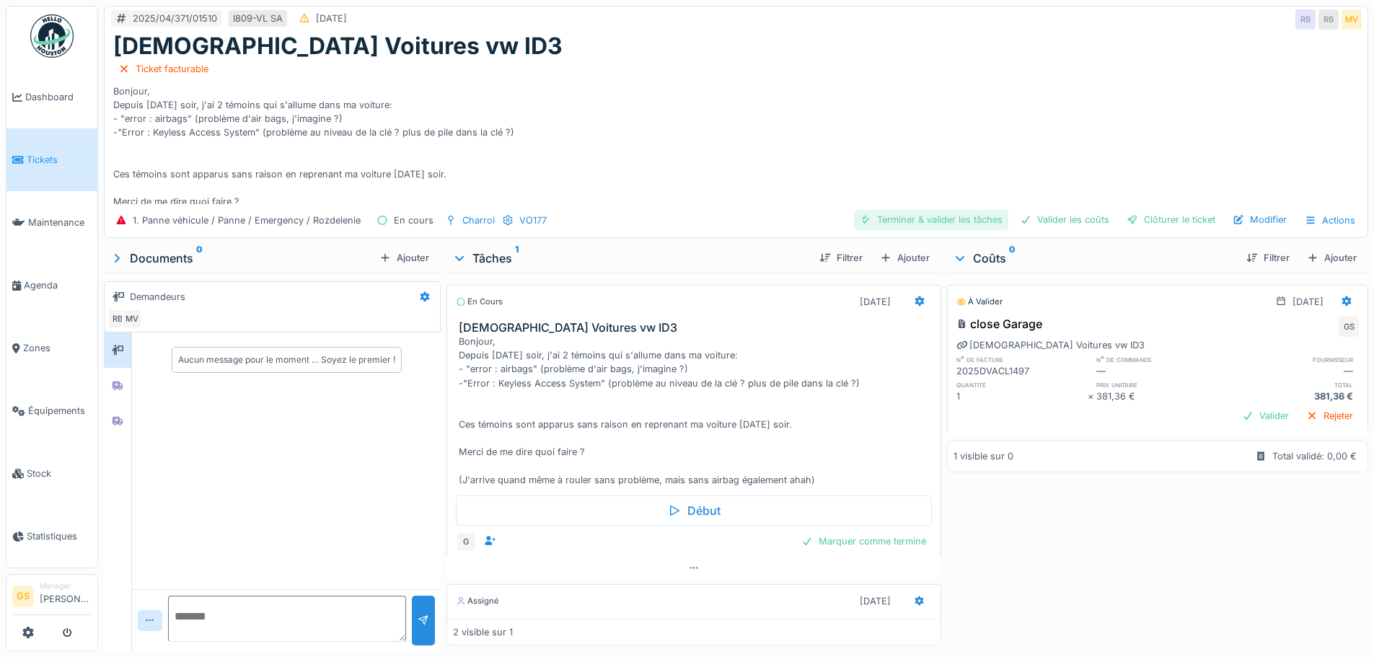
click at [928, 210] on div "Terminer & valider les tâches" at bounding box center [931, 219] width 154 height 19
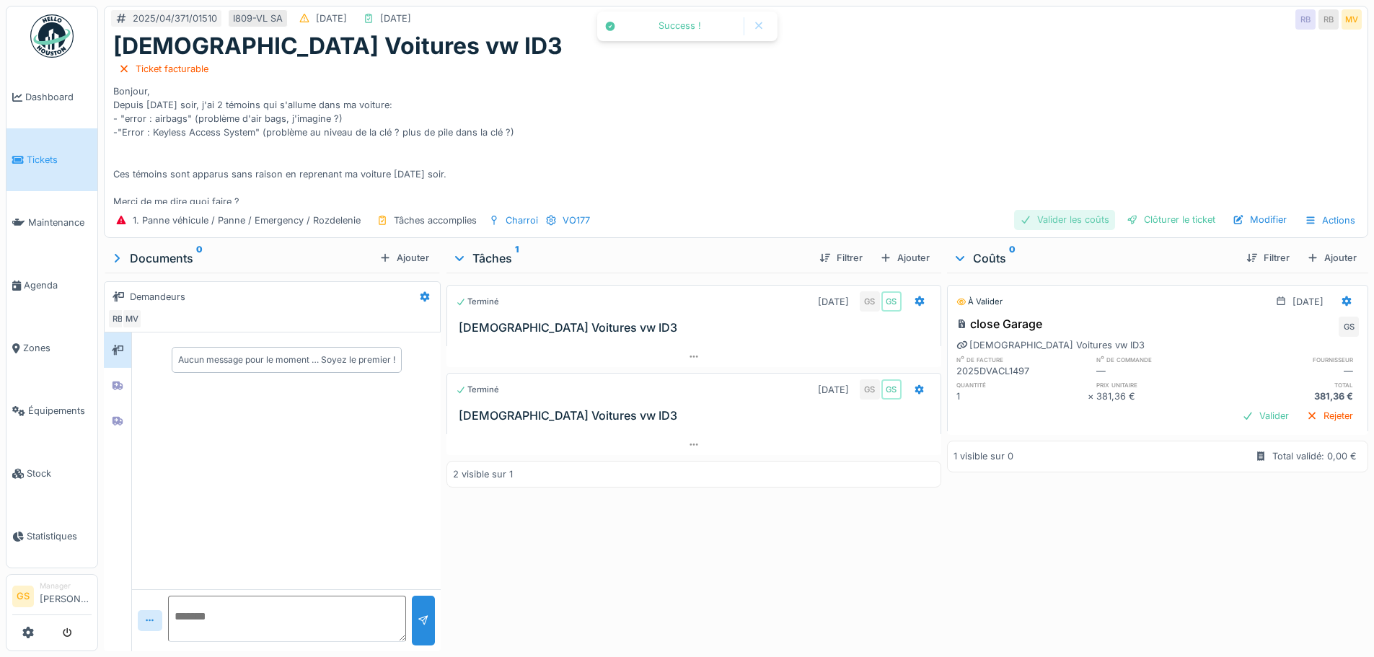
click at [1049, 210] on div "Valider les coûts" at bounding box center [1064, 219] width 101 height 19
click at [1145, 210] on div "Clôturer le ticket" at bounding box center [1171, 219] width 100 height 19
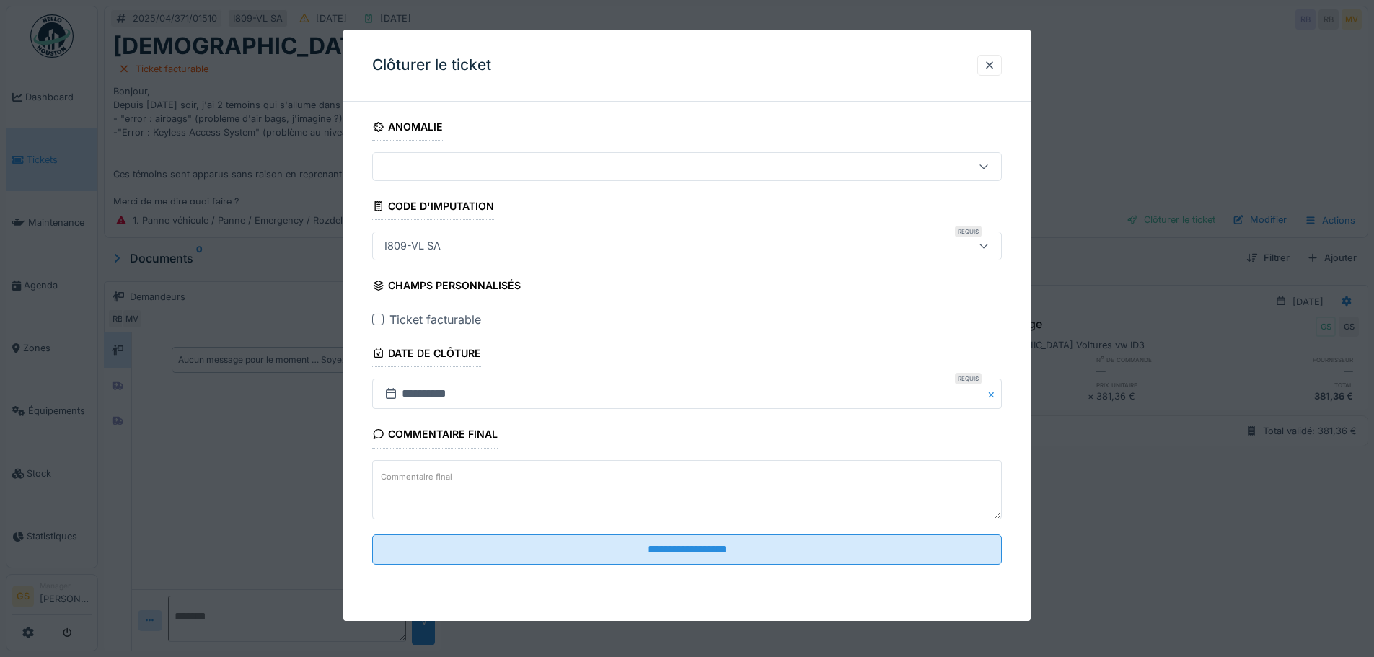
click at [380, 320] on div at bounding box center [378, 320] width 12 height 12
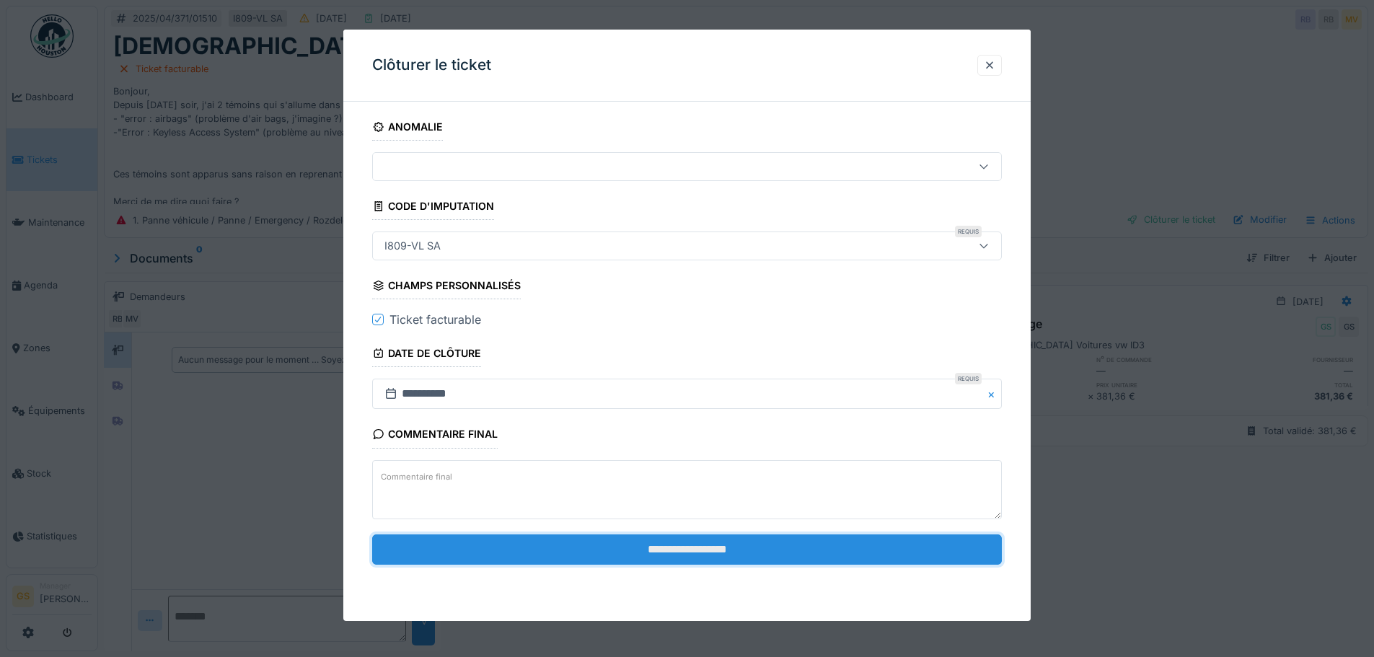
click at [636, 548] on input "**********" at bounding box center [687, 550] width 630 height 30
